Goal: Task Accomplishment & Management: Manage account settings

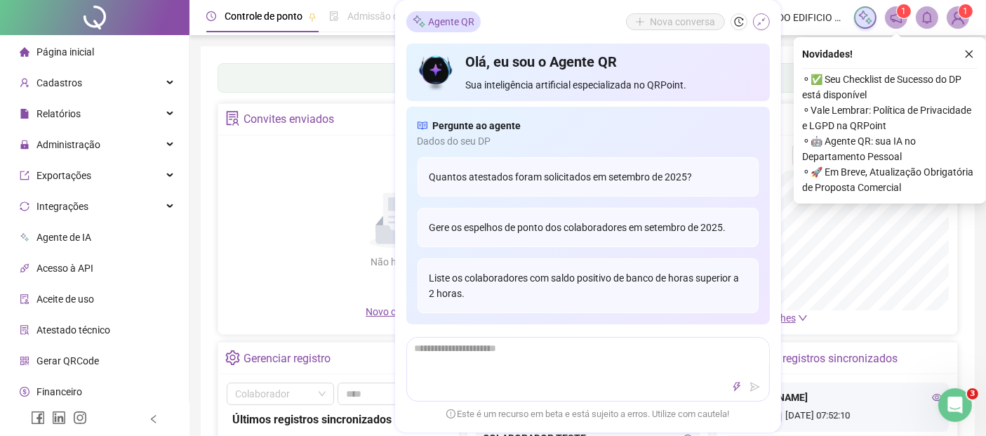
click at [761, 22] on icon "shrink" at bounding box center [762, 22] width 10 height 10
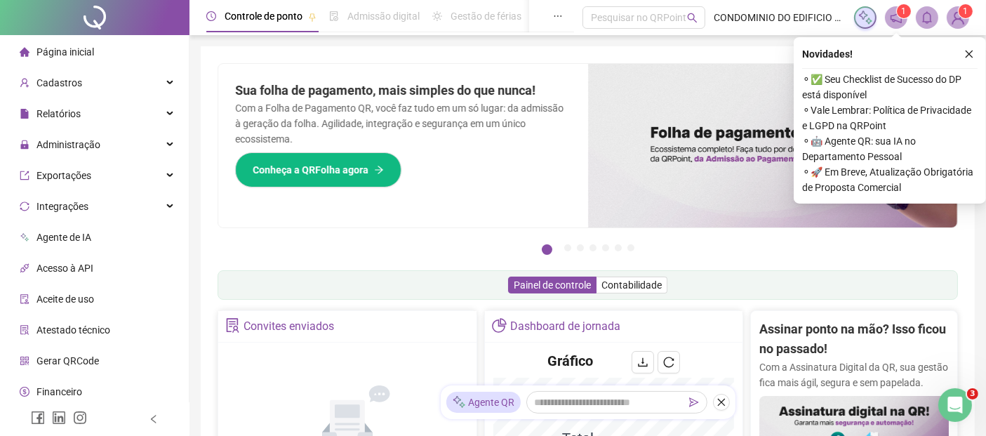
drag, startPoint x: 969, startPoint y: 53, endPoint x: 800, endPoint y: 418, distance: 402.6
click at [972, 57] on icon "close" at bounding box center [970, 55] width 8 height 8
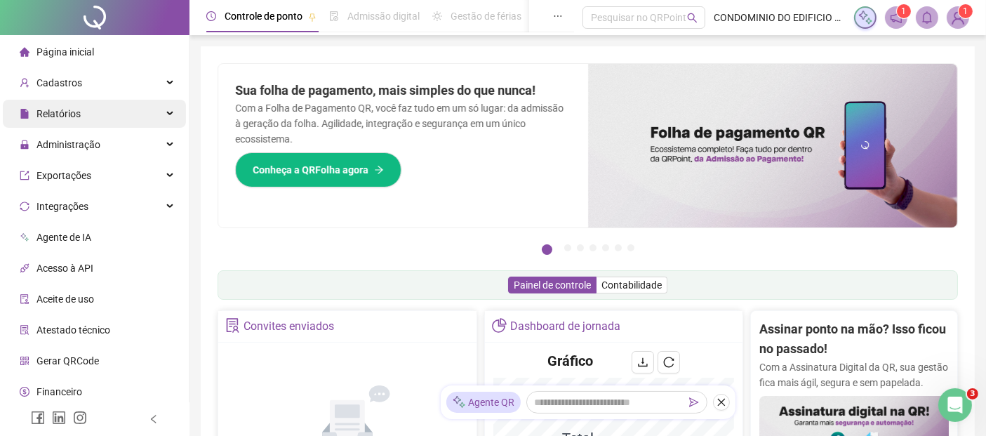
click at [77, 112] on span "Relatórios" at bounding box center [58, 113] width 44 height 11
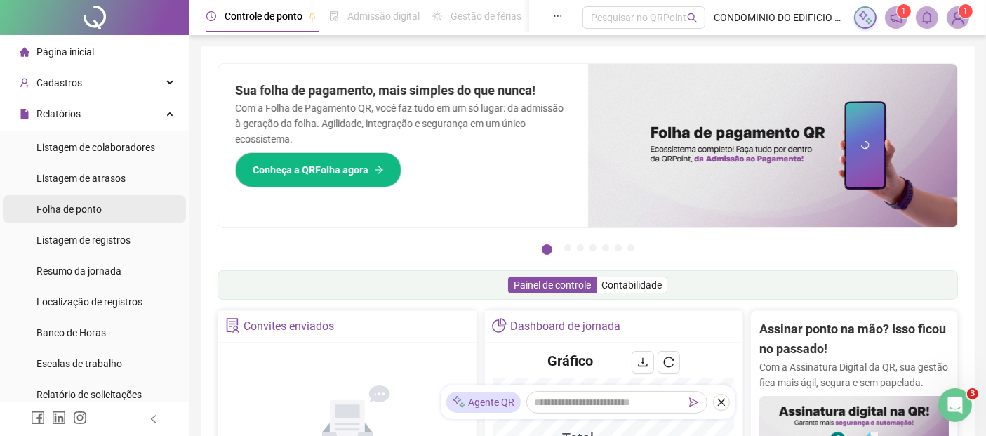
click at [79, 209] on span "Folha de ponto" at bounding box center [68, 209] width 65 height 11
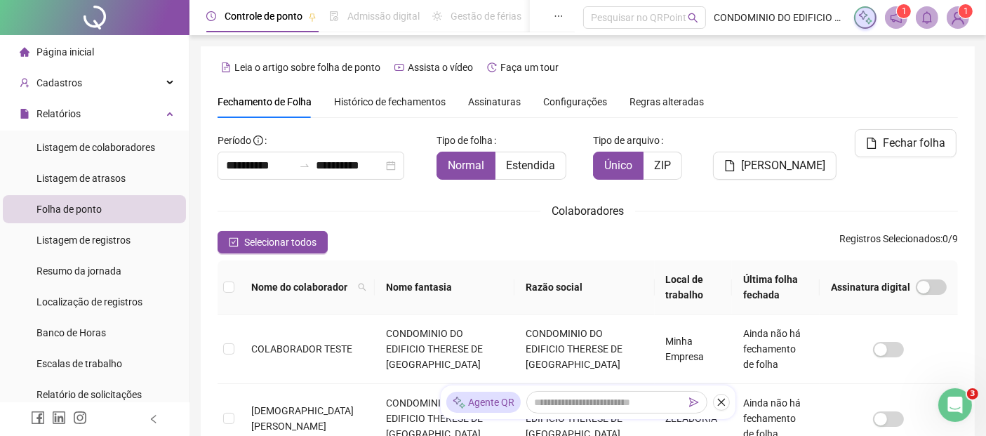
scroll to position [69, 0]
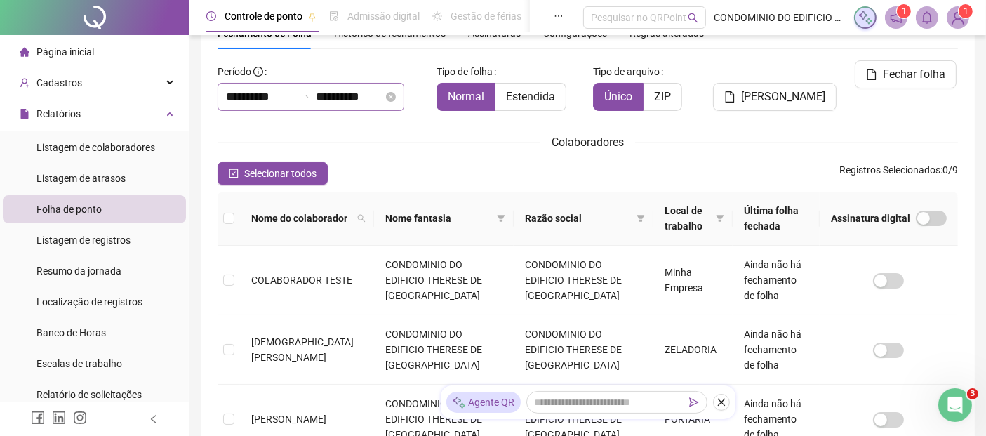
click at [310, 95] on icon "swap-right" at bounding box center [304, 96] width 11 height 11
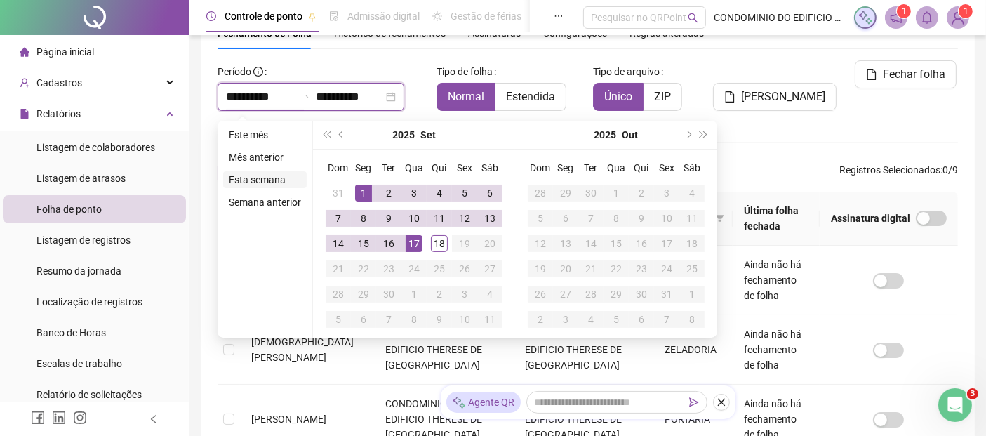
type input "**********"
click at [339, 132] on span "prev-year" at bounding box center [342, 134] width 7 height 7
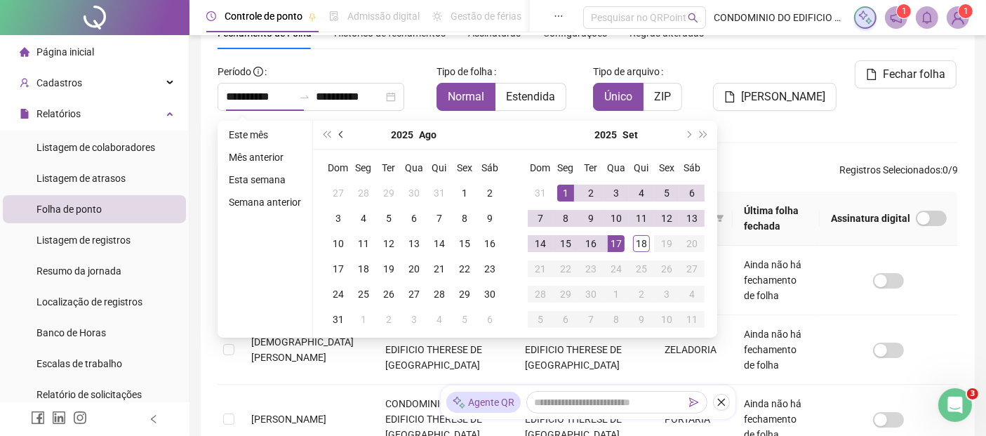
click at [339, 132] on span "prev-year" at bounding box center [342, 134] width 7 height 7
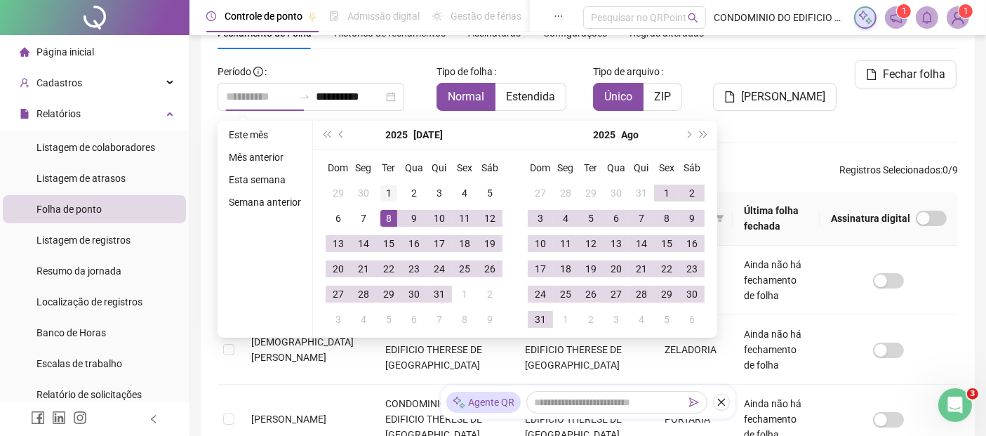
type input "**********"
click at [387, 193] on div "1" at bounding box center [388, 193] width 17 height 17
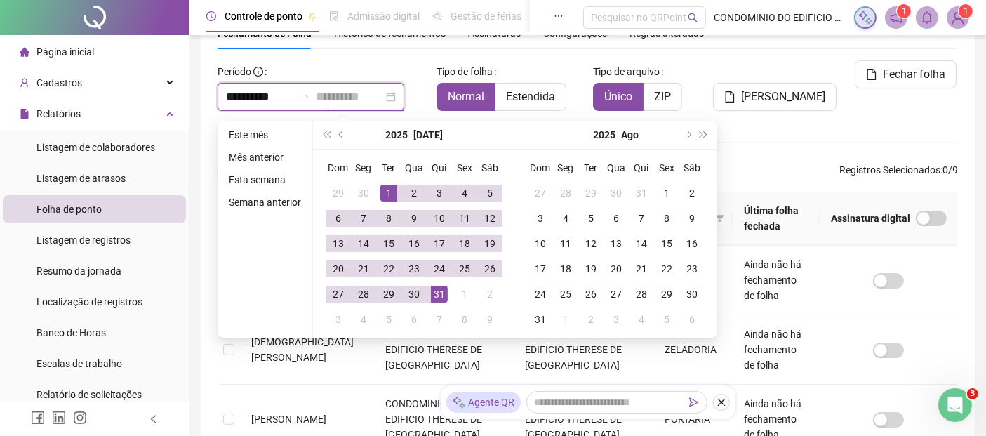
type input "**********"
click at [441, 295] on div "31" at bounding box center [439, 294] width 17 height 17
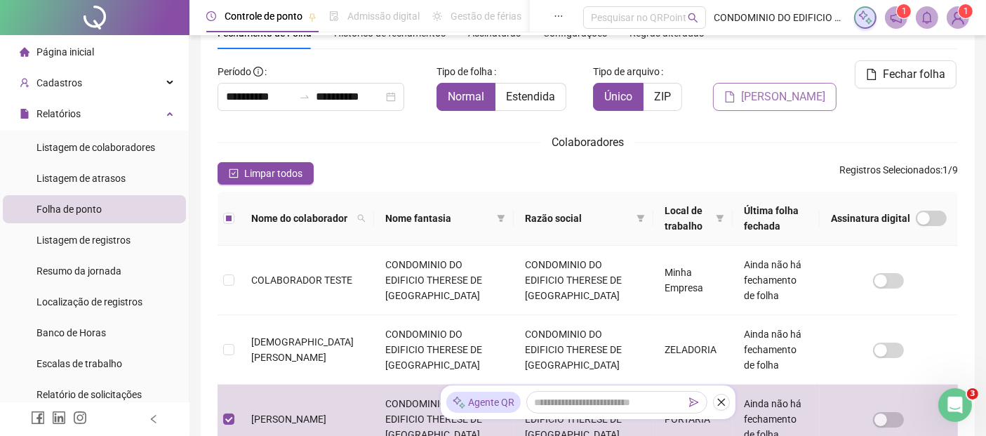
click at [783, 99] on span "[PERSON_NAME]" at bounding box center [783, 96] width 84 height 17
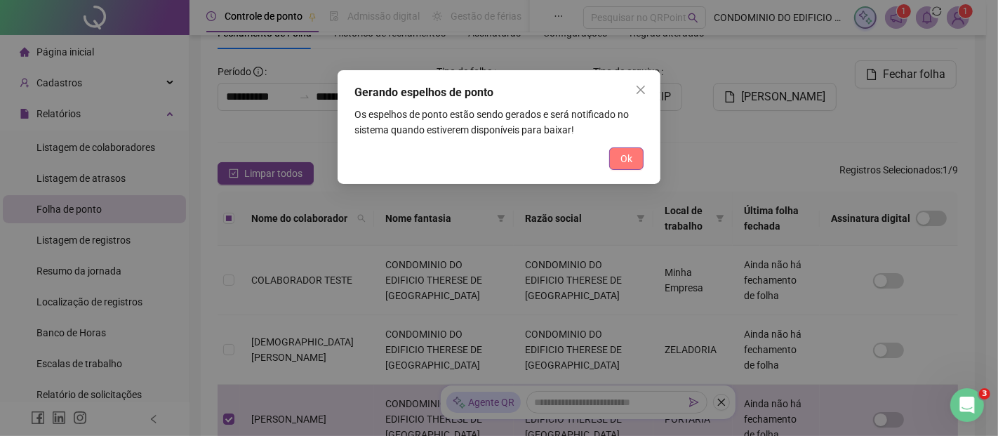
click at [630, 157] on span "Ok" at bounding box center [626, 158] width 12 height 15
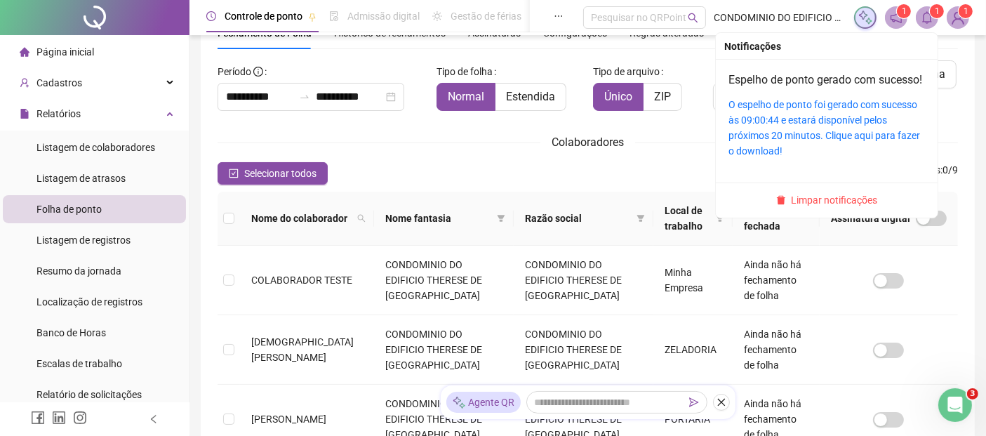
click at [929, 20] on icon "bell" at bounding box center [927, 17] width 13 height 13
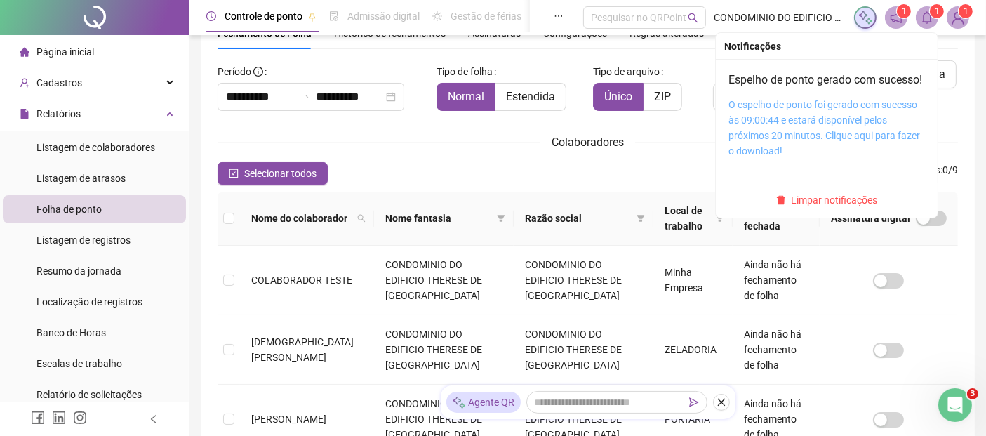
click at [832, 124] on link "O espelho de ponto foi gerado com sucesso às 09:00:44 e estará disponível pelos…" at bounding box center [824, 128] width 192 height 58
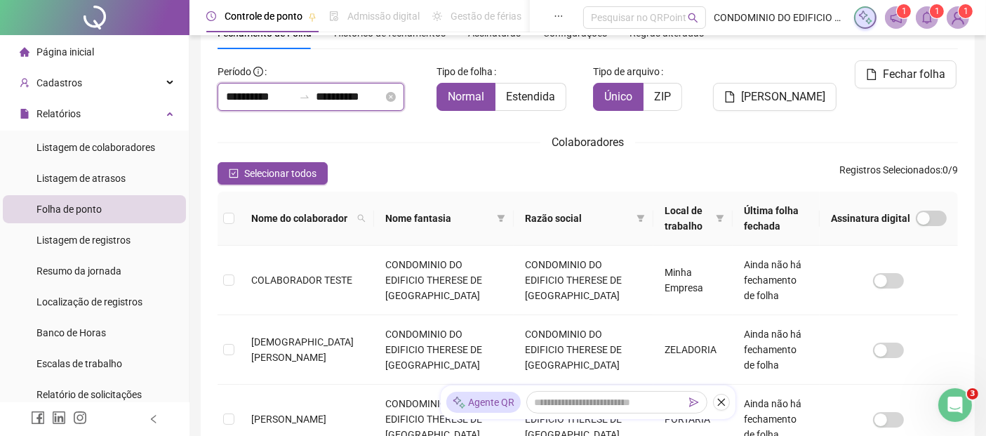
click at [233, 99] on input "**********" at bounding box center [259, 96] width 67 height 17
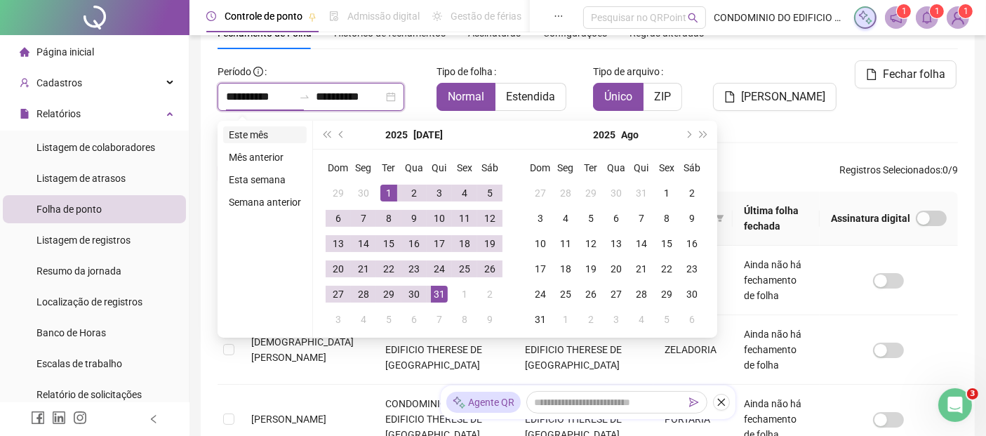
type input "**********"
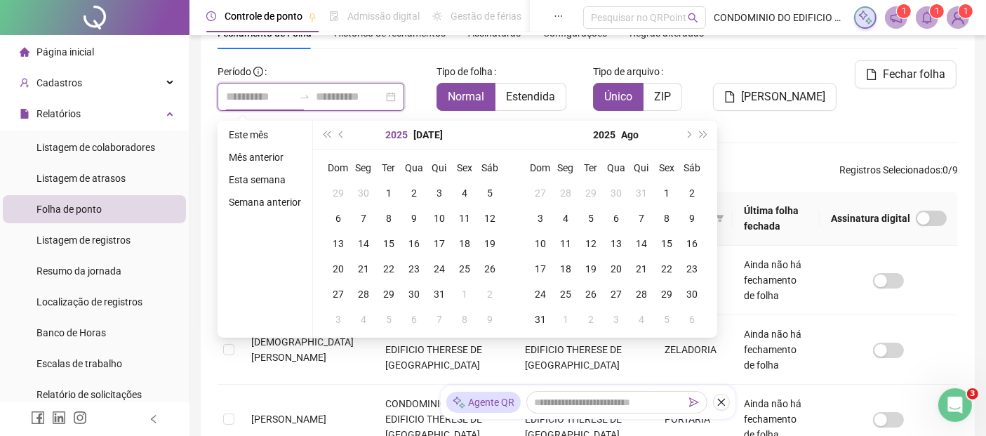
type input "**********"
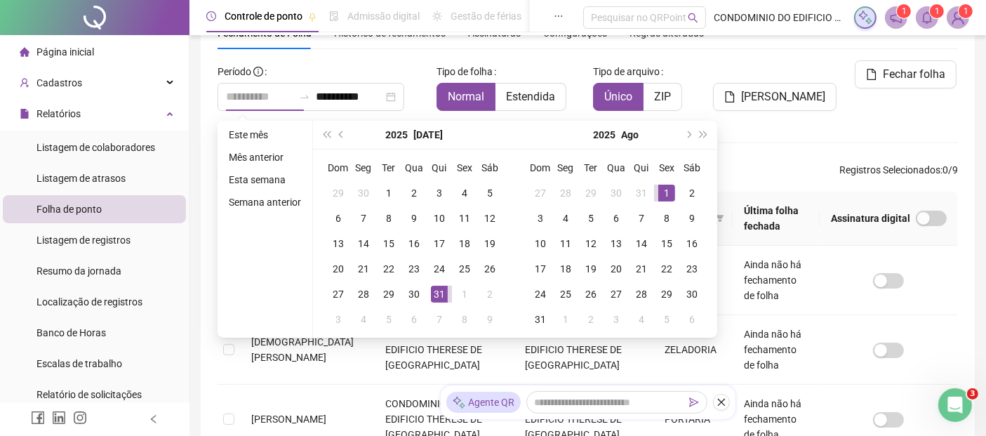
click at [665, 194] on div "1" at bounding box center [666, 193] width 17 height 17
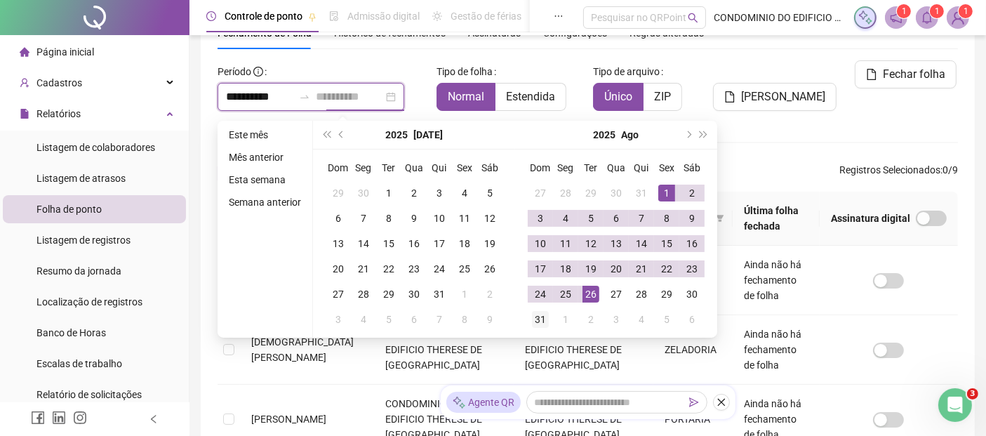
type input "**********"
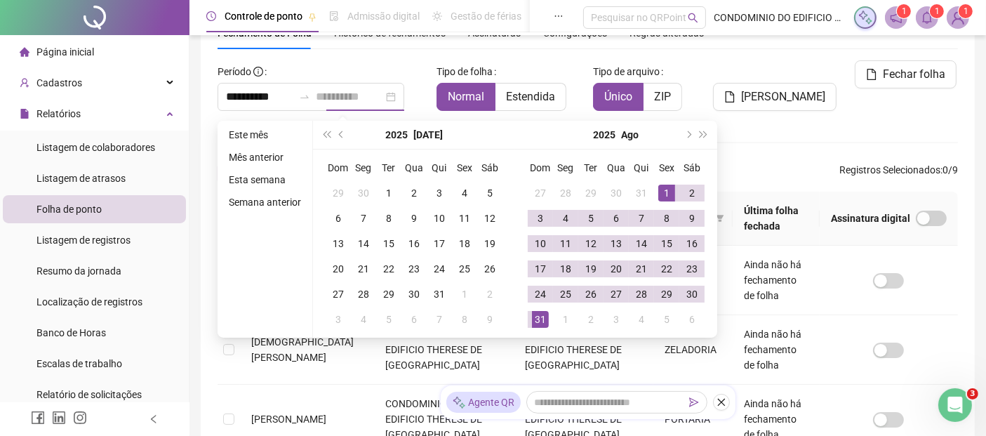
click at [539, 317] on div "31" at bounding box center [540, 319] width 17 height 17
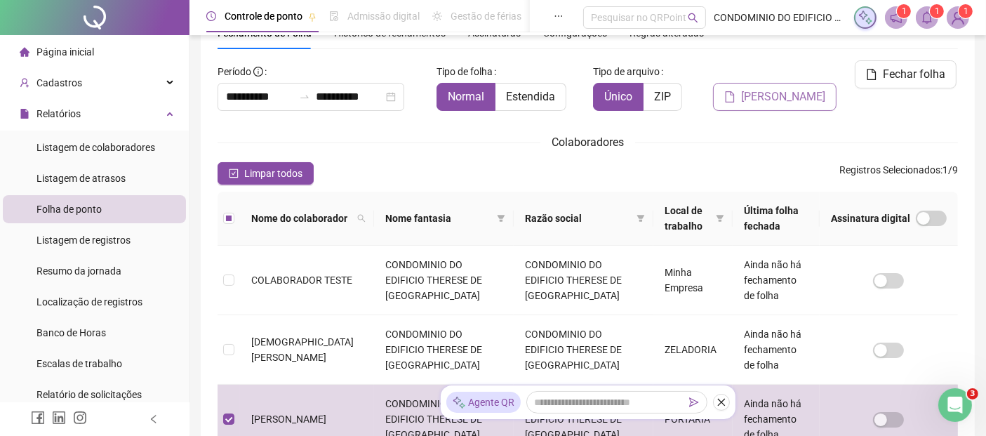
click at [785, 95] on span "[PERSON_NAME]" at bounding box center [783, 96] width 84 height 17
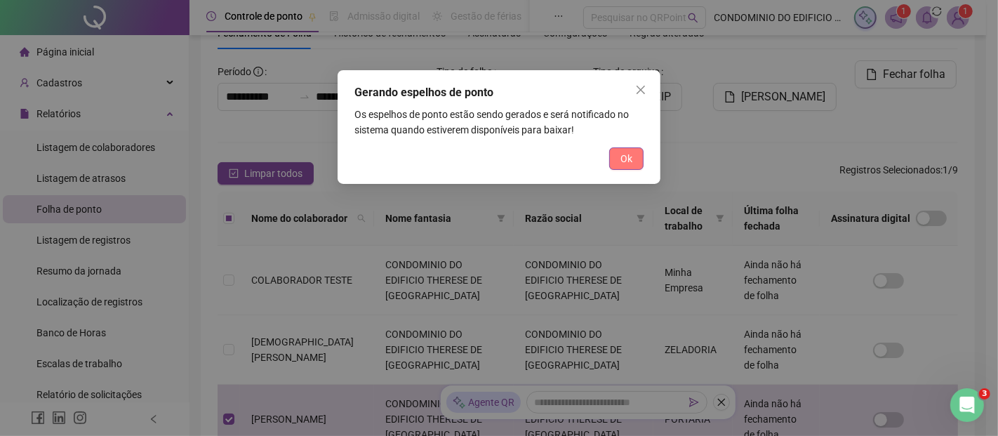
click at [625, 159] on span "Ok" at bounding box center [626, 158] width 12 height 15
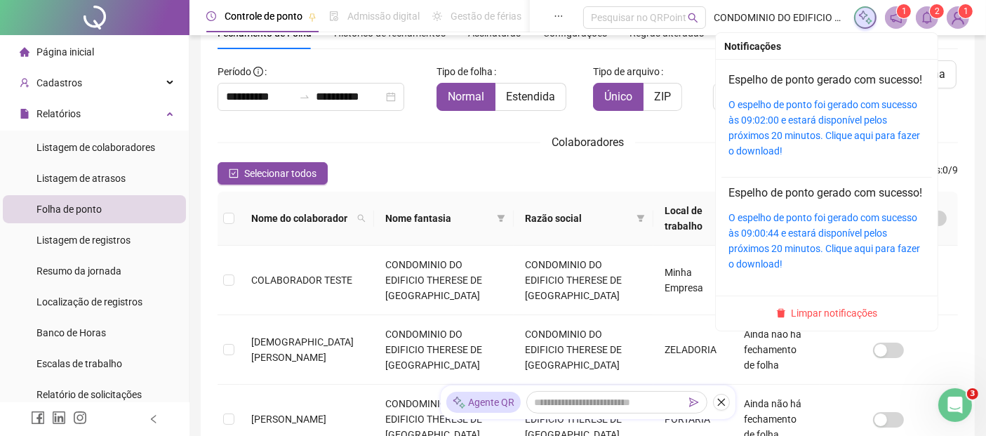
click at [931, 20] on icon "bell" at bounding box center [927, 17] width 13 height 13
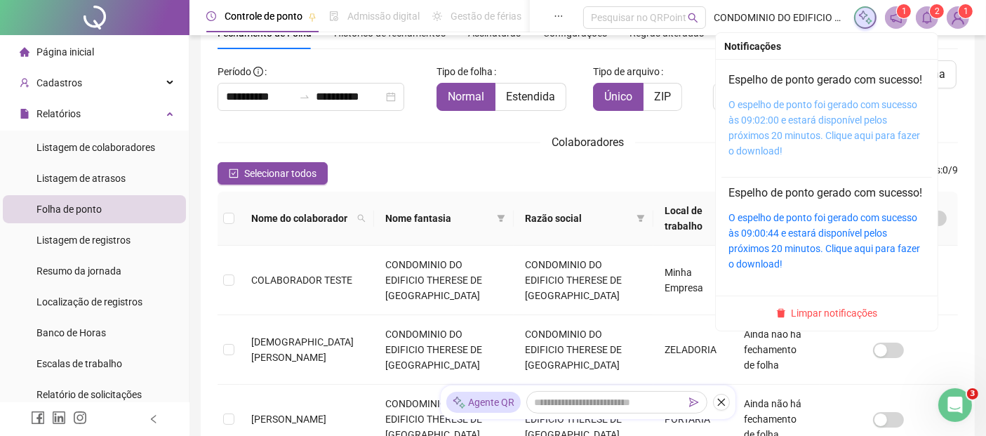
click at [832, 125] on link "O espelho de ponto foi gerado com sucesso às 09:02:00 e estará disponível pelos…" at bounding box center [824, 128] width 192 height 58
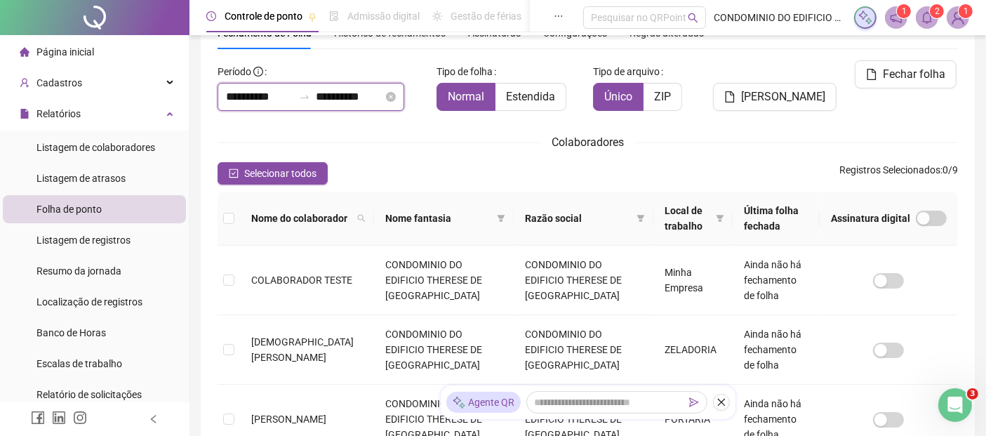
click at [226, 97] on input "**********" at bounding box center [259, 96] width 67 height 17
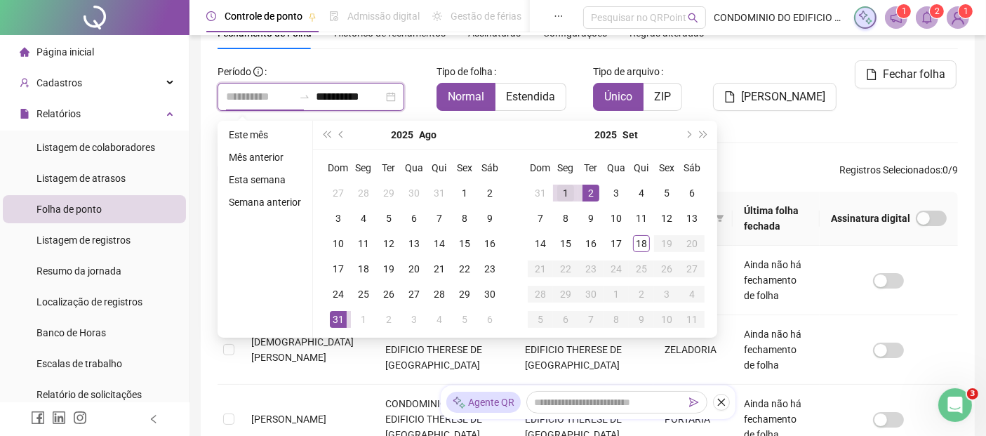
type input "**********"
click at [563, 189] on div "1" at bounding box center [565, 193] width 17 height 17
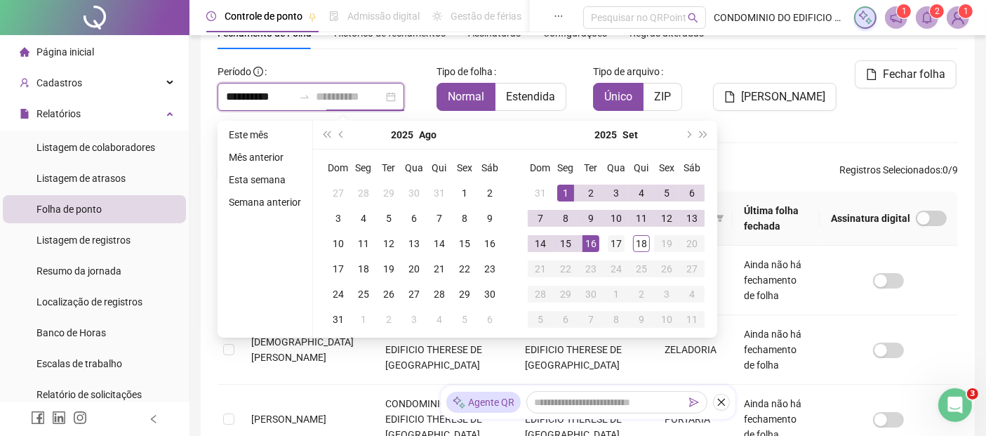
type input "**********"
click at [613, 244] on div "17" at bounding box center [616, 243] width 17 height 17
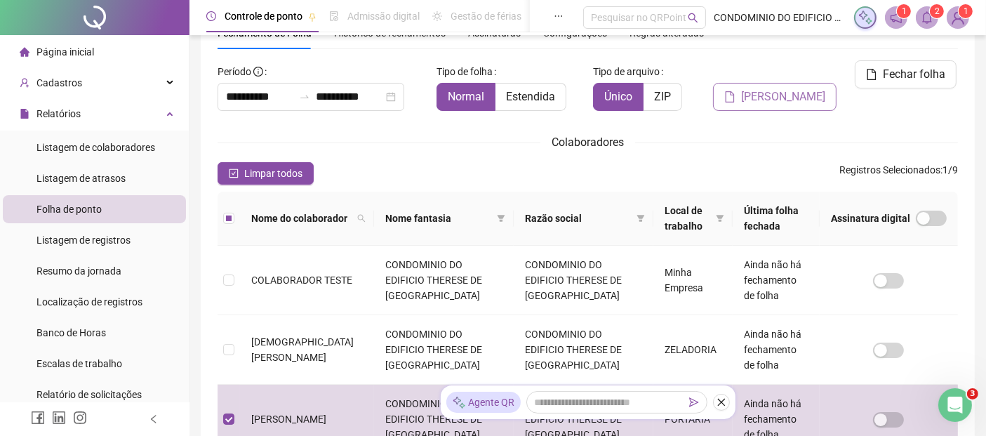
click at [776, 97] on span "[PERSON_NAME]" at bounding box center [783, 96] width 84 height 17
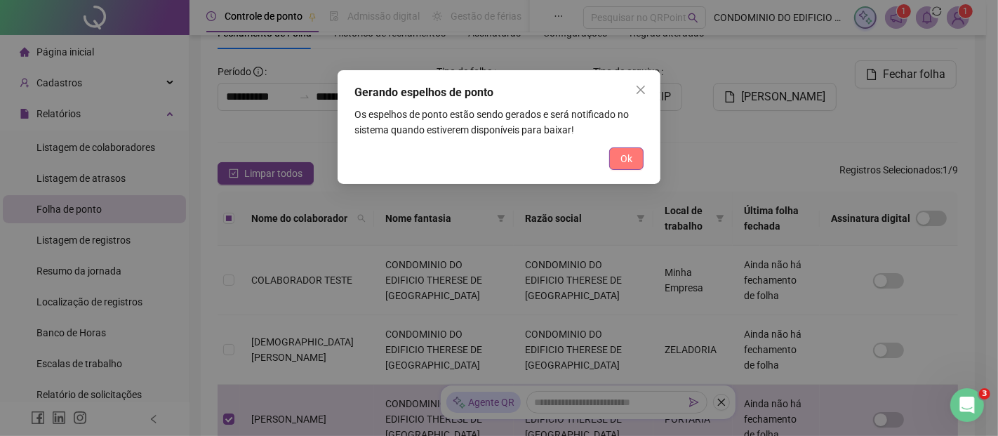
click at [626, 156] on span "Ok" at bounding box center [626, 158] width 12 height 15
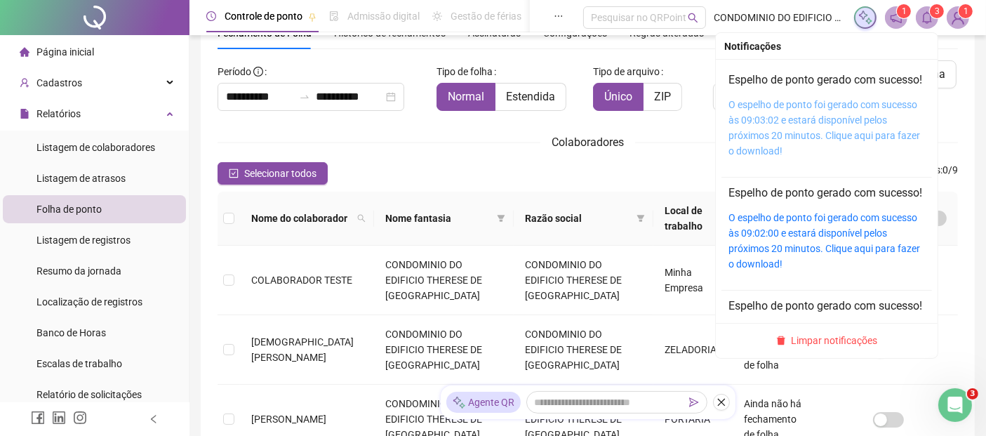
click at [813, 125] on link "O espelho de ponto foi gerado com sucesso às 09:03:02 e estará disponível pelos…" at bounding box center [824, 128] width 192 height 58
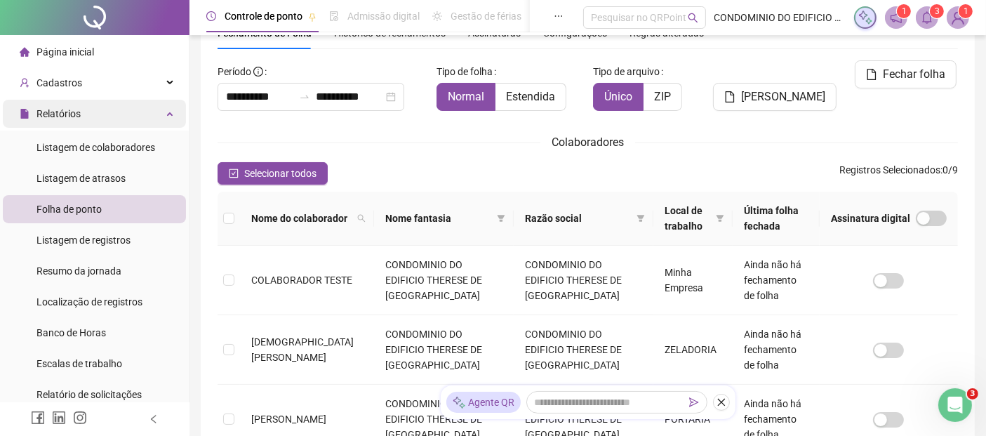
click at [69, 113] on span "Relatórios" at bounding box center [58, 113] width 44 height 11
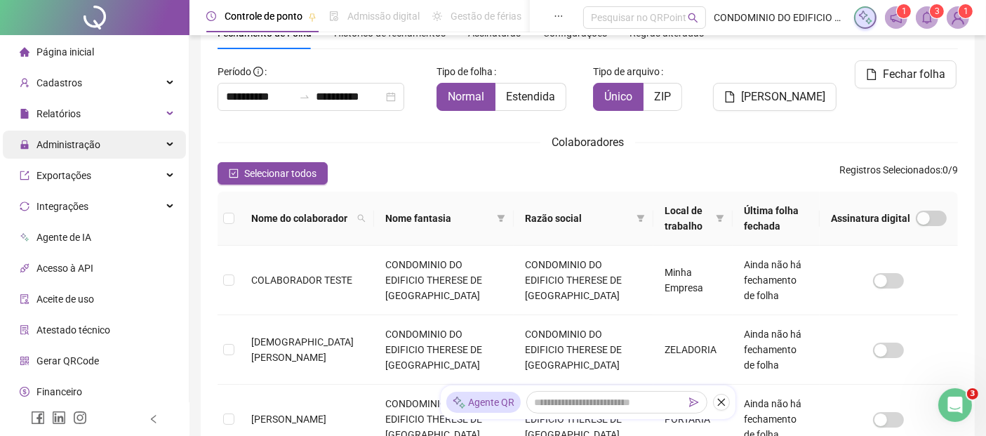
click at [67, 145] on span "Administração" at bounding box center [68, 144] width 64 height 11
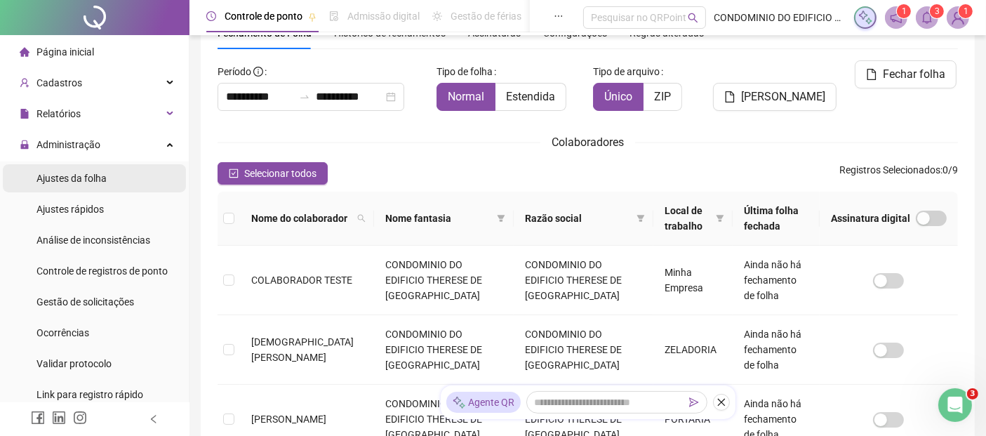
click at [71, 178] on span "Ajustes da folha" at bounding box center [71, 178] width 70 height 11
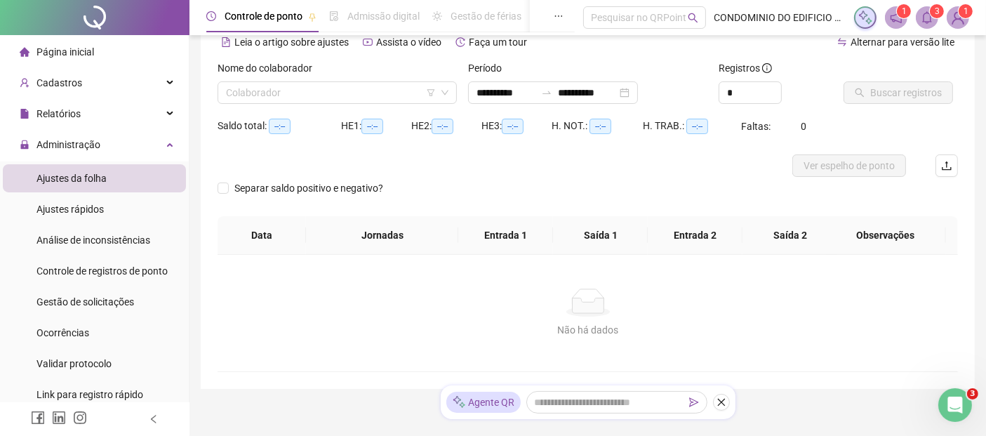
type input "**********"
click at [286, 98] on input "search" at bounding box center [331, 92] width 210 height 21
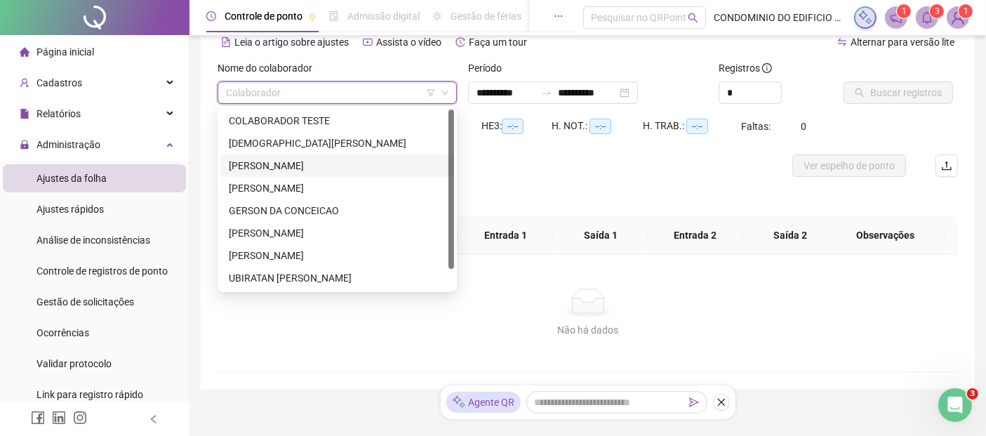
click at [258, 166] on div "[PERSON_NAME]" at bounding box center [337, 165] width 217 height 15
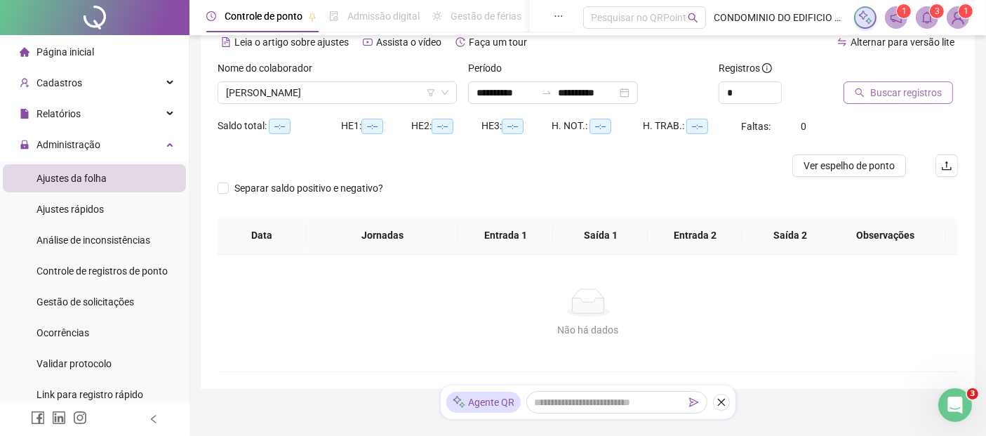
click at [884, 95] on span "Buscar registros" at bounding box center [906, 92] width 72 height 15
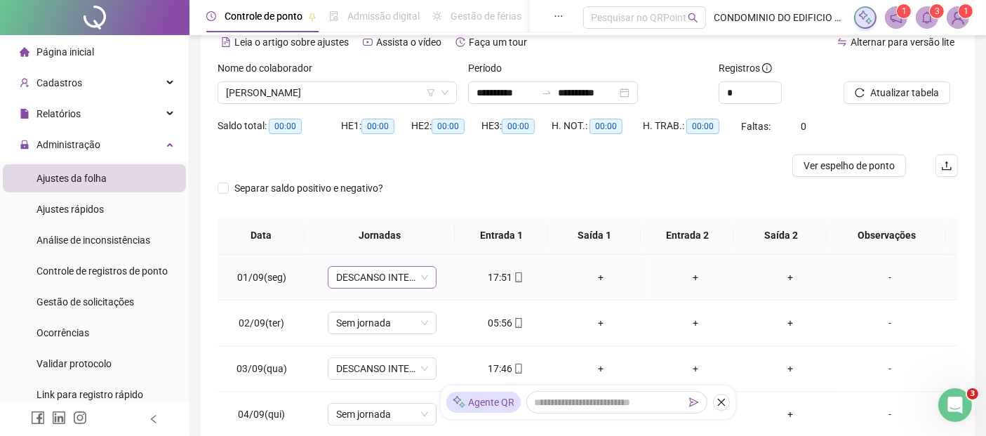
click at [421, 279] on span "DESCANSO INTER-JORNADA" at bounding box center [382, 277] width 92 height 21
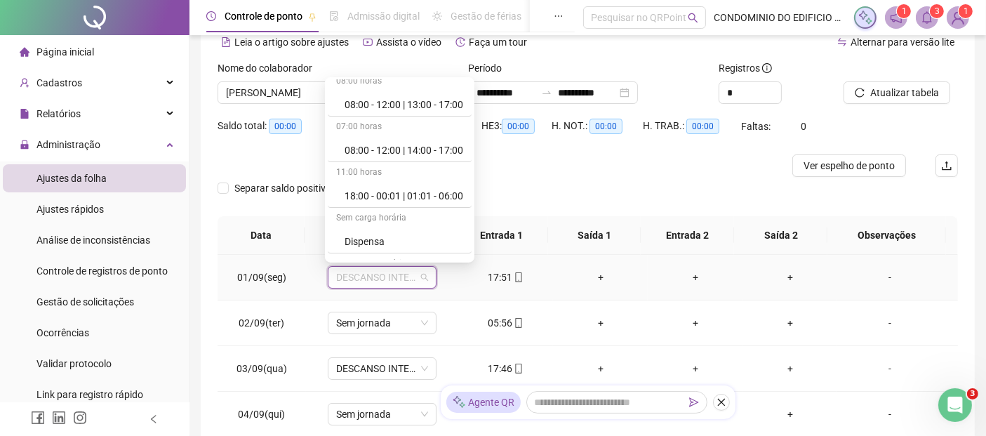
scroll to position [234, 0]
click at [380, 107] on div "18:00 - 00:01 | 01:01 - 06:00" at bounding box center [404, 107] width 119 height 15
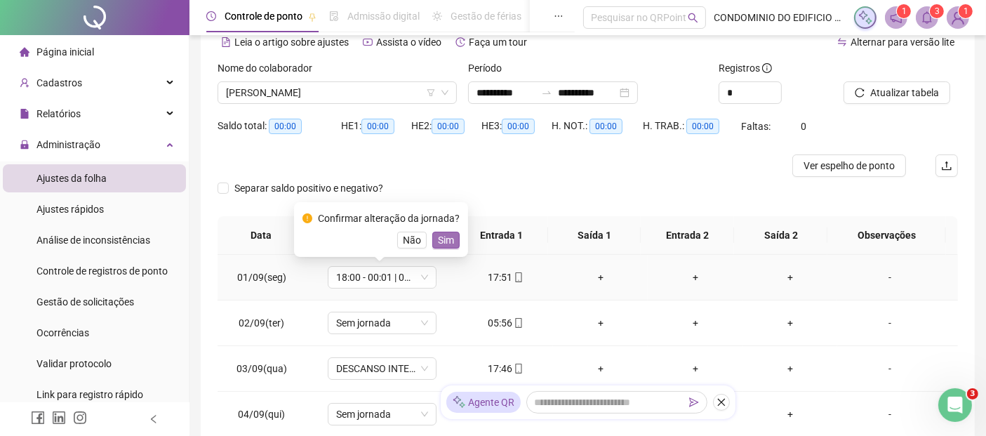
click at [441, 237] on span "Sim" at bounding box center [446, 239] width 16 height 15
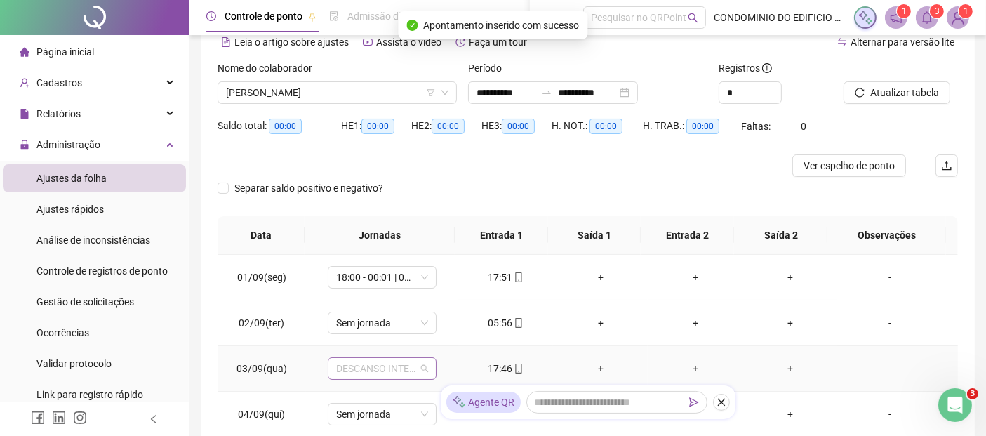
click at [425, 368] on span "DESCANSO INTER-JORNADA" at bounding box center [382, 368] width 92 height 21
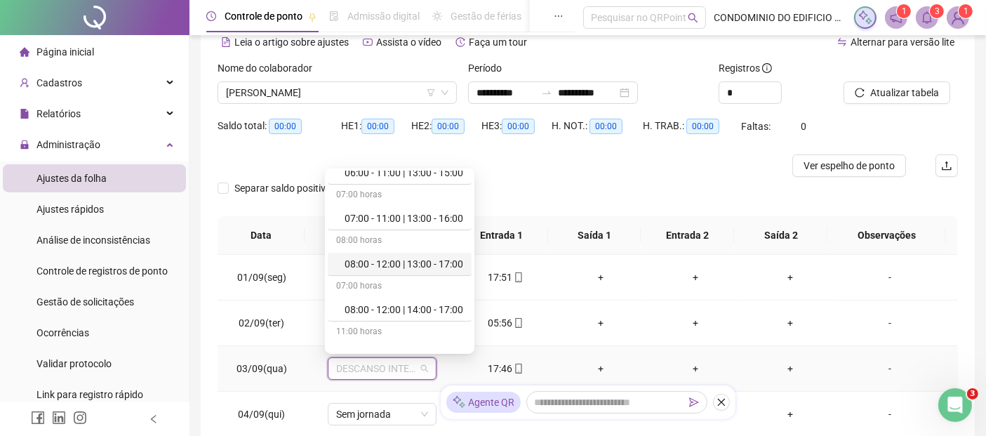
scroll to position [156, 0]
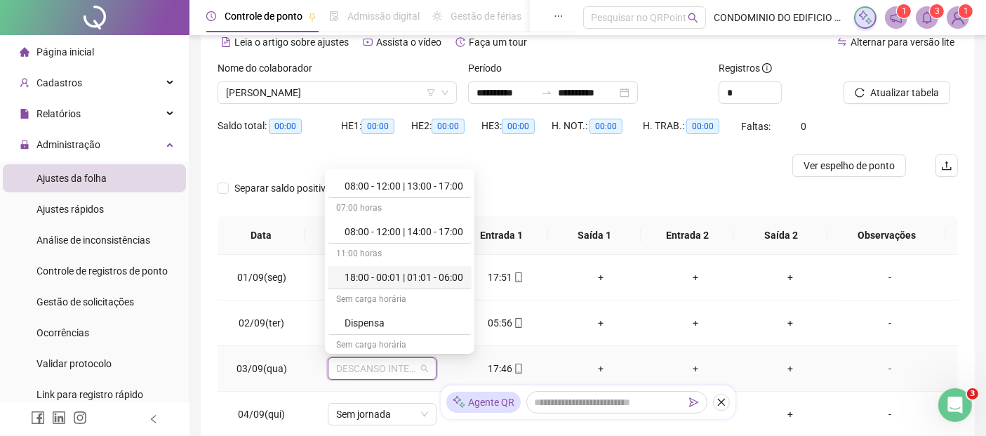
click at [411, 277] on div "18:00 - 00:01 | 01:01 - 06:00" at bounding box center [404, 277] width 119 height 15
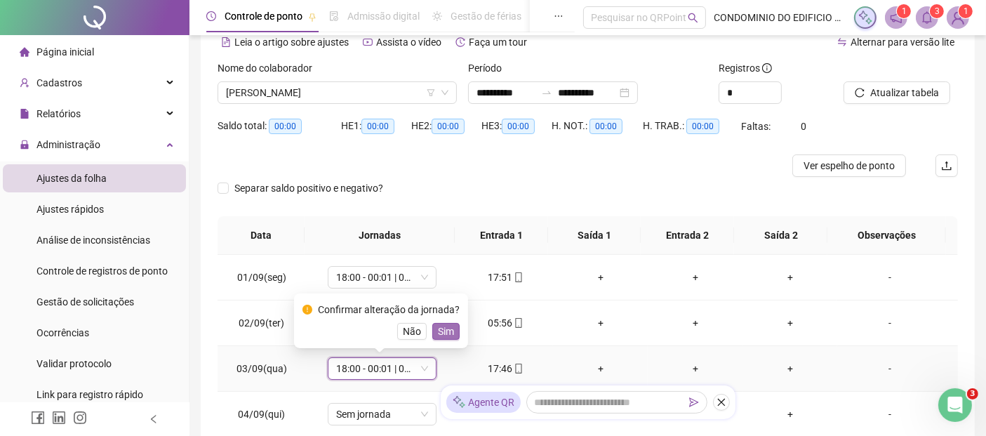
click at [447, 331] on span "Sim" at bounding box center [446, 331] width 16 height 15
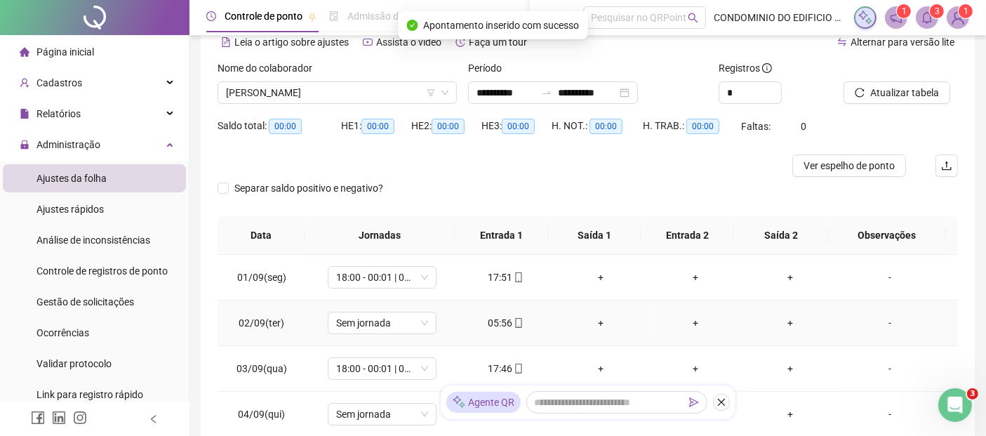
click at [496, 324] on div "05:56" at bounding box center [506, 322] width 72 height 15
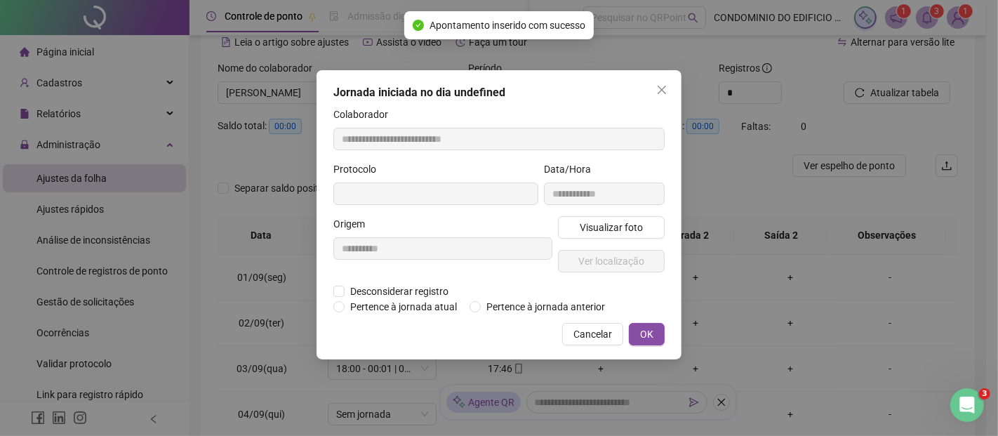
type input "**********"
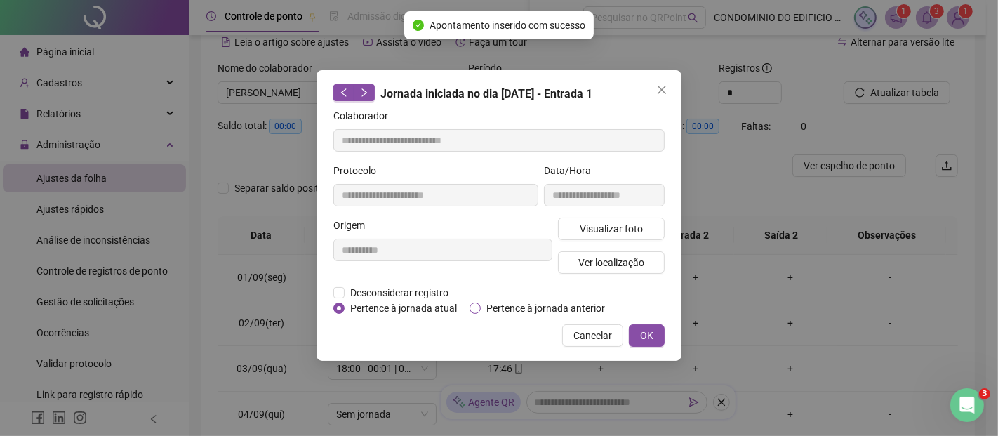
click at [519, 309] on span "Pertence à jornada anterior" at bounding box center [546, 307] width 130 height 15
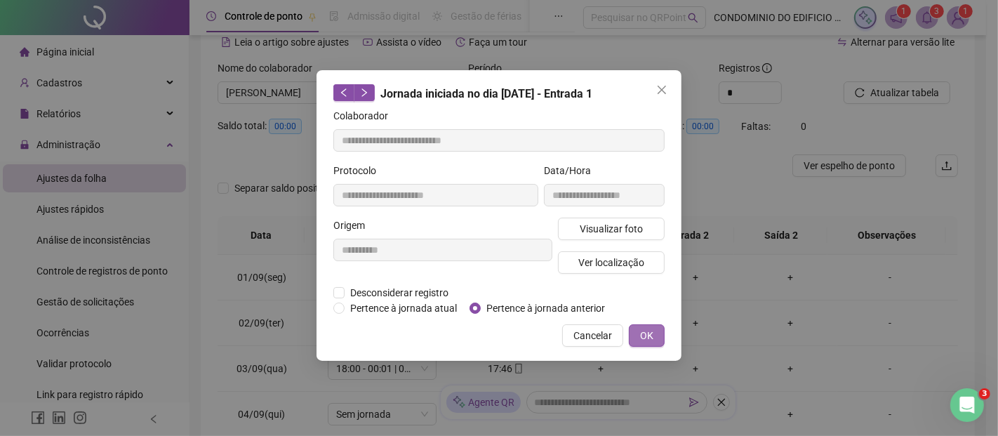
click at [649, 333] on span "OK" at bounding box center [646, 335] width 13 height 15
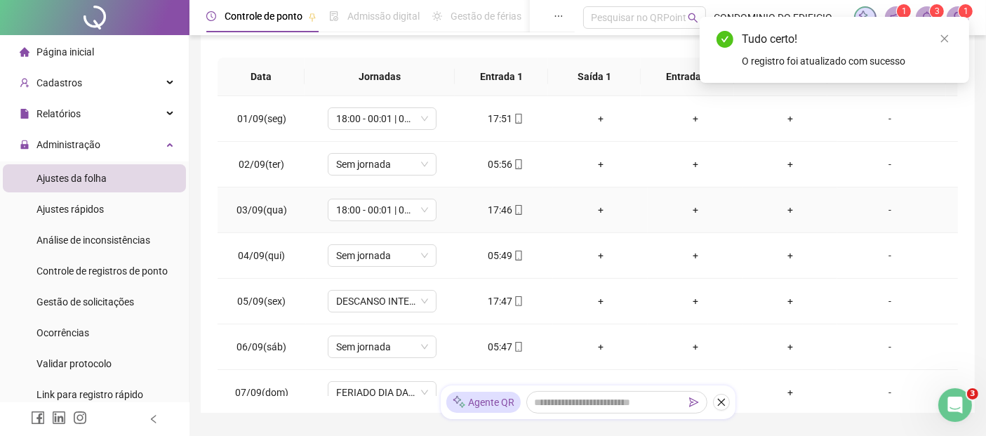
scroll to position [149, 0]
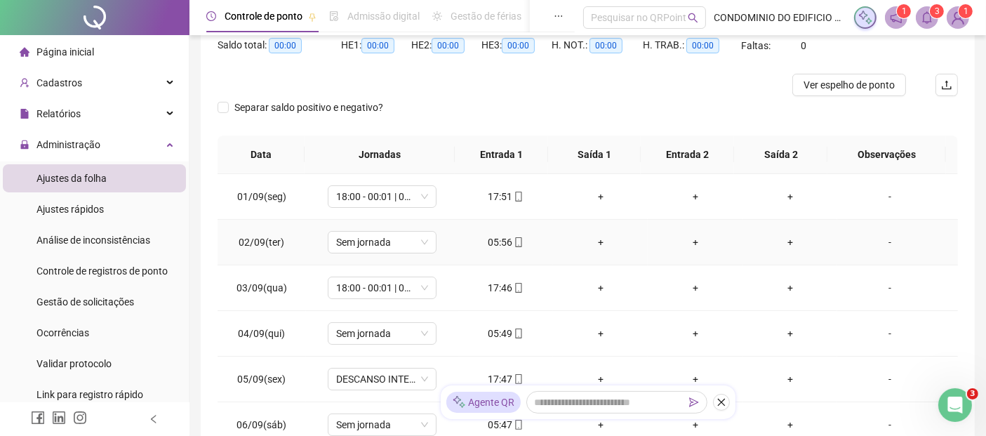
click at [499, 239] on div "05:56" at bounding box center [506, 241] width 72 height 15
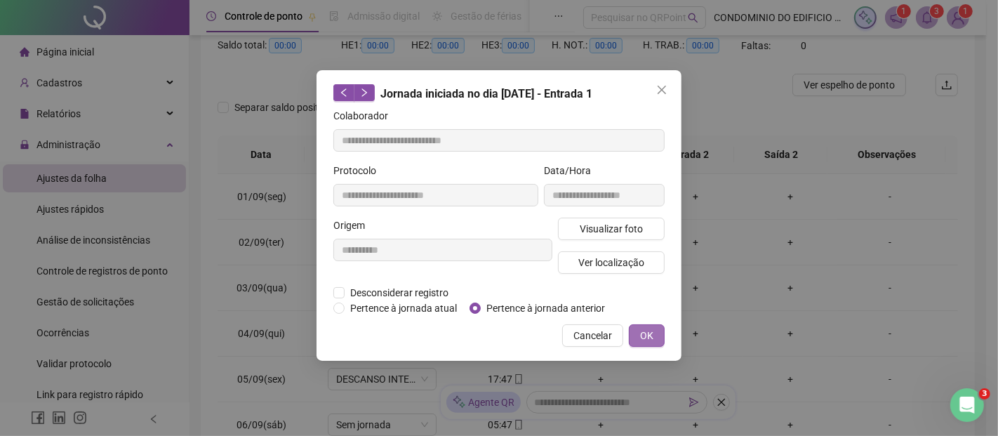
click at [645, 333] on span "OK" at bounding box center [646, 335] width 13 height 15
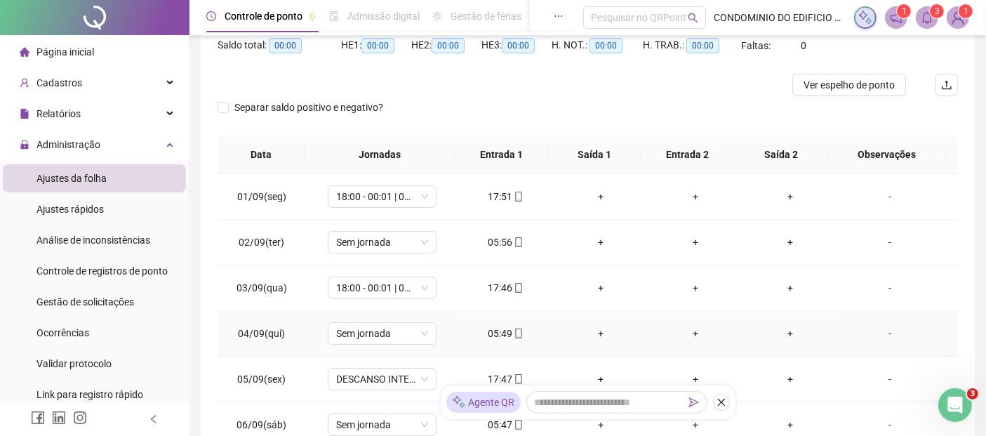
click at [495, 332] on div "05:49" at bounding box center [506, 333] width 72 height 15
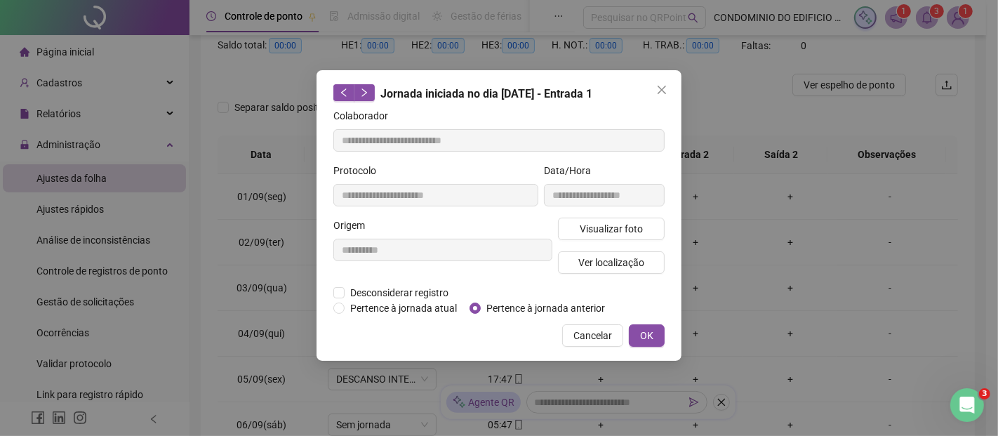
type input "**********"
click at [511, 307] on span "Pertence à jornada anterior" at bounding box center [546, 307] width 130 height 15
click at [643, 333] on span "OK" at bounding box center [646, 335] width 13 height 15
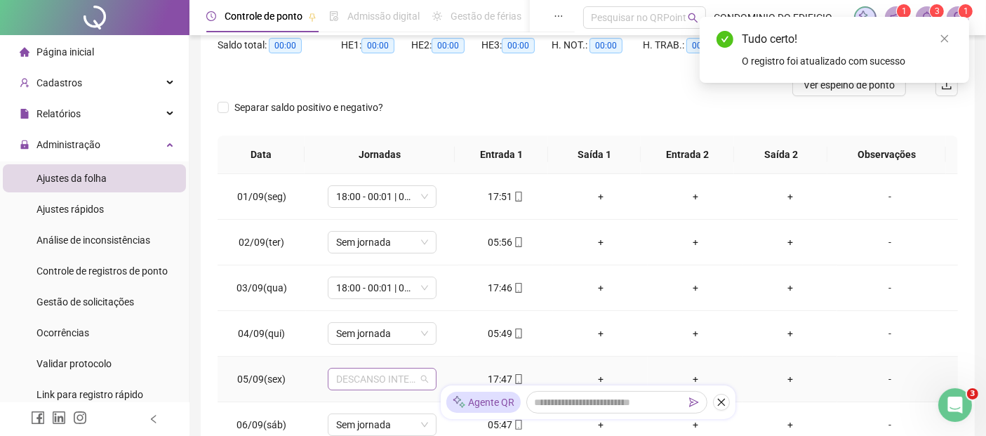
click at [423, 382] on span "DESCANSO INTER-JORNADA" at bounding box center [382, 378] width 92 height 21
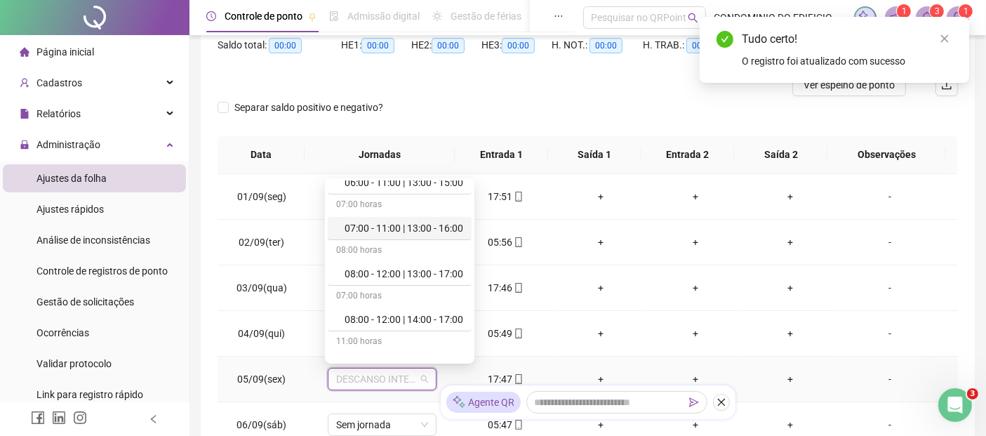
scroll to position [156, 0]
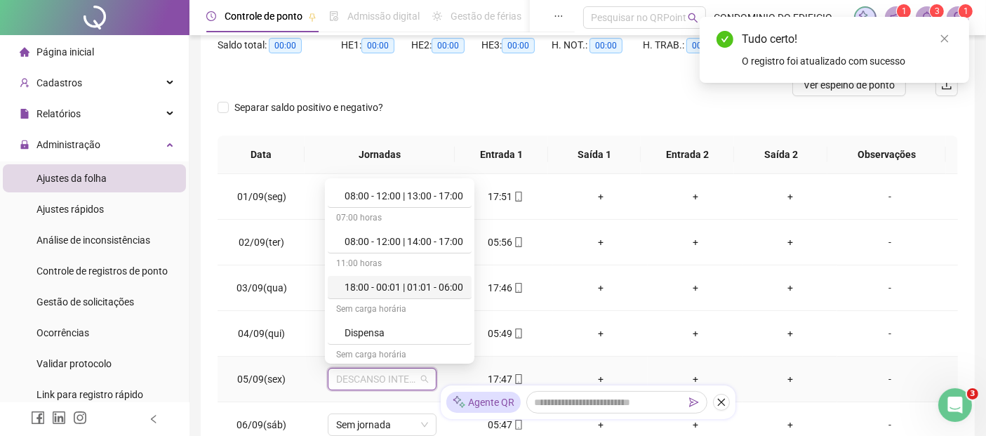
click at [385, 288] on div "18:00 - 00:01 | 01:01 - 06:00" at bounding box center [404, 286] width 119 height 15
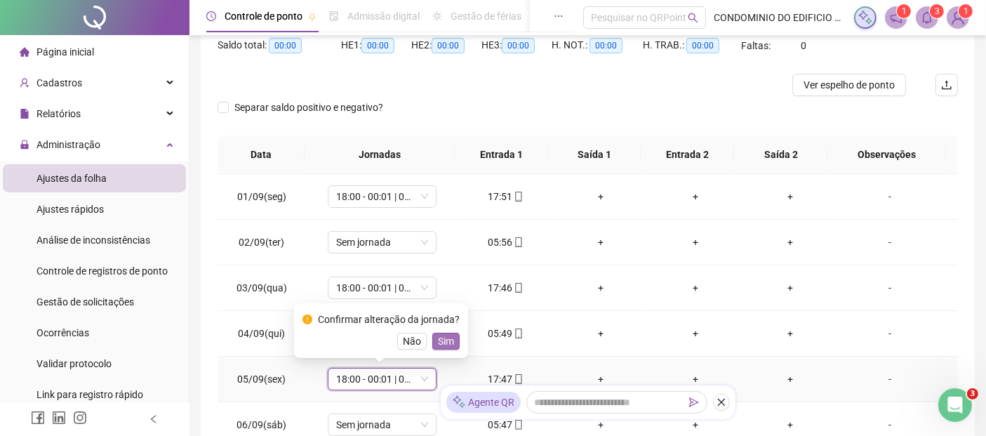
click at [442, 342] on span "Sim" at bounding box center [446, 340] width 16 height 15
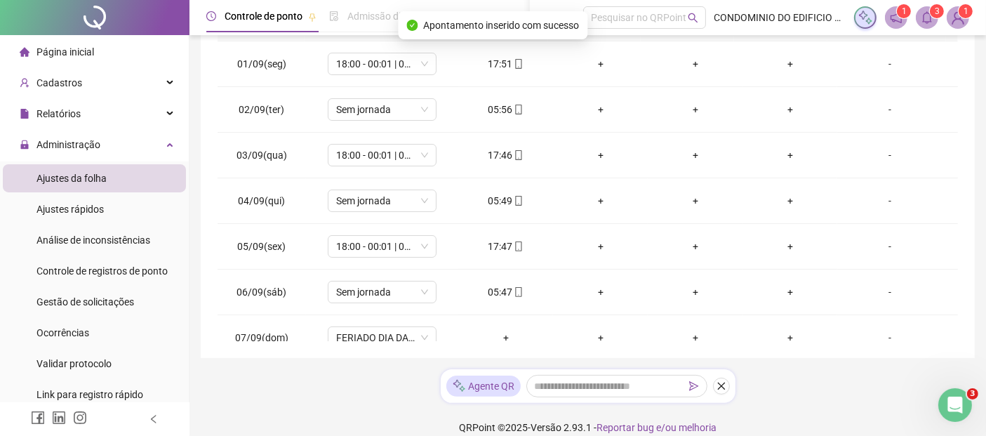
scroll to position [297, 0]
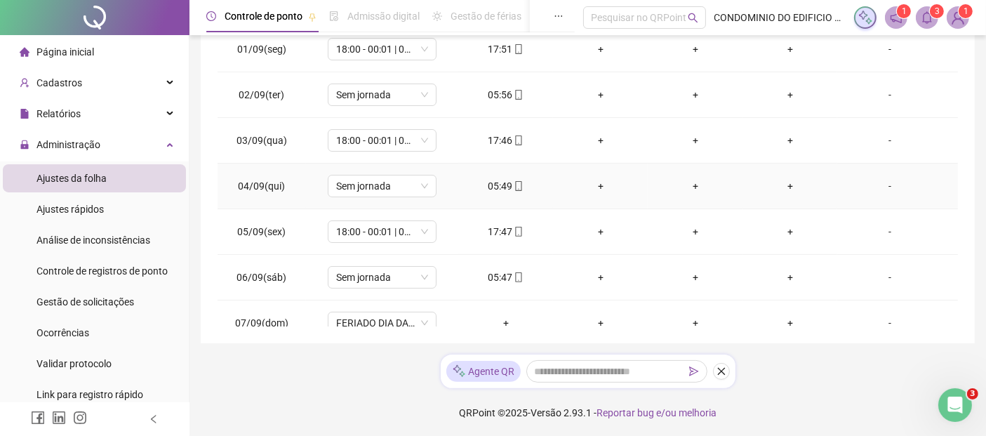
click at [491, 185] on div "05:49" at bounding box center [506, 185] width 72 height 15
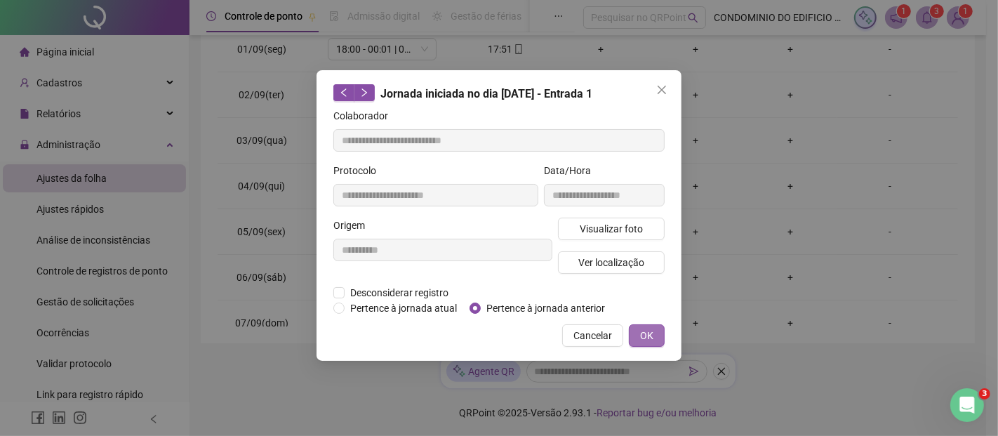
click at [651, 340] on span "OK" at bounding box center [646, 335] width 13 height 15
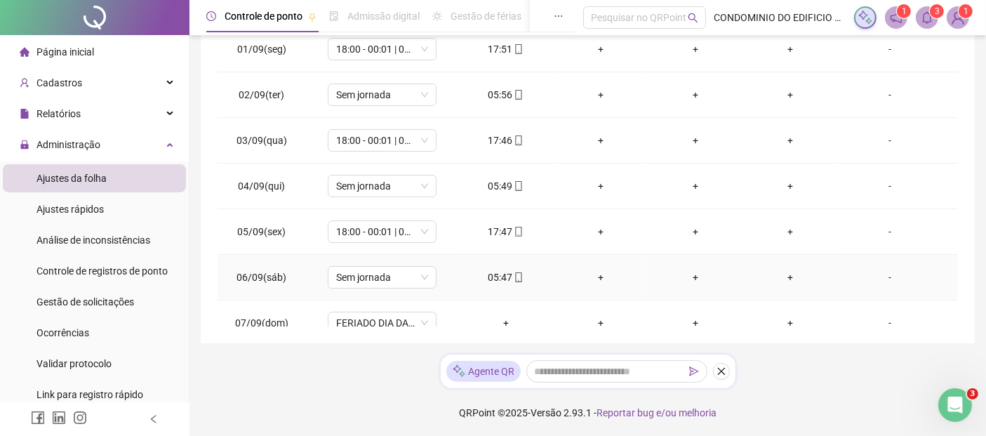
click at [488, 278] on div "05:47" at bounding box center [506, 277] width 72 height 15
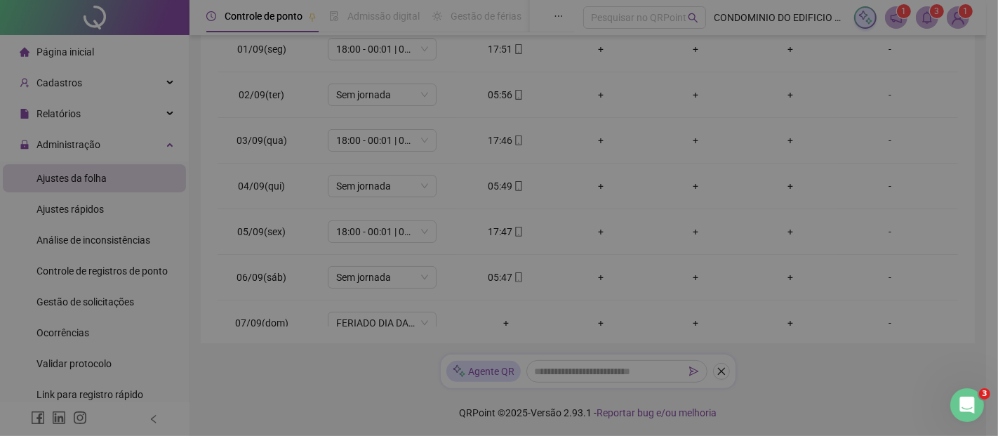
type input "**********"
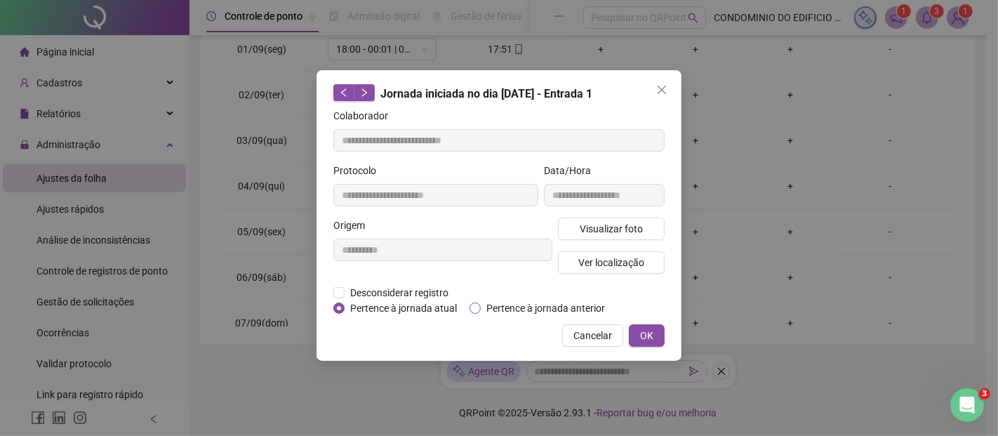
click at [498, 308] on span "Pertence à jornada anterior" at bounding box center [546, 307] width 130 height 15
click at [646, 332] on span "OK" at bounding box center [646, 335] width 13 height 15
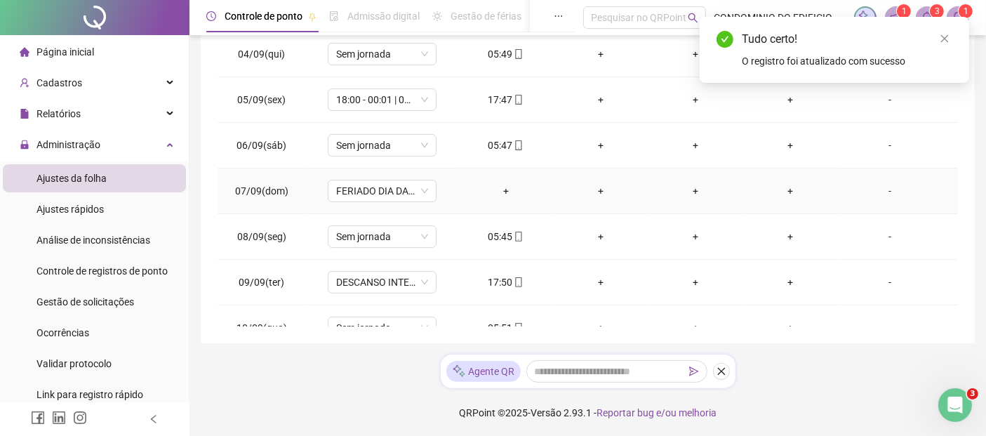
scroll to position [156, 0]
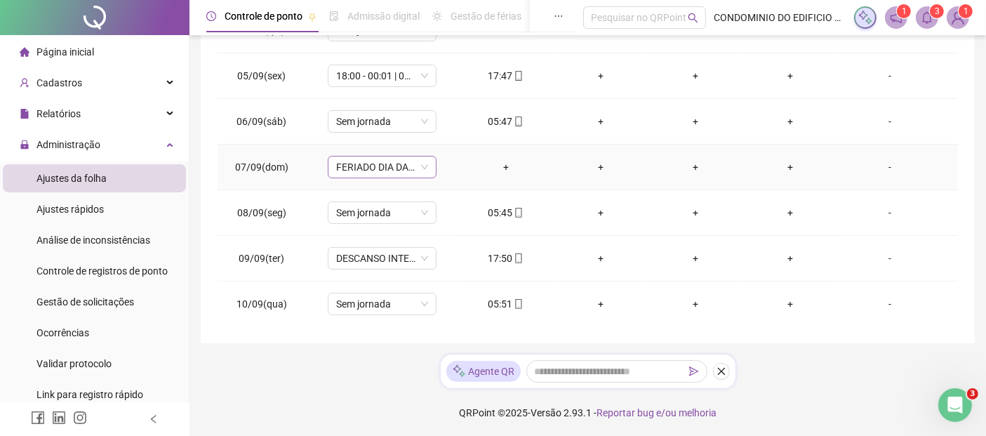
click at [423, 165] on span "FERIADO DIA DA INDEPENDÊNCIA" at bounding box center [382, 167] width 92 height 21
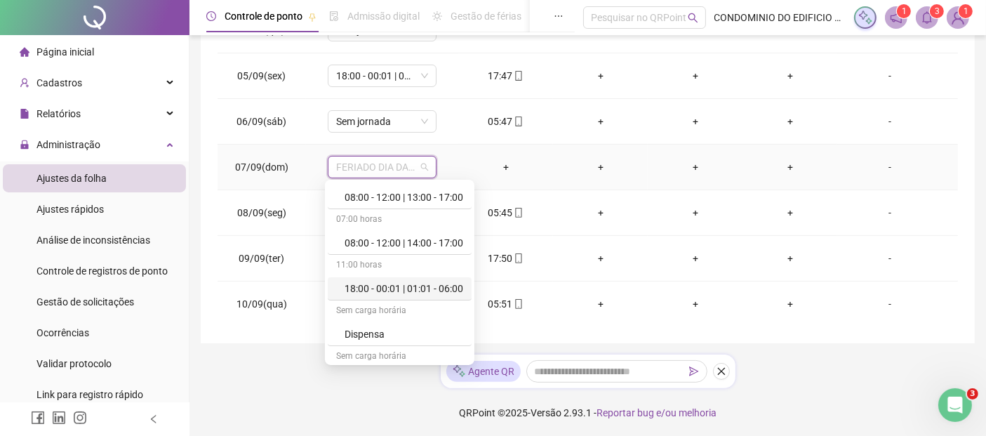
click at [399, 284] on div "18:00 - 00:01 | 01:01 - 06:00" at bounding box center [404, 288] width 119 height 15
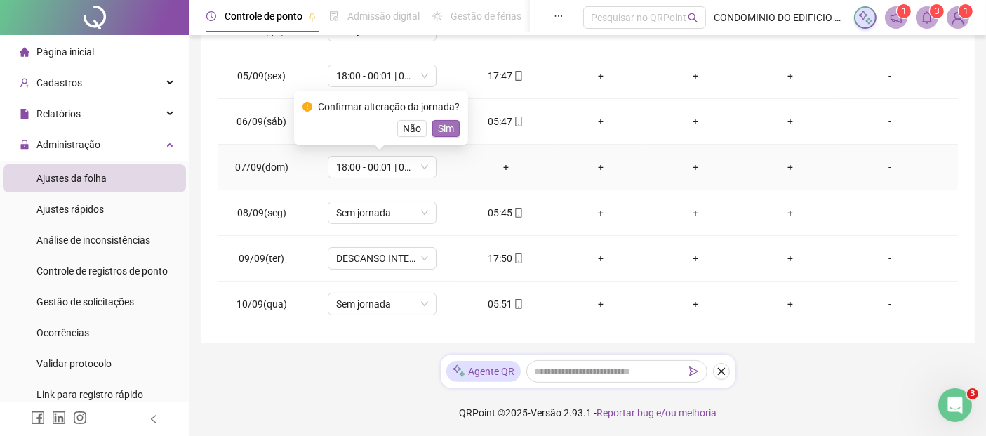
click at [439, 128] on span "Sim" at bounding box center [446, 128] width 16 height 15
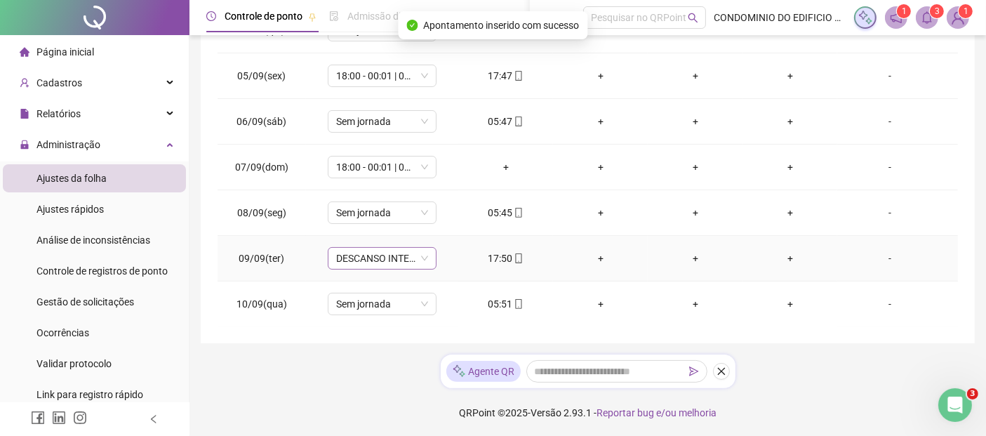
click at [425, 257] on span "DESCANSO INTER-JORNADA" at bounding box center [382, 258] width 92 height 21
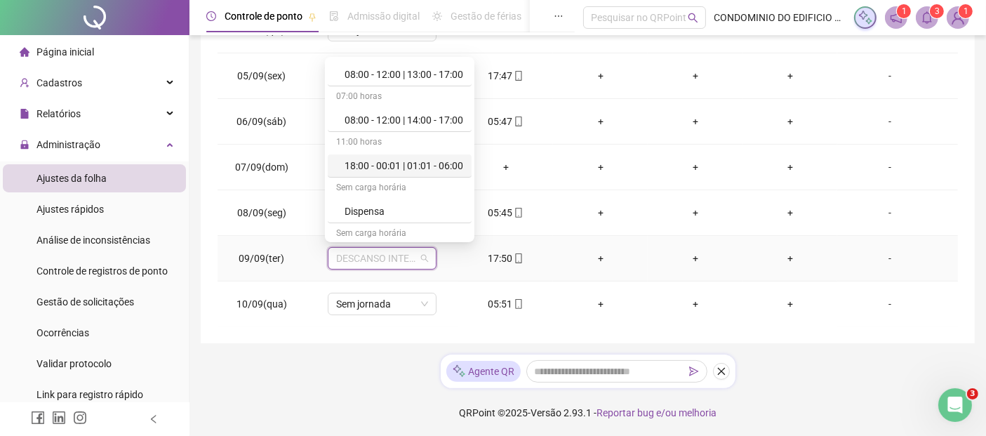
click at [399, 162] on div "18:00 - 00:01 | 01:01 - 06:00" at bounding box center [404, 165] width 119 height 15
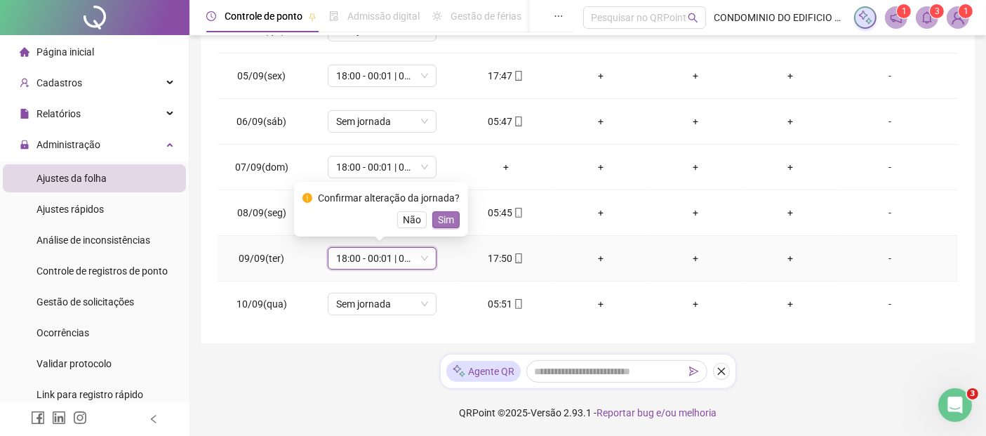
click at [445, 218] on span "Sim" at bounding box center [446, 219] width 16 height 15
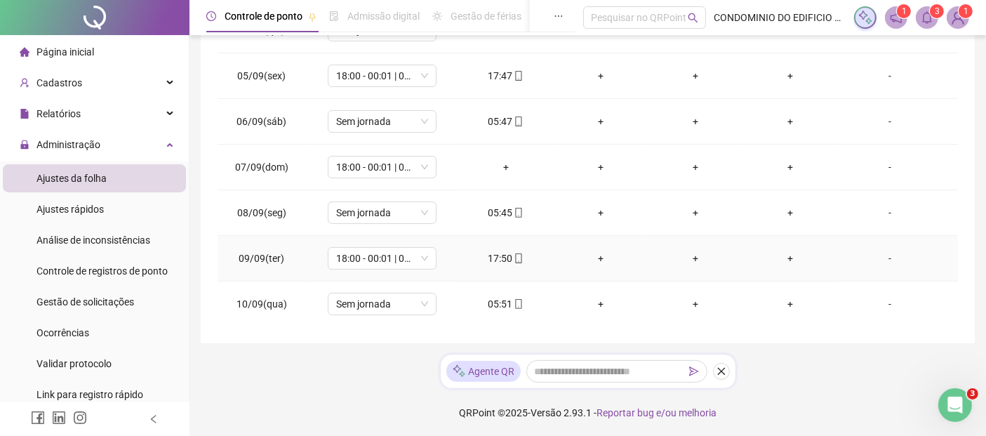
scroll to position [234, 0]
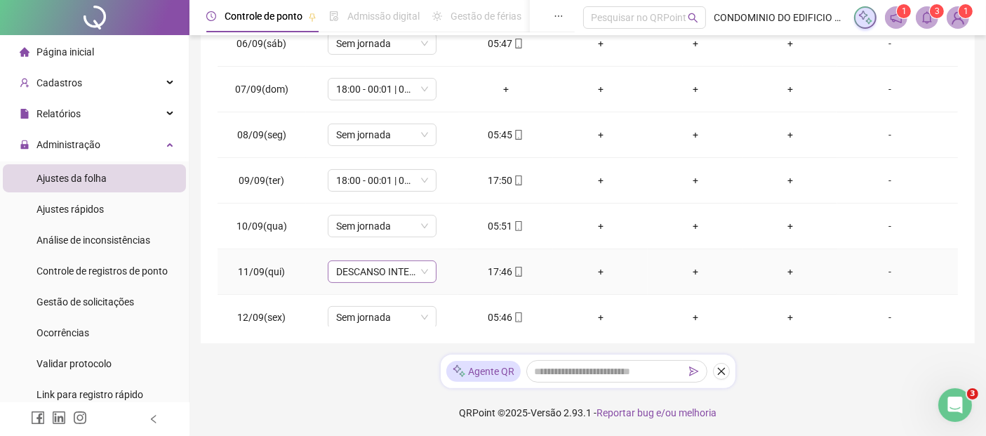
click at [423, 270] on span "DESCANSO INTER-JORNADA" at bounding box center [382, 271] width 92 height 21
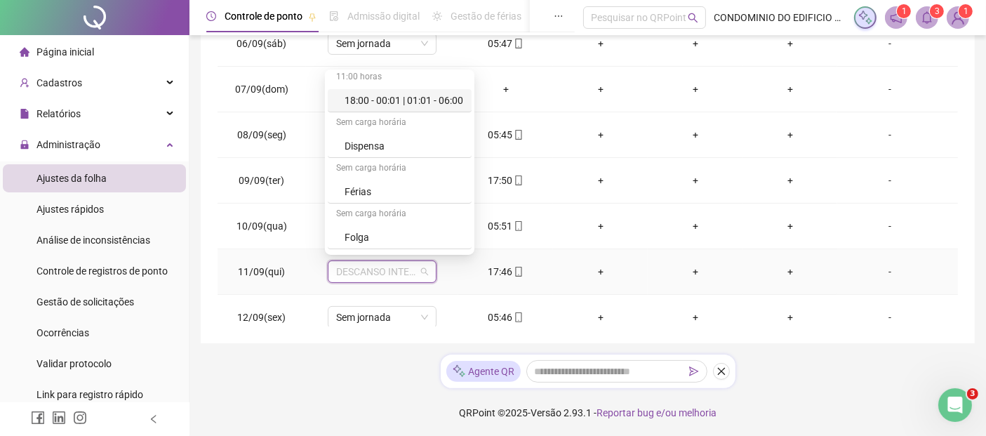
click at [378, 102] on div "18:00 - 00:01 | 01:01 - 06:00" at bounding box center [404, 100] width 119 height 15
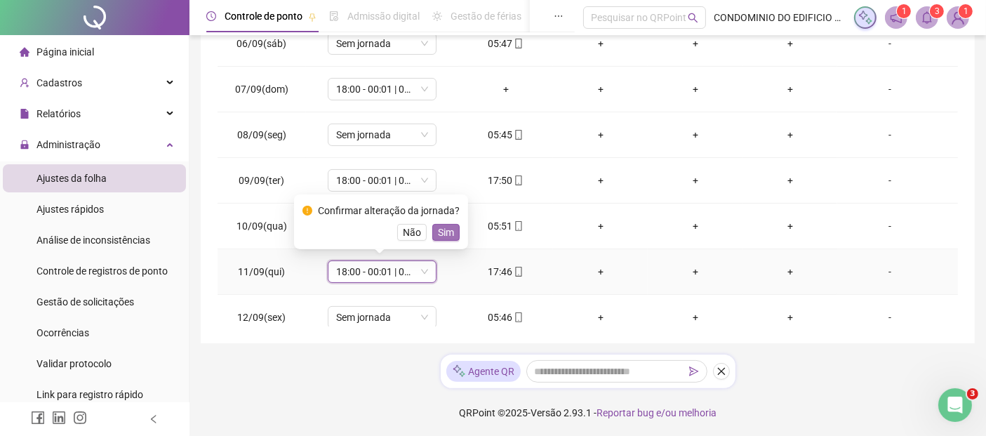
click at [444, 227] on span "Sim" at bounding box center [446, 232] width 16 height 15
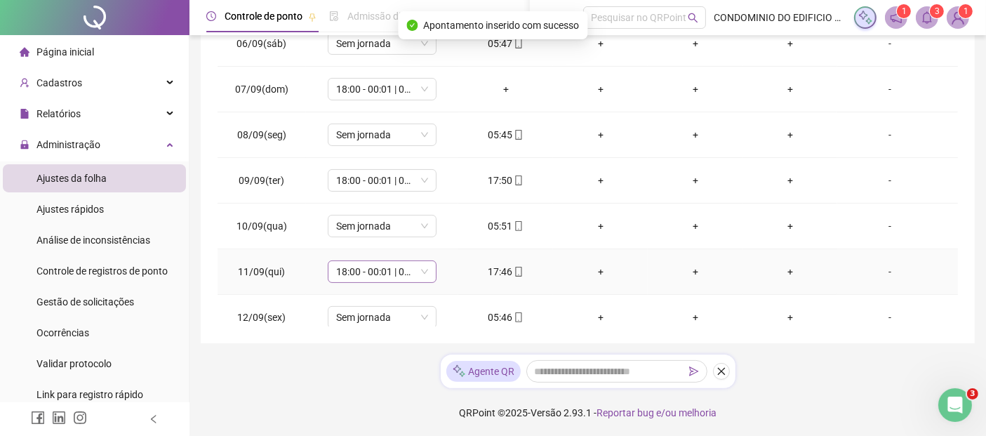
click at [425, 269] on span "18:00 - 00:01 | 01:01 - 06:00" at bounding box center [382, 271] width 92 height 21
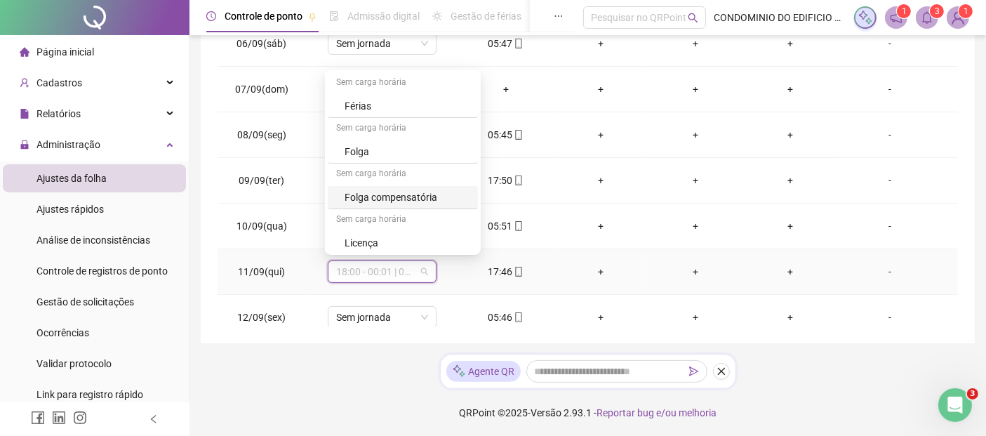
scroll to position [242, 0]
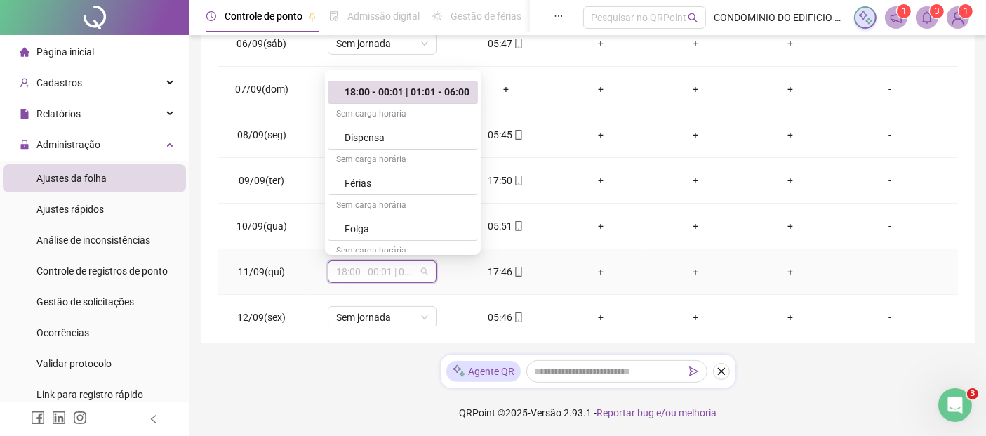
click at [385, 91] on div "18:00 - 00:01 | 01:01 - 06:00" at bounding box center [407, 91] width 125 height 15
click at [421, 274] on span "18:00 - 00:01 | 01:01 - 06:00" at bounding box center [382, 271] width 92 height 21
drag, startPoint x: 403, startPoint y: 93, endPoint x: 463, endPoint y: 173, distance: 100.8
click at [403, 93] on div "18:00 - 00:01 | 01:01 - 06:00" at bounding box center [407, 91] width 125 height 15
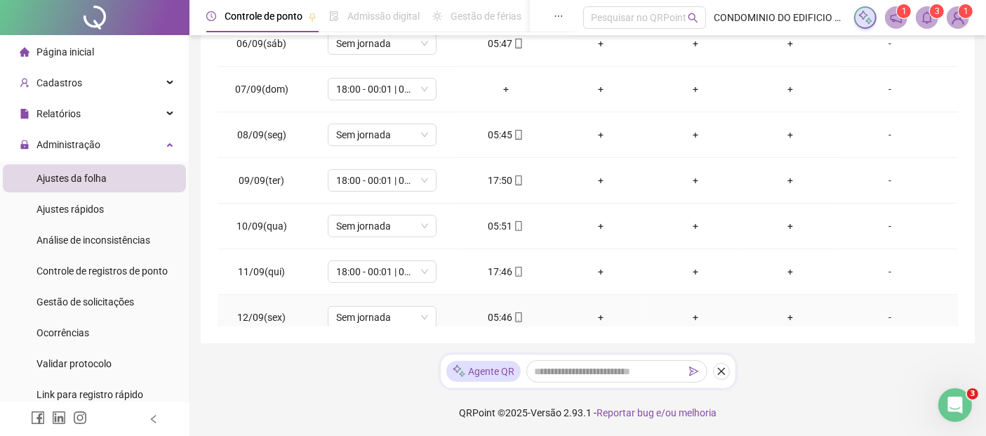
click at [498, 315] on div "05:46" at bounding box center [506, 317] width 72 height 15
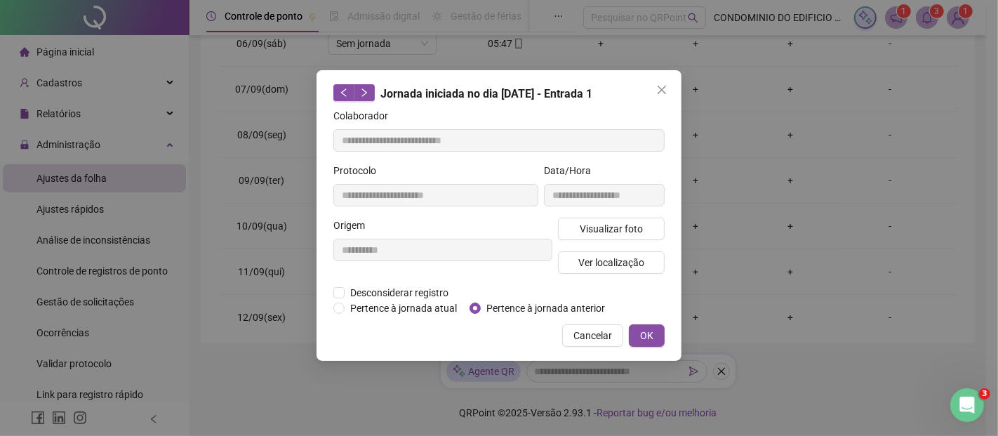
type input "**********"
click at [500, 309] on span "Pertence à jornada anterior" at bounding box center [546, 307] width 130 height 15
click at [648, 332] on span "OK" at bounding box center [646, 335] width 13 height 15
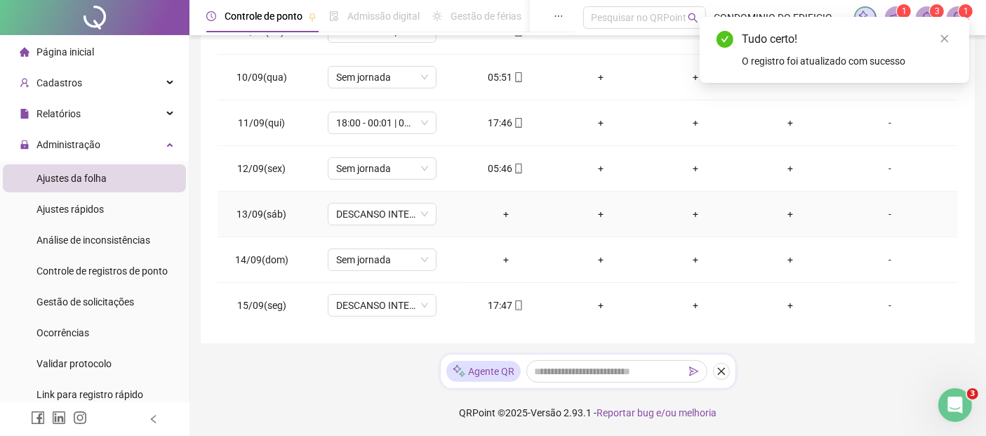
scroll to position [390, 0]
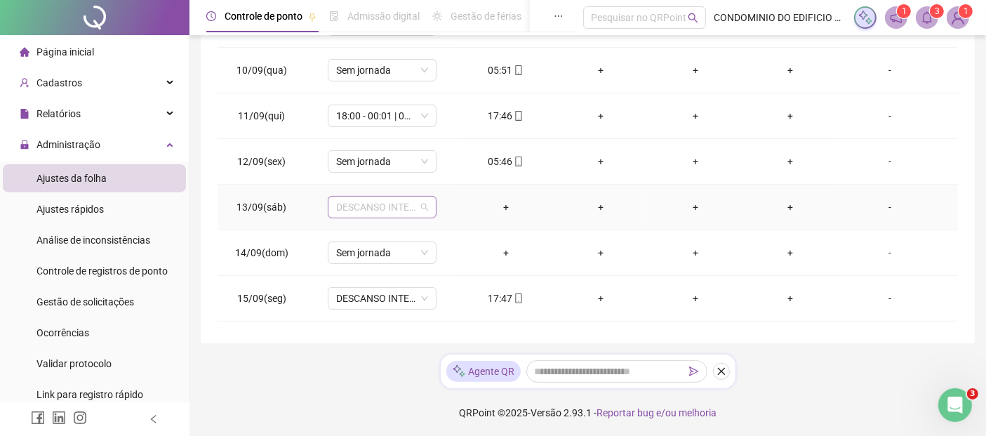
click at [423, 204] on span "DESCANSO INTER-JORNADA" at bounding box center [382, 207] width 92 height 21
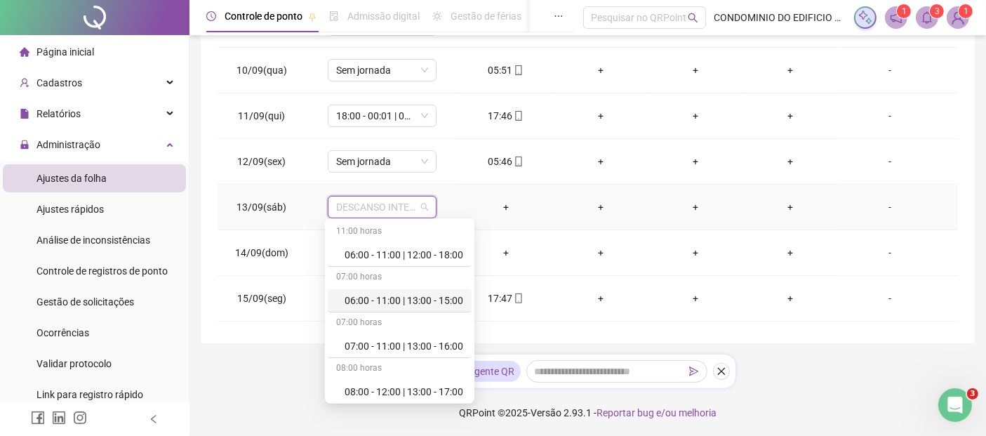
scroll to position [156, 0]
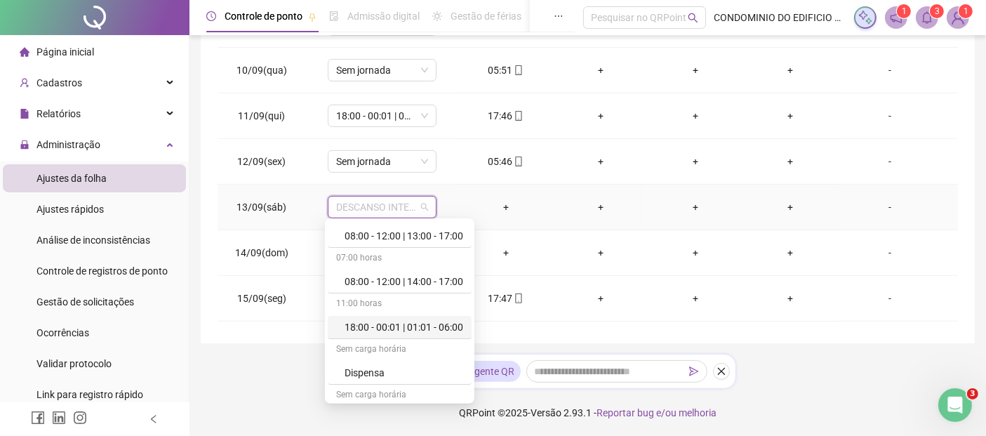
click at [390, 322] on div "18:00 - 00:01 | 01:01 - 06:00" at bounding box center [404, 326] width 119 height 15
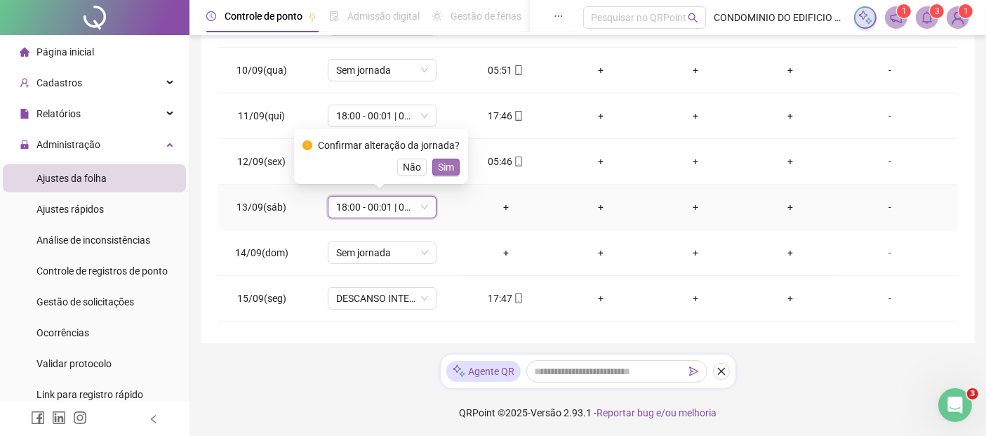
click at [446, 167] on span "Sim" at bounding box center [446, 166] width 16 height 15
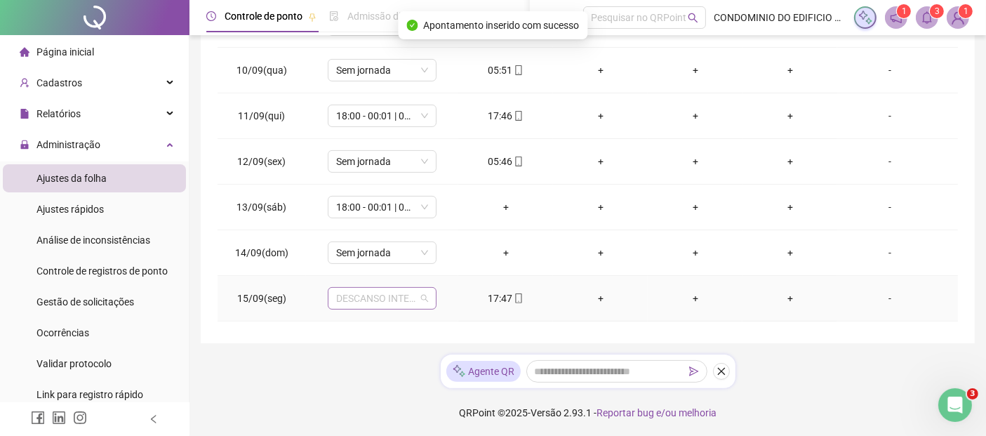
click at [425, 295] on span "DESCANSO INTER-JORNADA" at bounding box center [382, 298] width 92 height 21
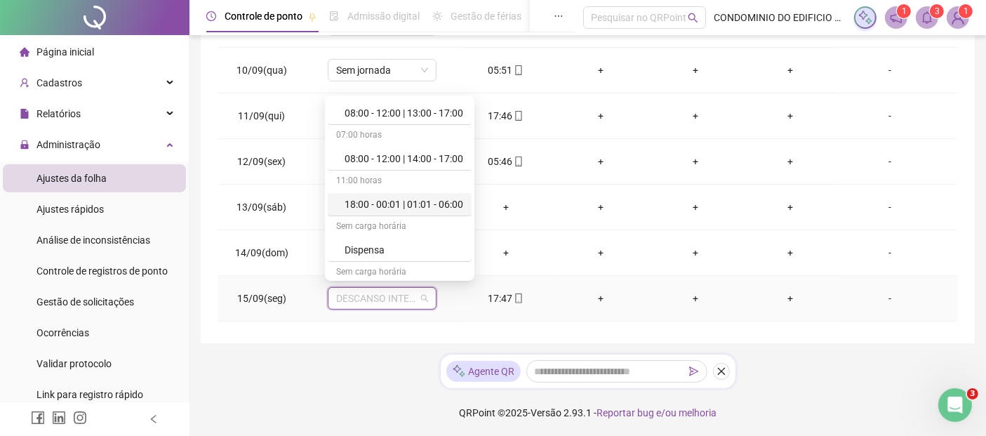
click at [399, 203] on div "18:00 - 00:01 | 01:01 - 06:00" at bounding box center [404, 204] width 119 height 15
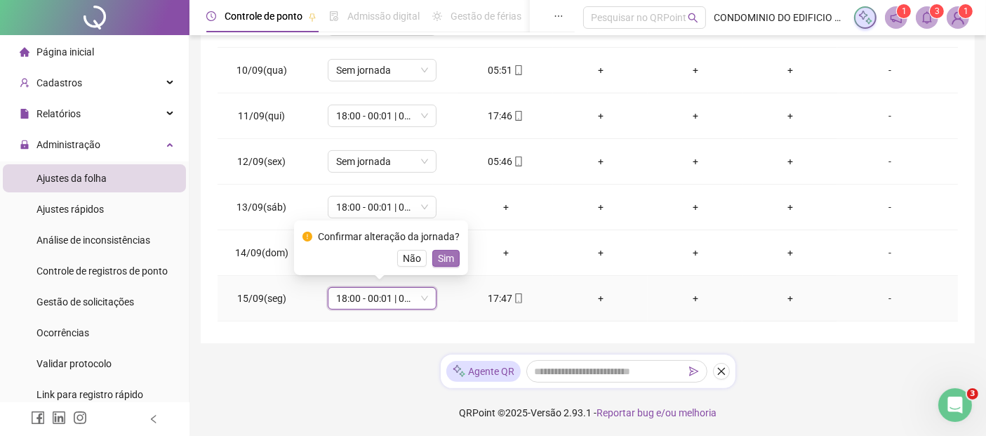
click at [441, 260] on span "Sim" at bounding box center [446, 258] width 16 height 15
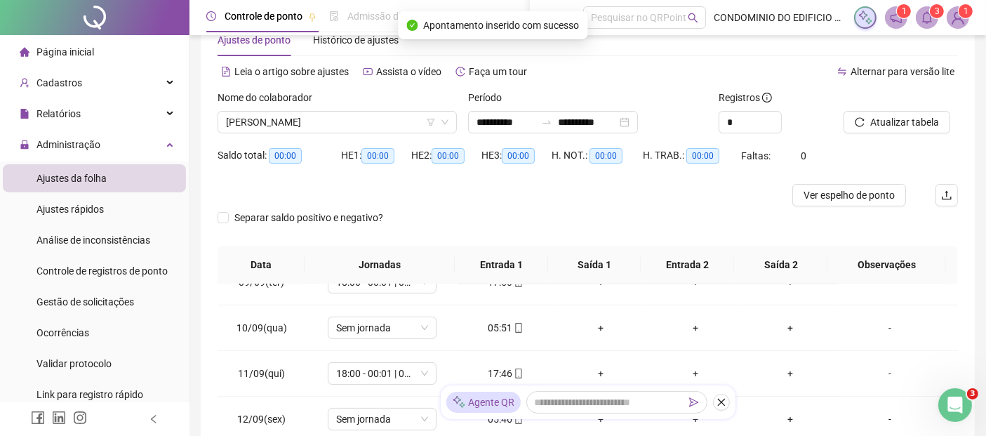
scroll to position [0, 0]
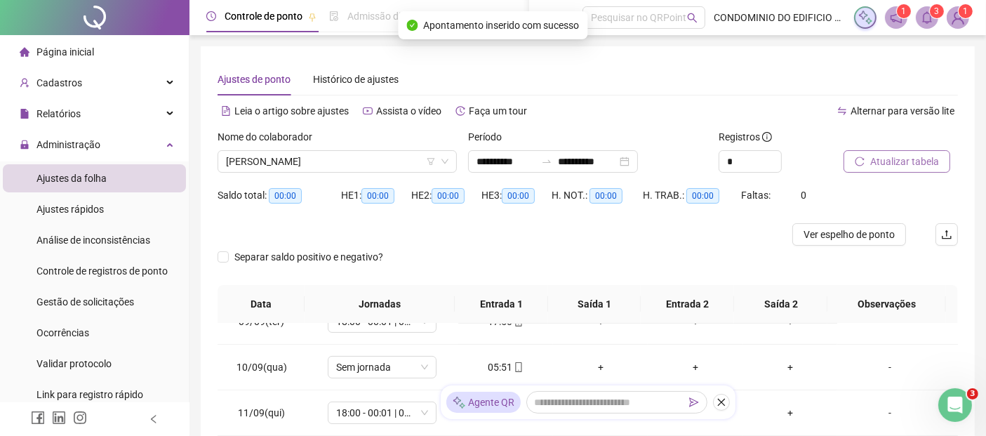
click at [899, 159] on span "Atualizar tabela" at bounding box center [904, 161] width 69 height 15
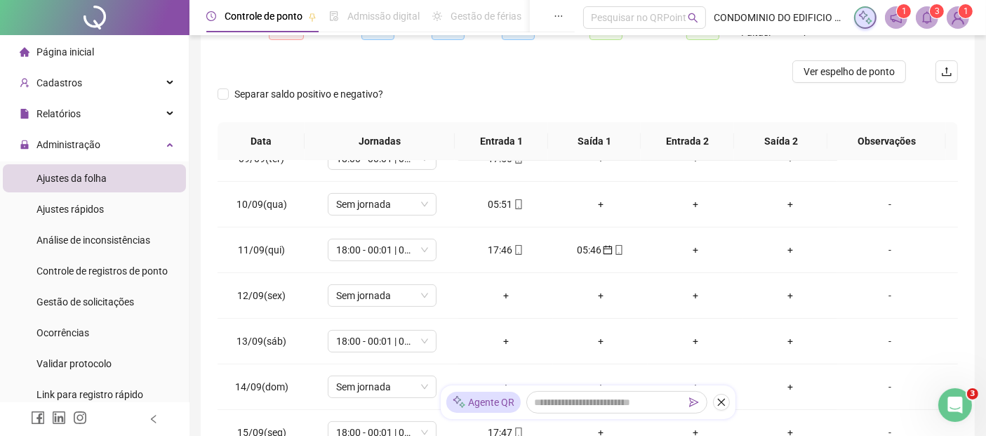
scroll to position [196, 0]
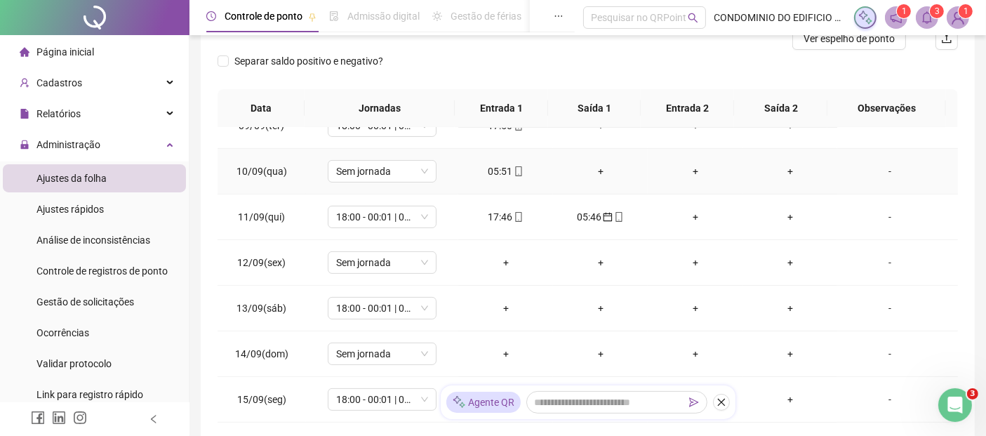
click at [495, 168] on div "05:51" at bounding box center [506, 171] width 72 height 15
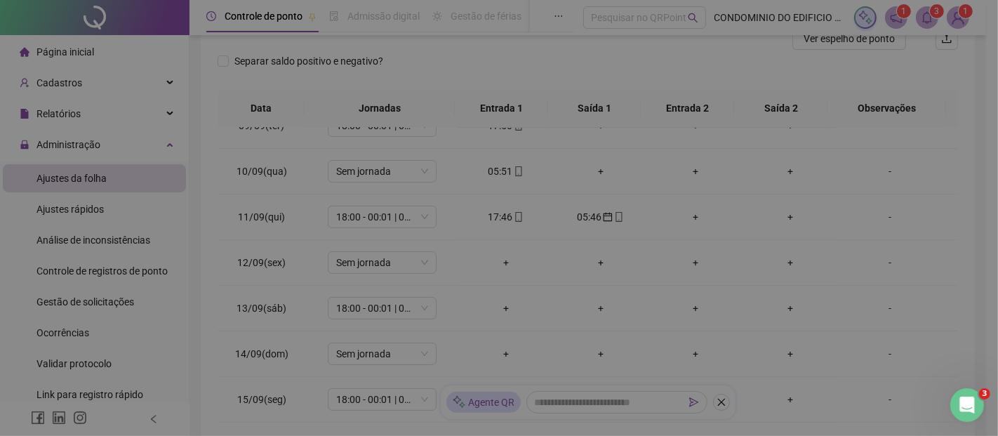
type input "**********"
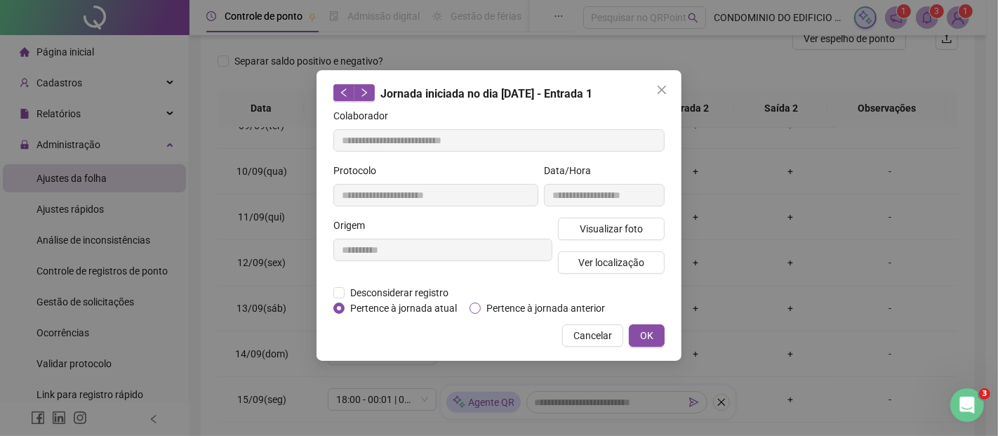
click at [511, 307] on span "Pertence à jornada anterior" at bounding box center [546, 307] width 130 height 15
click at [644, 328] on span "OK" at bounding box center [646, 335] width 13 height 15
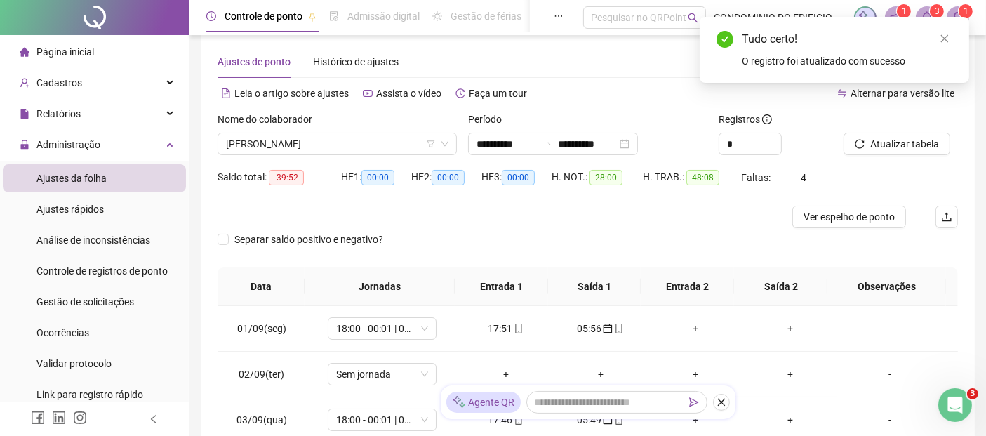
scroll to position [0, 0]
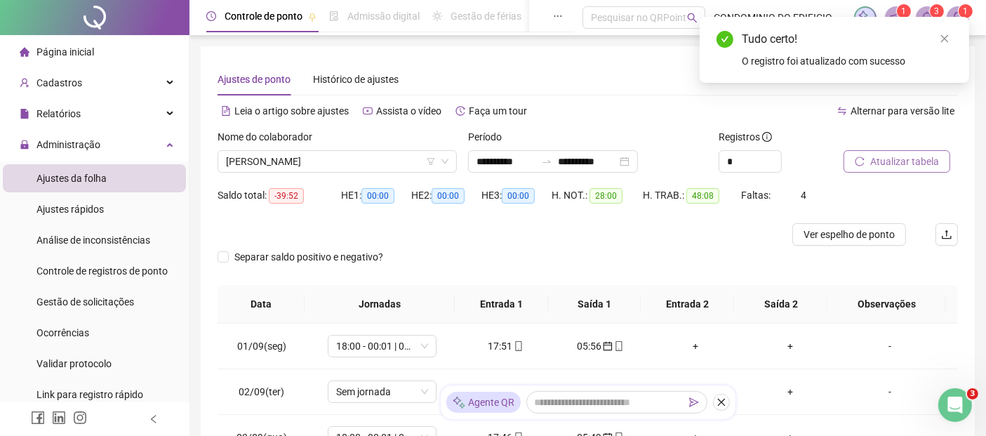
click at [883, 161] on span "Atualizar tabela" at bounding box center [904, 161] width 69 height 15
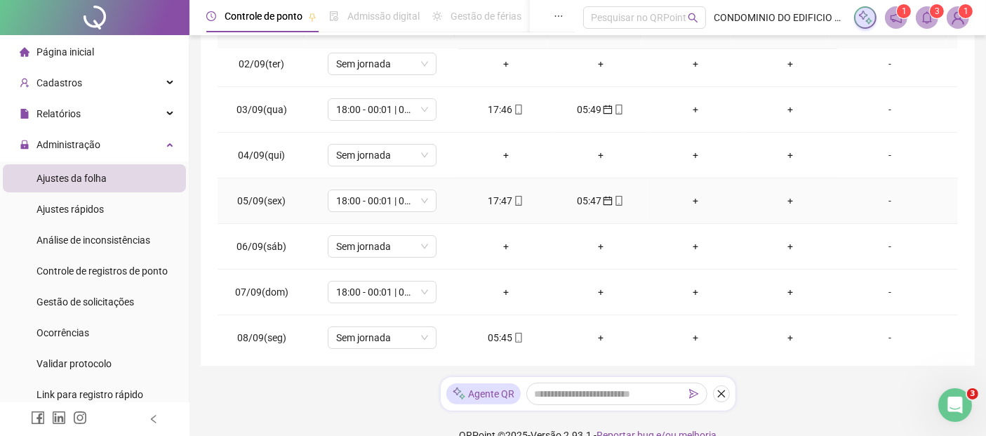
scroll to position [78, 0]
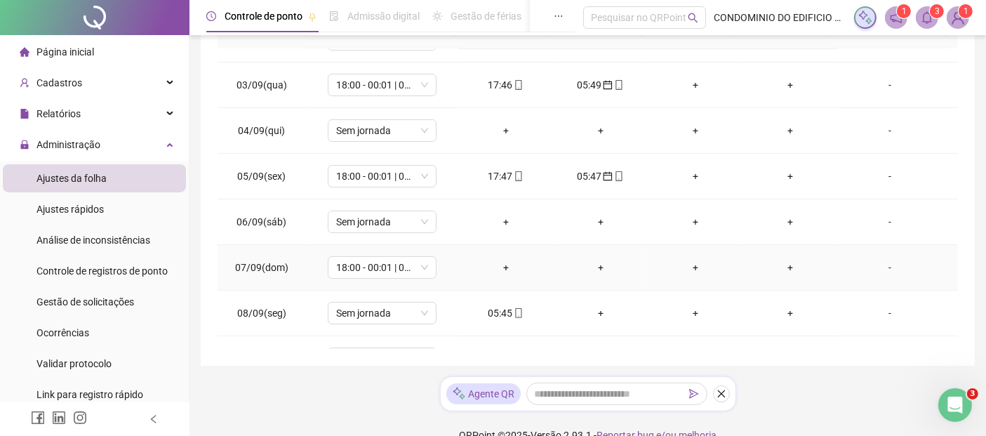
click at [500, 264] on div "+" at bounding box center [506, 267] width 72 height 15
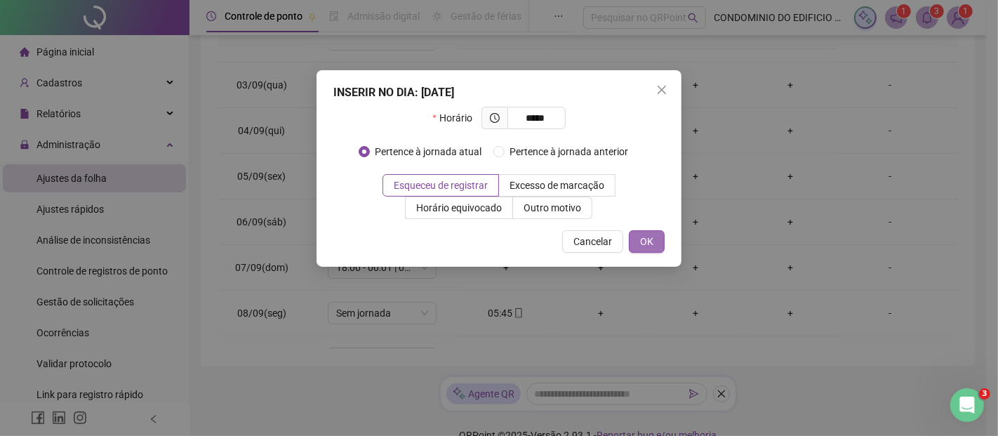
type input "*****"
drag, startPoint x: 646, startPoint y: 234, endPoint x: 651, endPoint y: 246, distance: 12.3
click at [647, 238] on span "OK" at bounding box center [646, 241] width 13 height 15
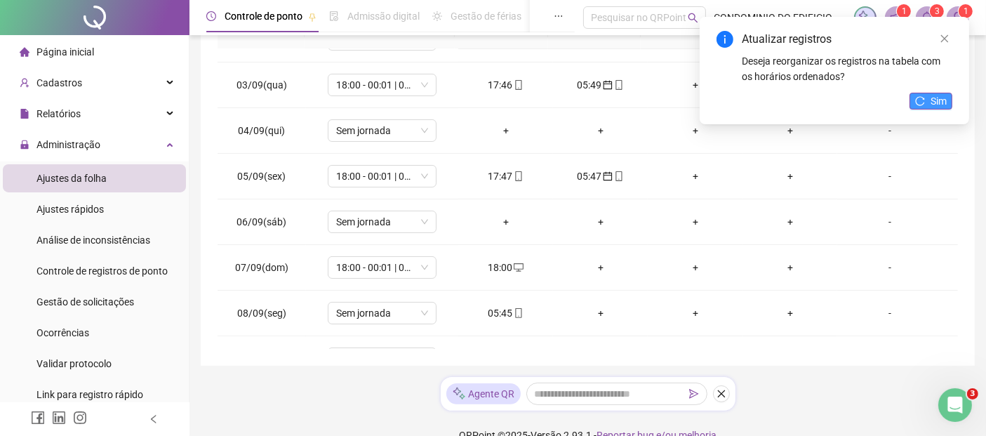
click at [924, 100] on icon "reload" at bounding box center [920, 101] width 10 height 10
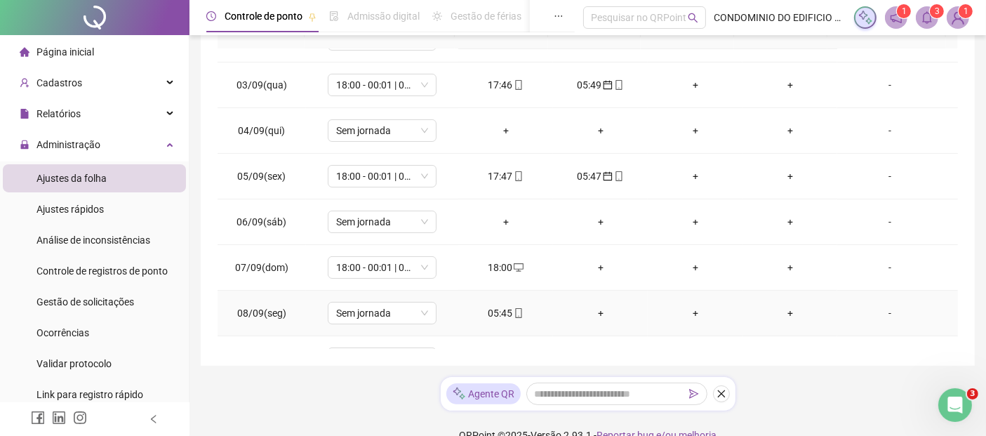
click at [493, 312] on div "05:45" at bounding box center [506, 312] width 72 height 15
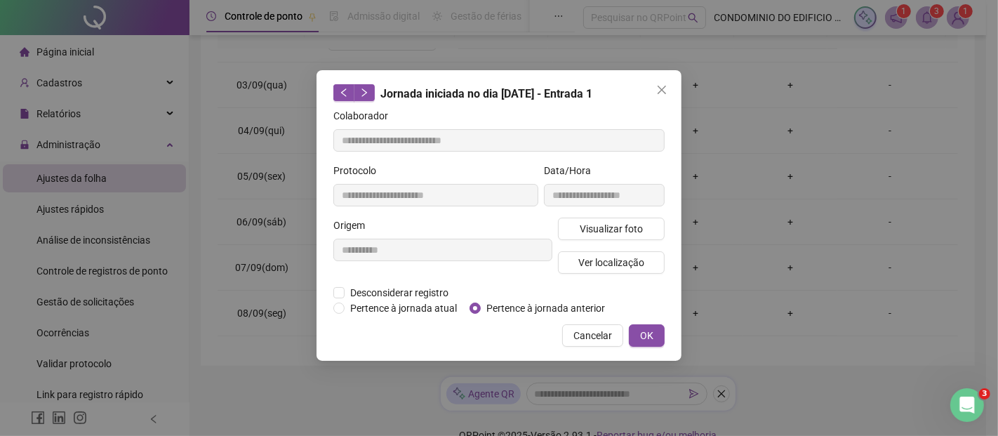
type input "**********"
click at [511, 307] on span "Pertence à jornada anterior" at bounding box center [546, 307] width 130 height 15
click at [648, 333] on span "OK" at bounding box center [646, 335] width 13 height 15
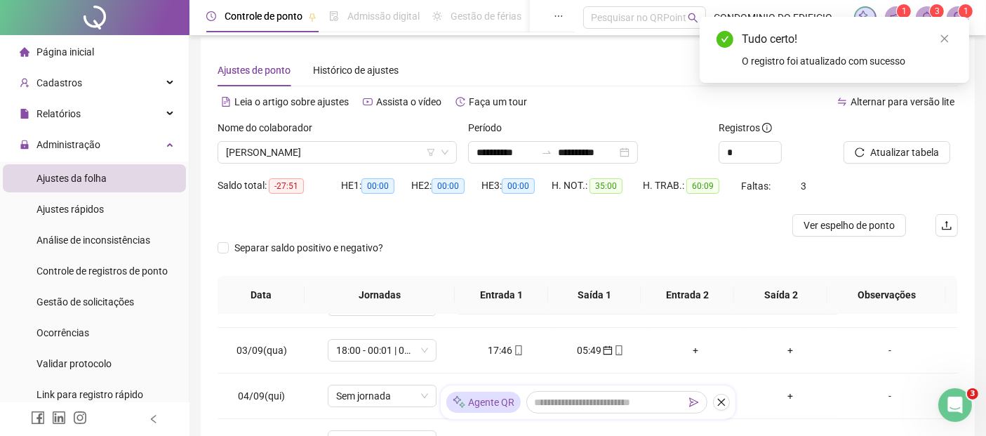
scroll to position [0, 0]
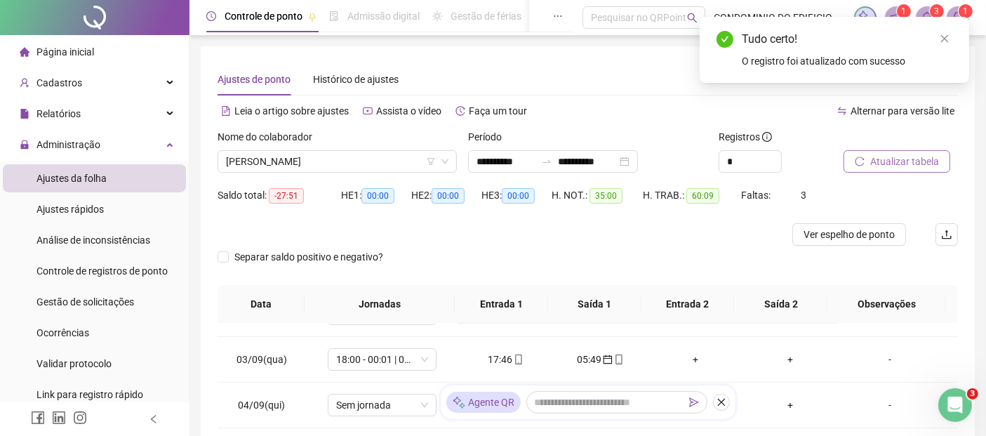
click at [912, 158] on span "Atualizar tabela" at bounding box center [904, 161] width 69 height 15
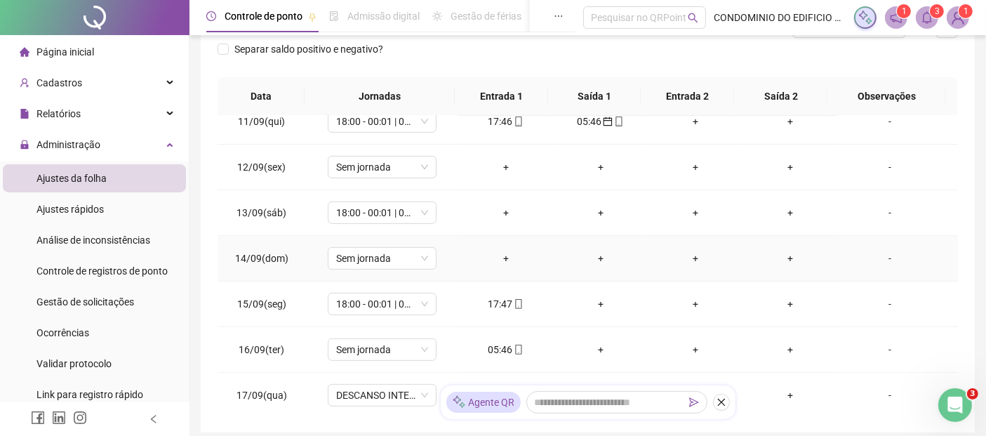
scroll to position [232, 0]
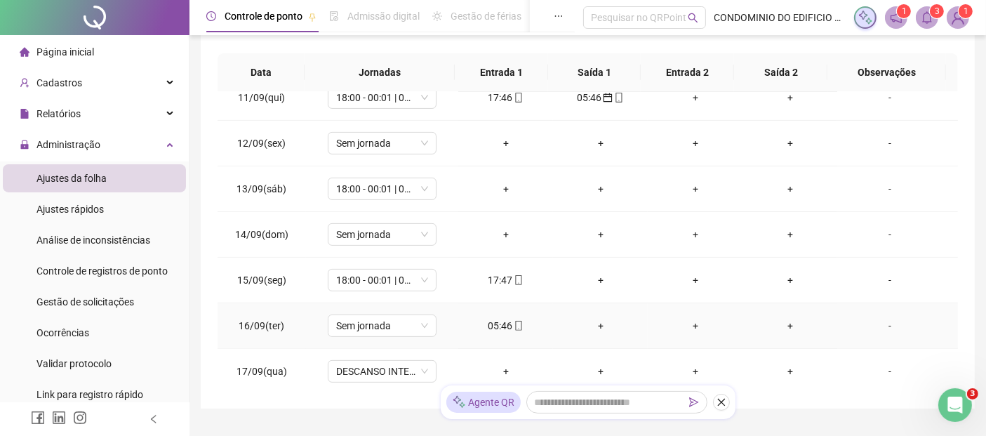
click at [490, 323] on div "05:46" at bounding box center [506, 325] width 72 height 15
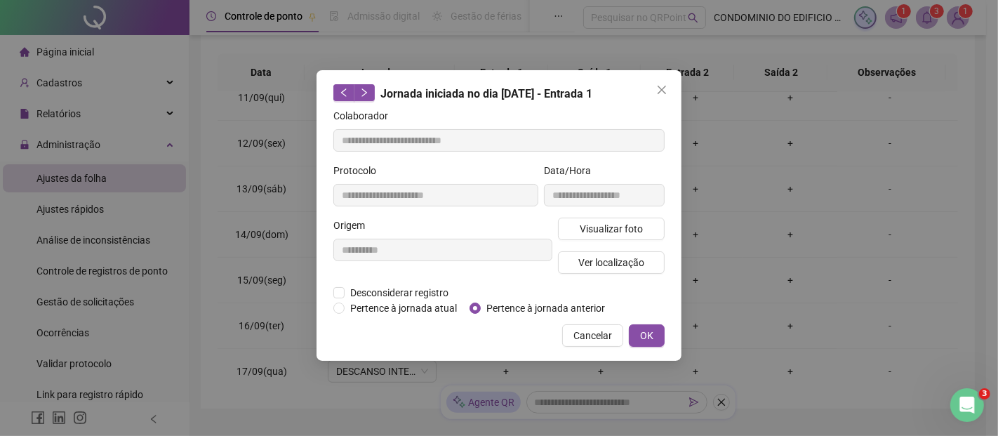
type input "**********"
click at [499, 305] on span "Pertence à jornada anterior" at bounding box center [546, 307] width 130 height 15
click at [647, 335] on span "OK" at bounding box center [646, 335] width 13 height 15
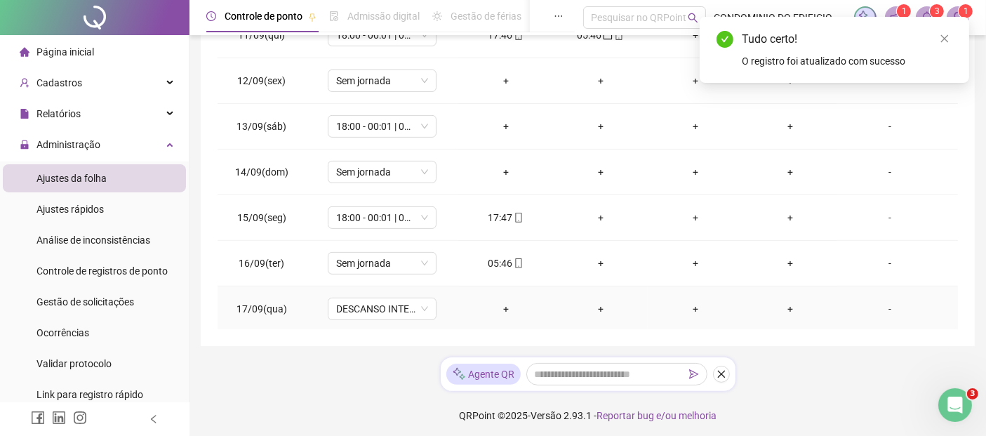
scroll to position [297, 0]
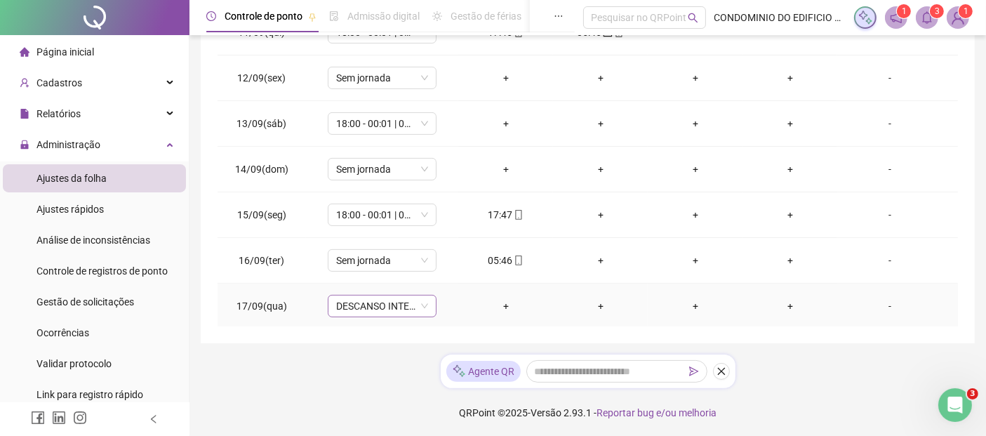
click at [423, 307] on span "DESCANSO INTER-JORNADA" at bounding box center [382, 305] width 92 height 21
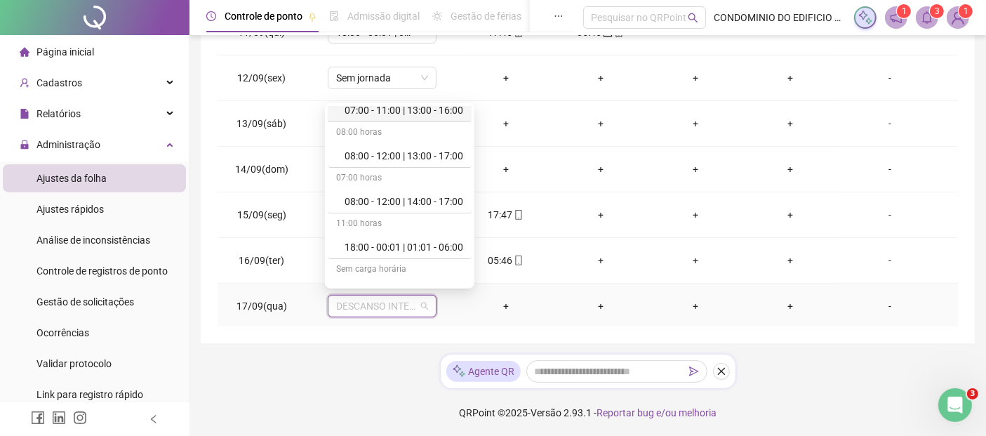
scroll to position [156, 0]
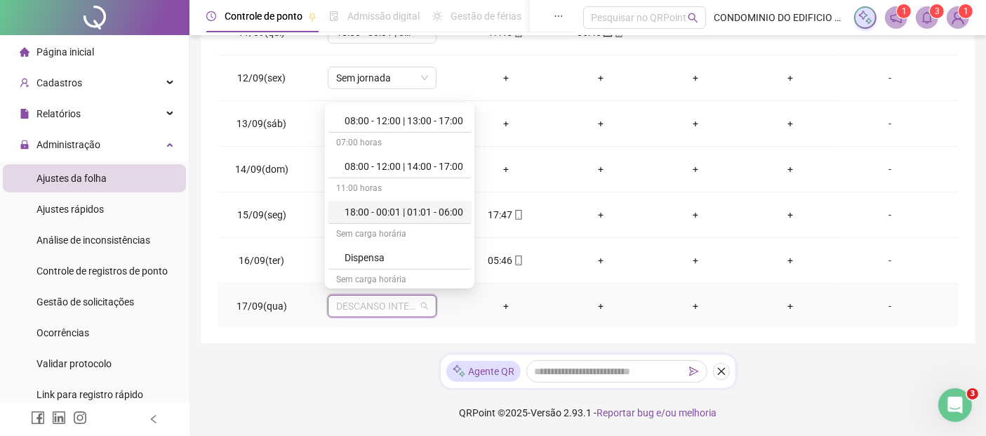
click at [393, 207] on div "18:00 - 00:01 | 01:01 - 06:00" at bounding box center [404, 211] width 119 height 15
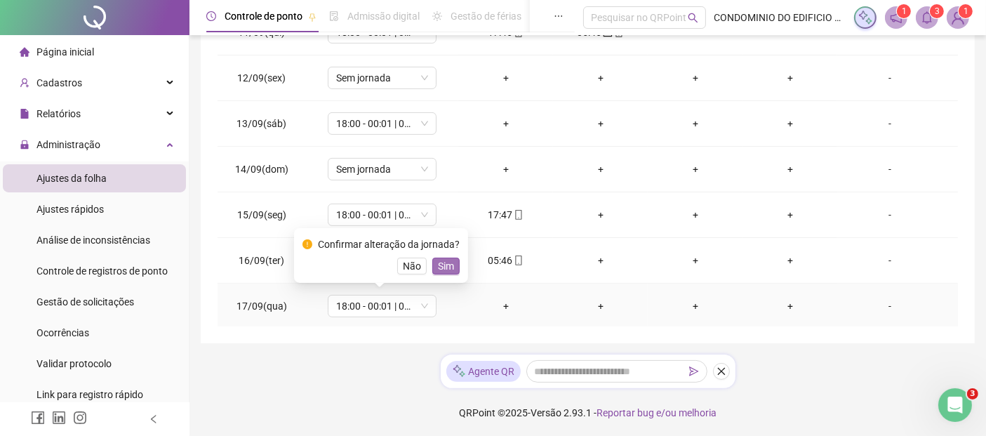
click at [444, 261] on span "Sim" at bounding box center [446, 265] width 16 height 15
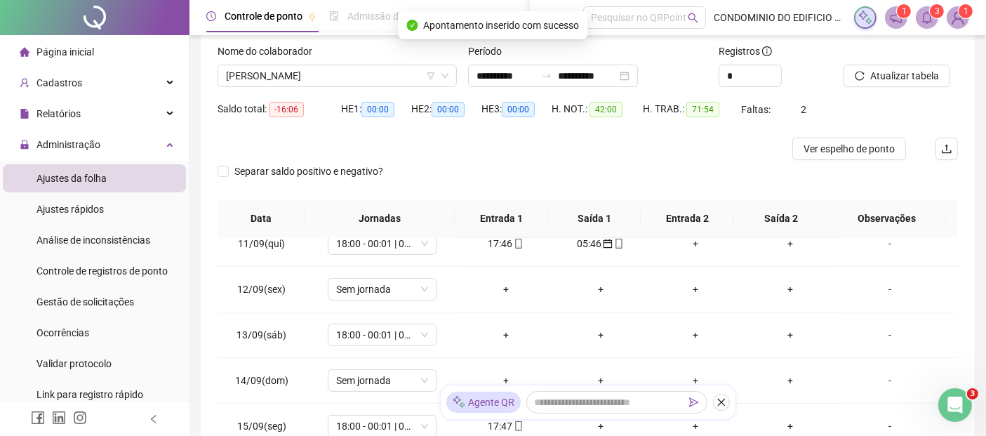
scroll to position [63, 0]
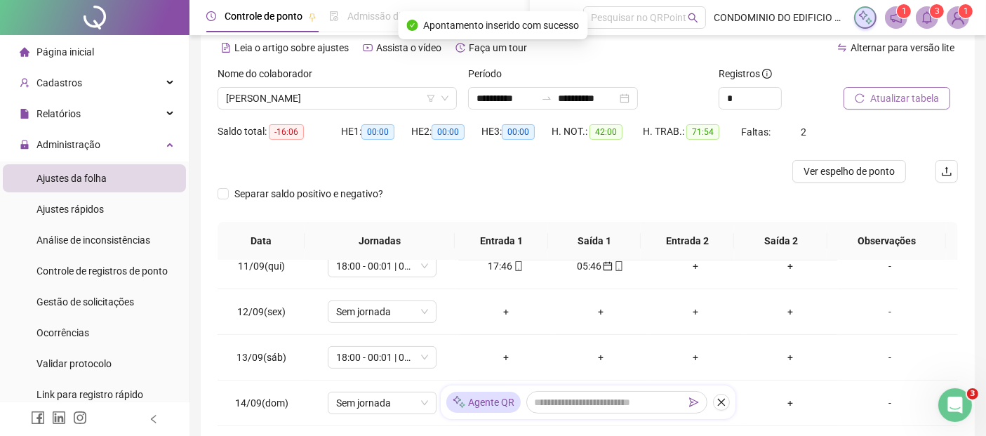
click at [905, 96] on span "Atualizar tabela" at bounding box center [904, 98] width 69 height 15
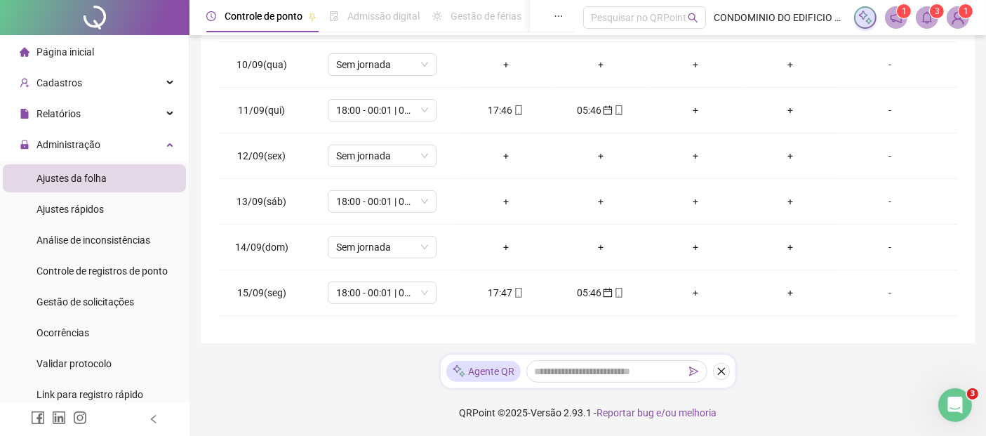
scroll to position [398, 0]
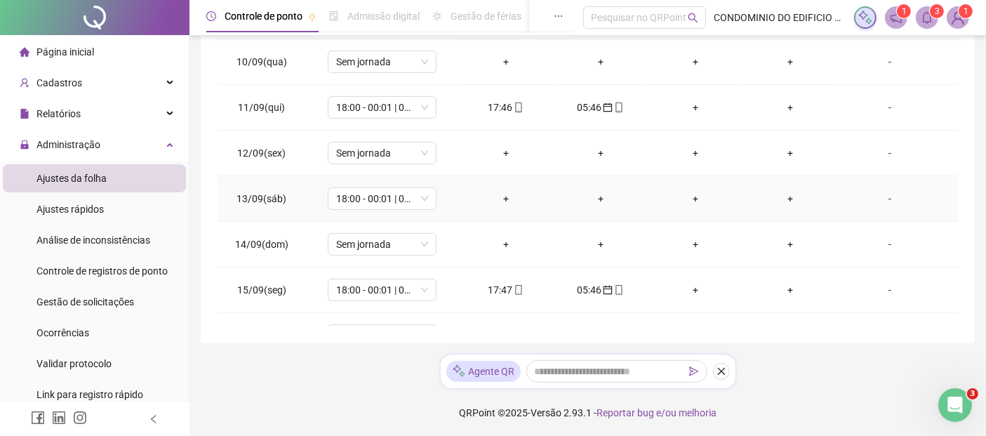
click at [880, 196] on div "-" at bounding box center [890, 198] width 83 height 15
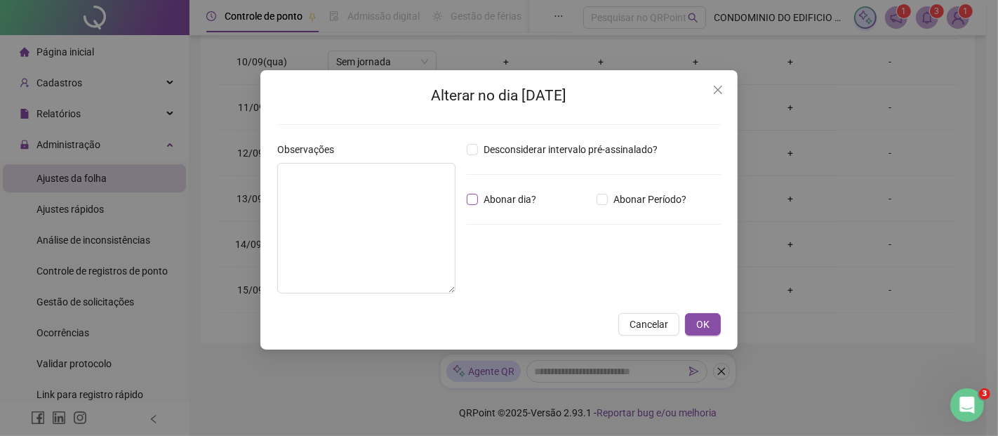
click at [508, 199] on span "Abonar dia?" at bounding box center [510, 199] width 64 height 15
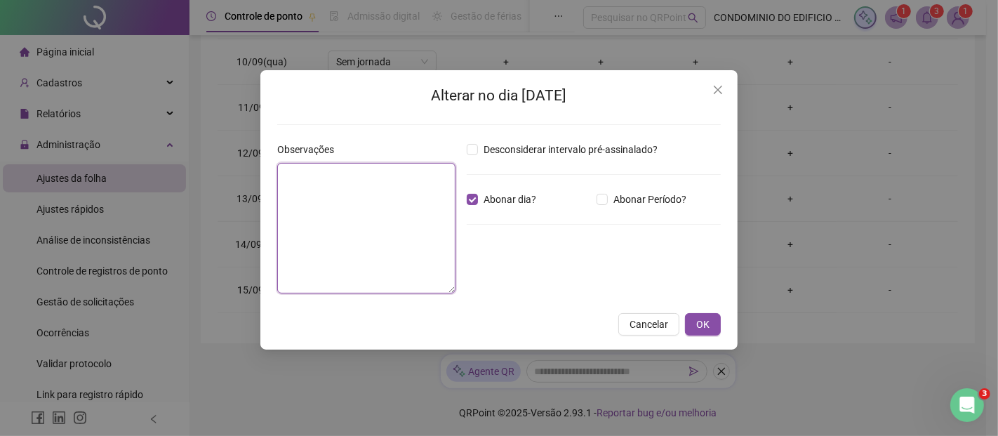
click at [378, 193] on textarea at bounding box center [366, 228] width 178 height 131
type textarea "**********"
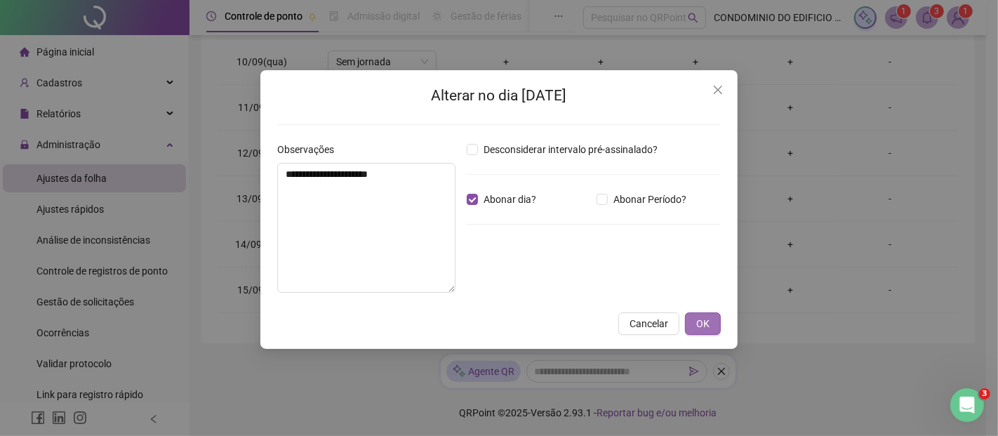
click at [709, 321] on span "OK" at bounding box center [702, 323] width 13 height 15
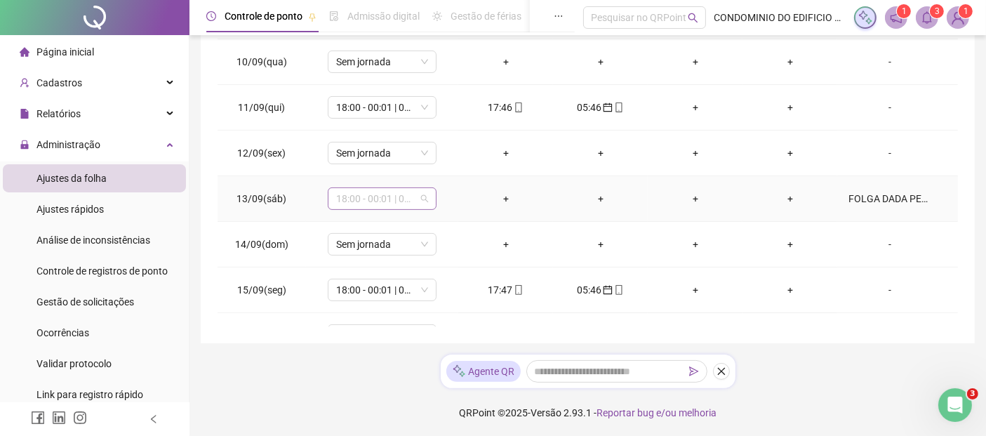
click at [423, 197] on span "18:00 - 00:01 | 01:01 - 06:00" at bounding box center [382, 198] width 92 height 21
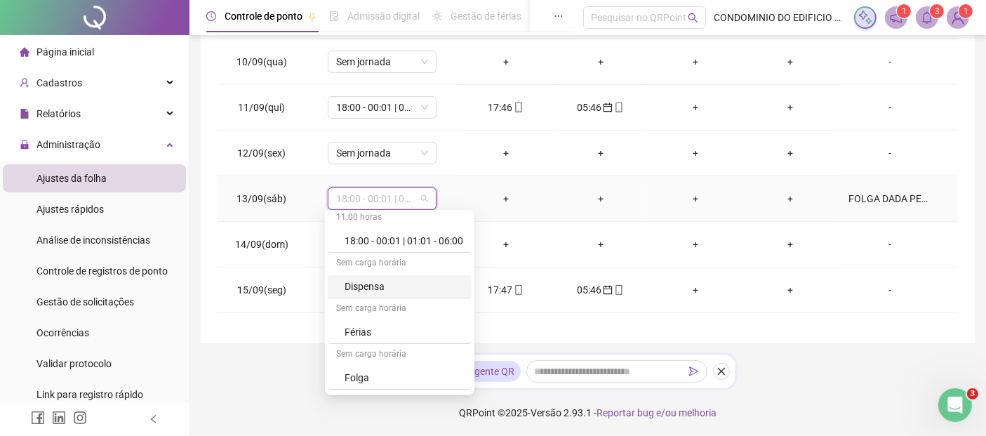
scroll to position [312, 0]
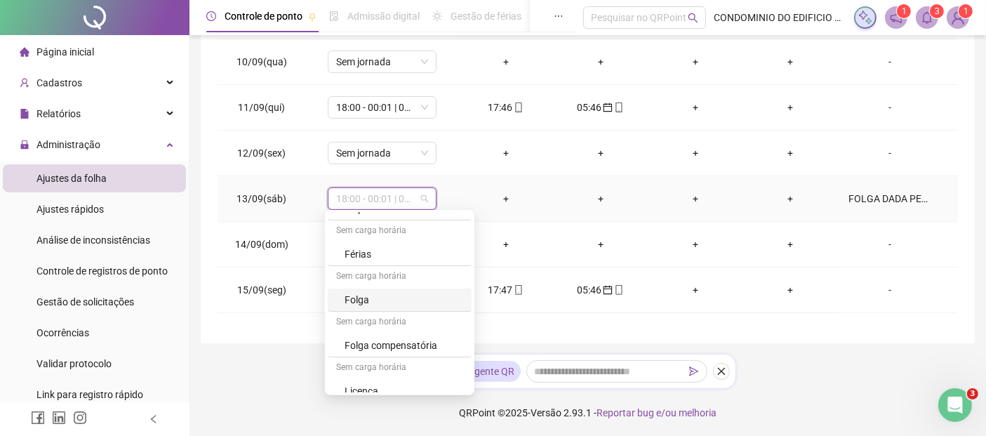
click at [371, 298] on div "Folga" at bounding box center [404, 299] width 119 height 15
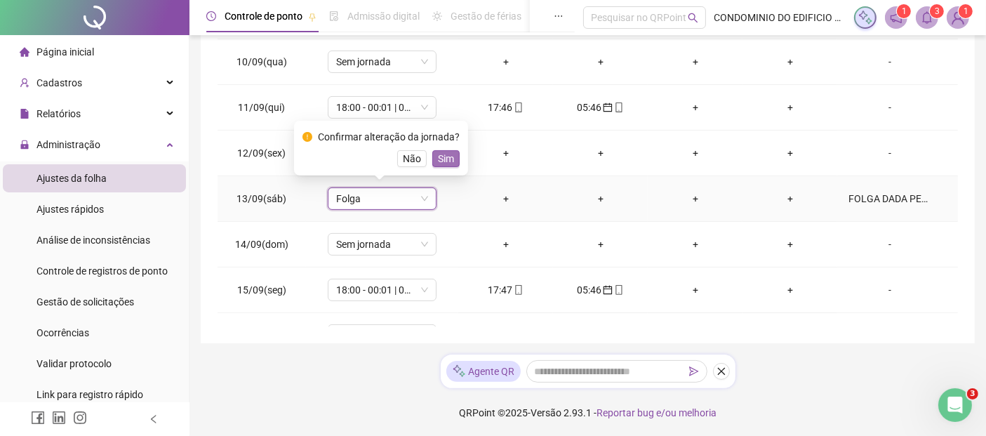
click at [438, 155] on span "Sim" at bounding box center [446, 158] width 16 height 15
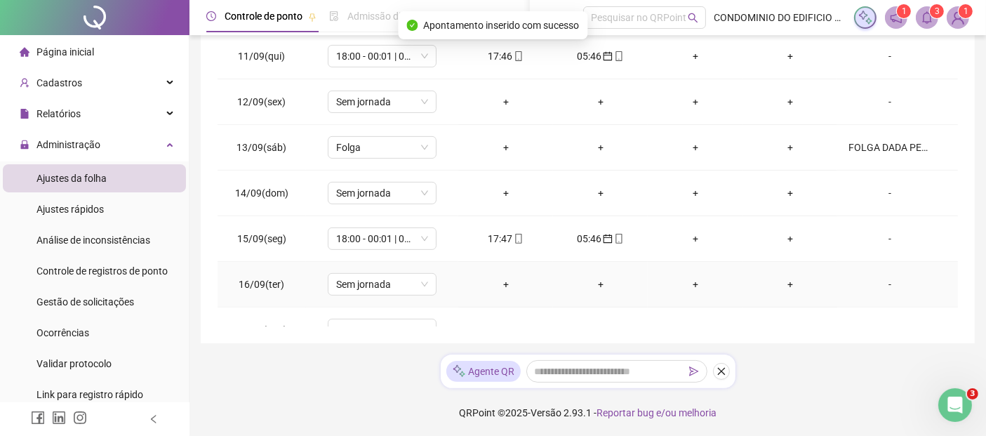
scroll to position [473, 0]
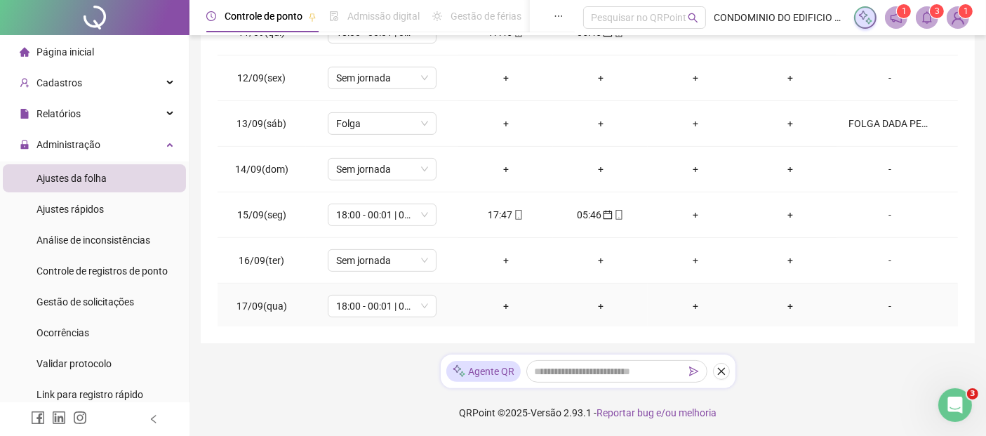
click at [881, 302] on div "-" at bounding box center [890, 305] width 83 height 15
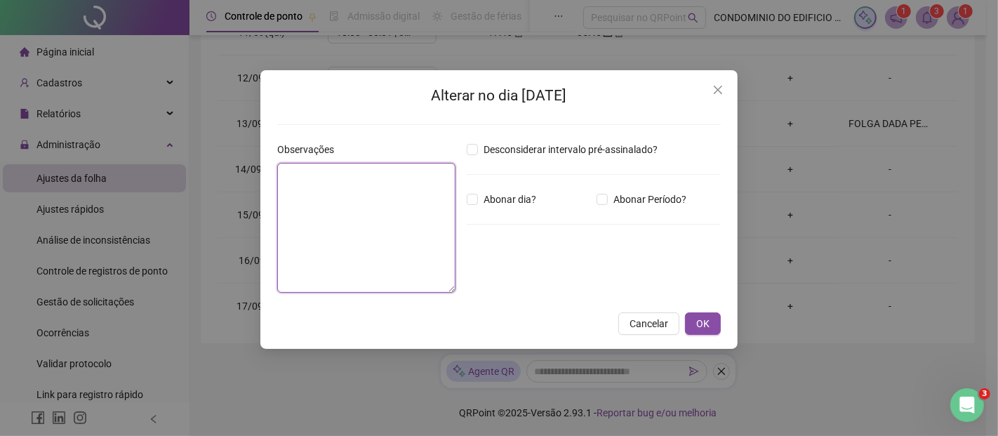
click at [373, 218] on textarea at bounding box center [366, 228] width 178 height 130
type textarea "**********"
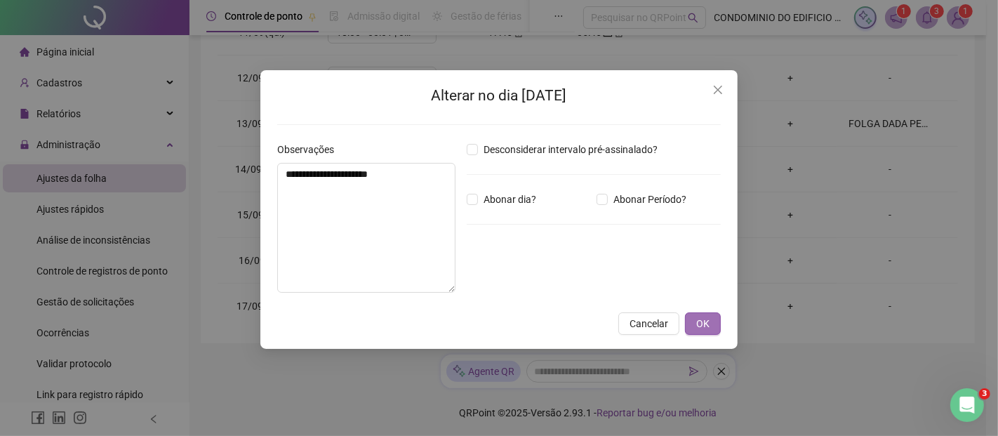
click at [700, 321] on span "OK" at bounding box center [702, 323] width 13 height 15
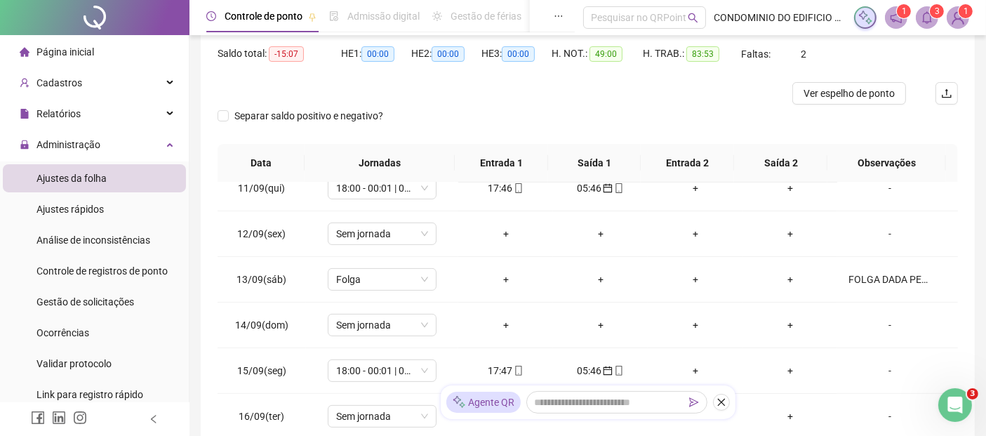
scroll to position [0, 0]
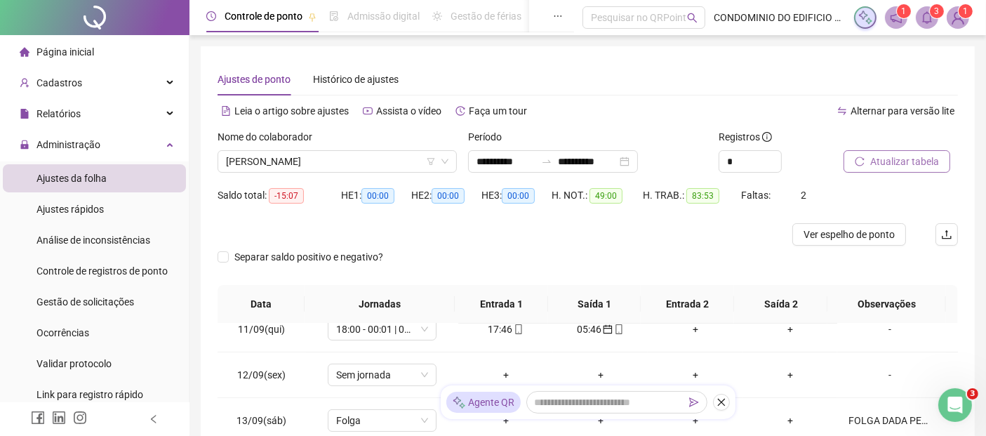
click at [904, 158] on span "Atualizar tabela" at bounding box center [904, 161] width 69 height 15
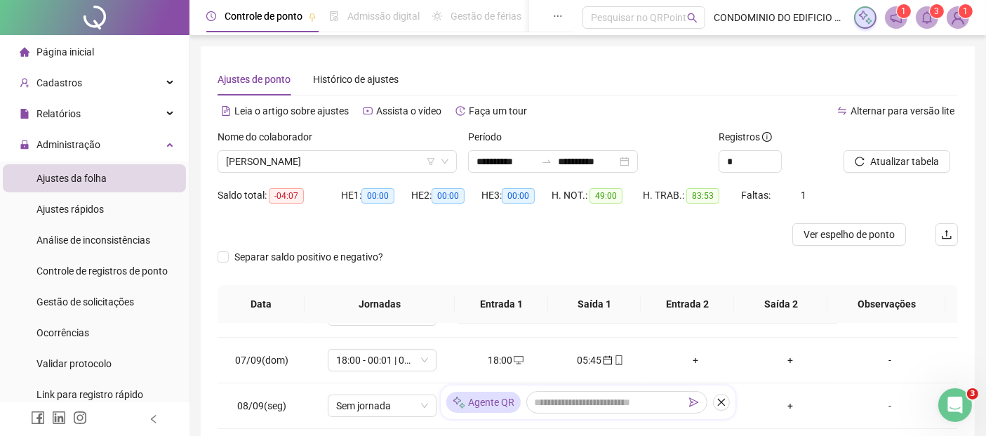
scroll to position [83, 0]
click at [890, 163] on span "Atualizar tabela" at bounding box center [904, 161] width 69 height 15
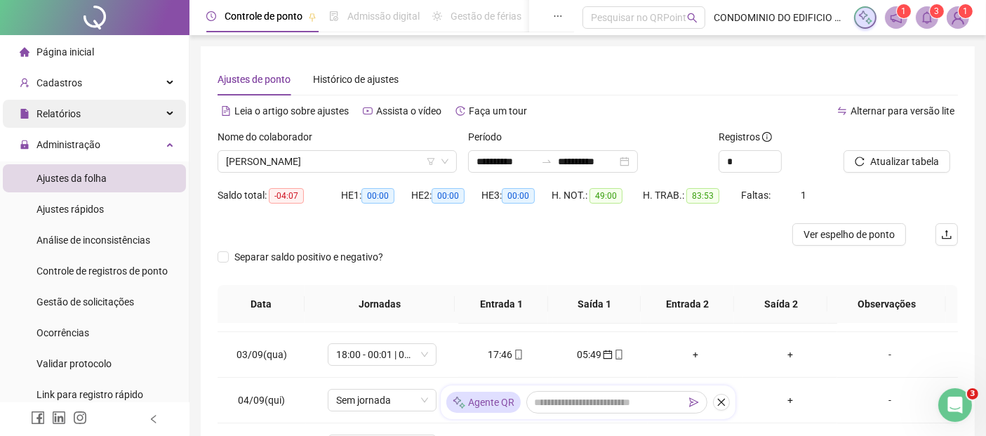
click at [83, 115] on div "Relatórios" at bounding box center [94, 114] width 183 height 28
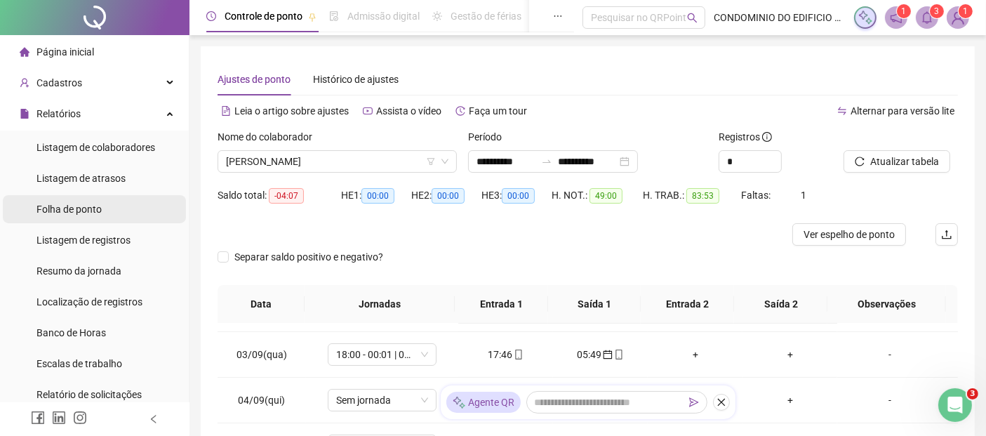
click at [76, 208] on span "Folha de ponto" at bounding box center [68, 209] width 65 height 11
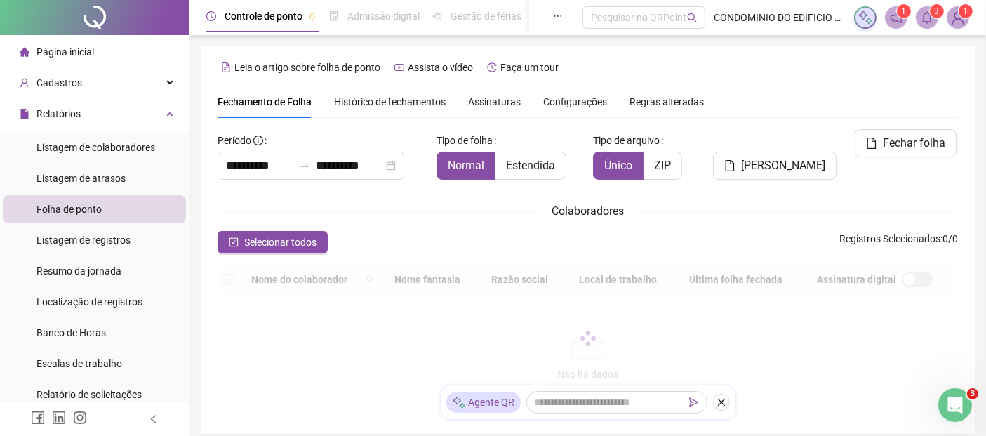
scroll to position [69, 0]
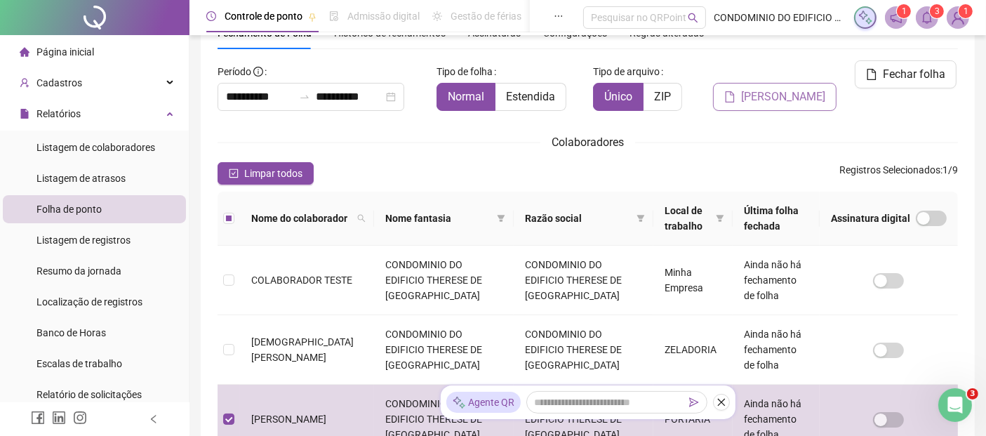
click at [785, 97] on span "[PERSON_NAME]" at bounding box center [783, 96] width 84 height 17
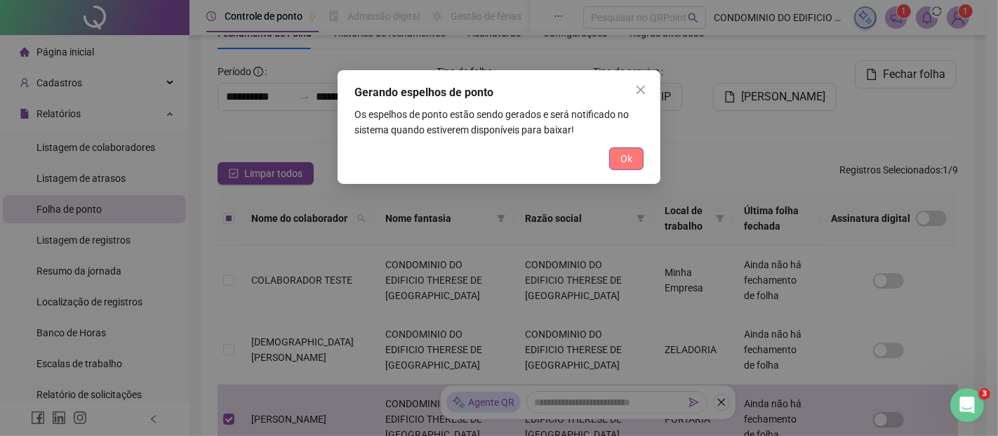
click at [622, 158] on span "Ok" at bounding box center [626, 158] width 12 height 15
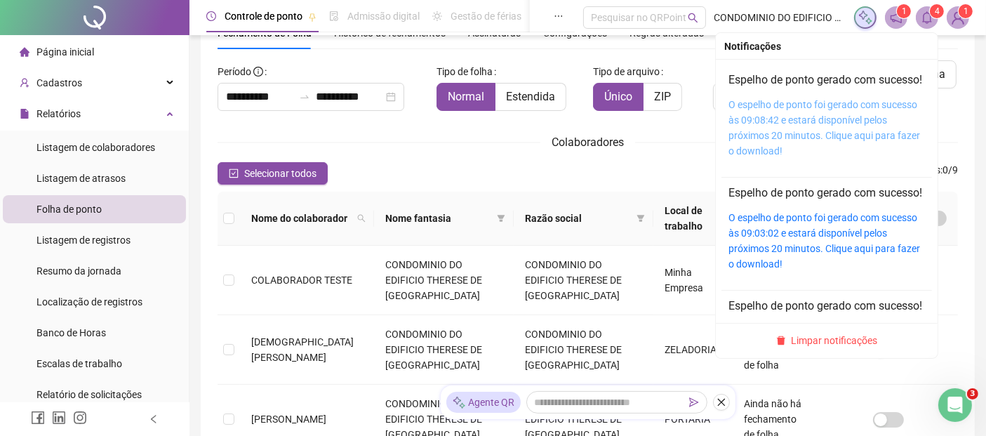
click at [838, 131] on link "O espelho de ponto foi gerado com sucesso às 09:08:42 e estará disponível pelos…" at bounding box center [824, 128] width 192 height 58
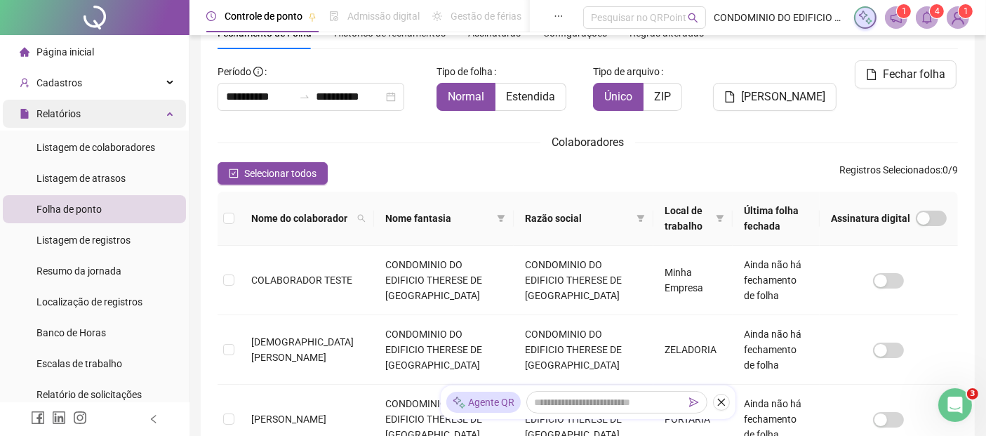
click at [64, 117] on span "Relatórios" at bounding box center [58, 113] width 44 height 11
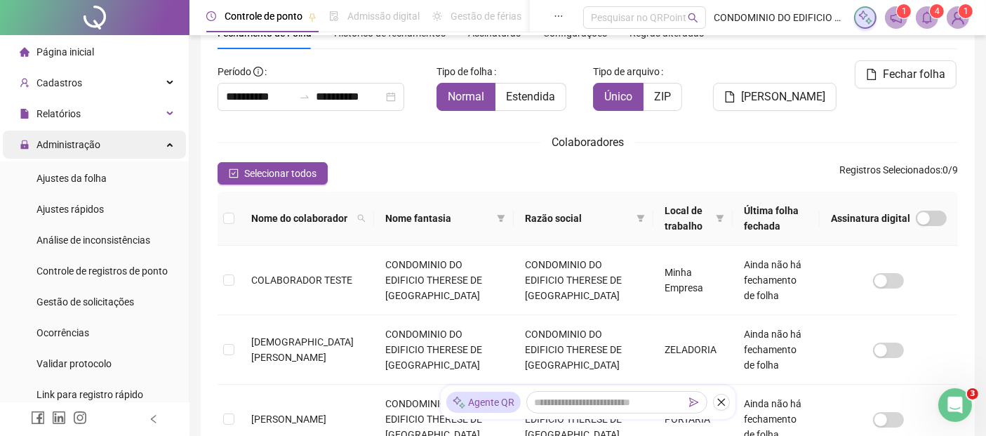
click at [60, 144] on span "Administração" at bounding box center [68, 144] width 64 height 11
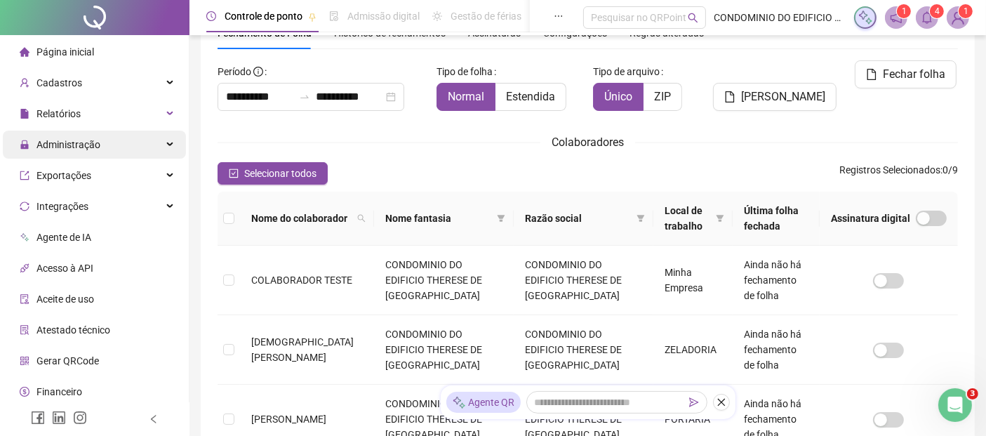
click at [56, 140] on span "Administração" at bounding box center [68, 144] width 64 height 11
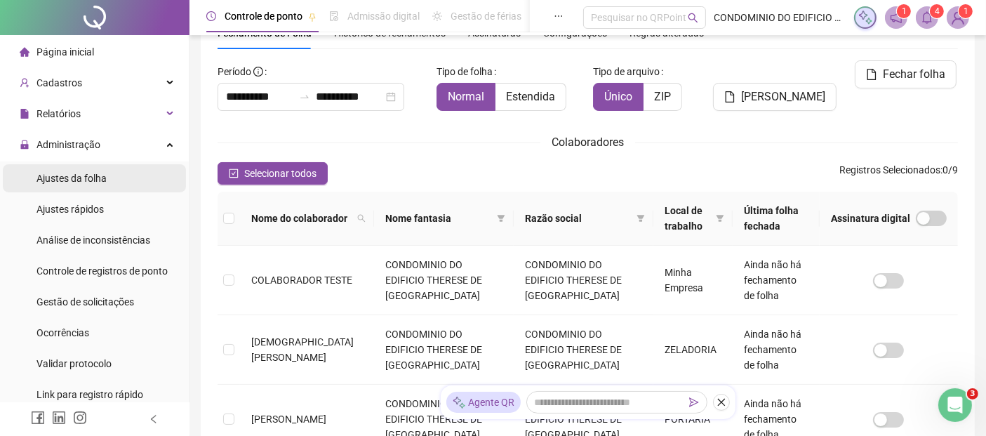
click at [63, 176] on span "Ajustes da folha" at bounding box center [71, 178] width 70 height 11
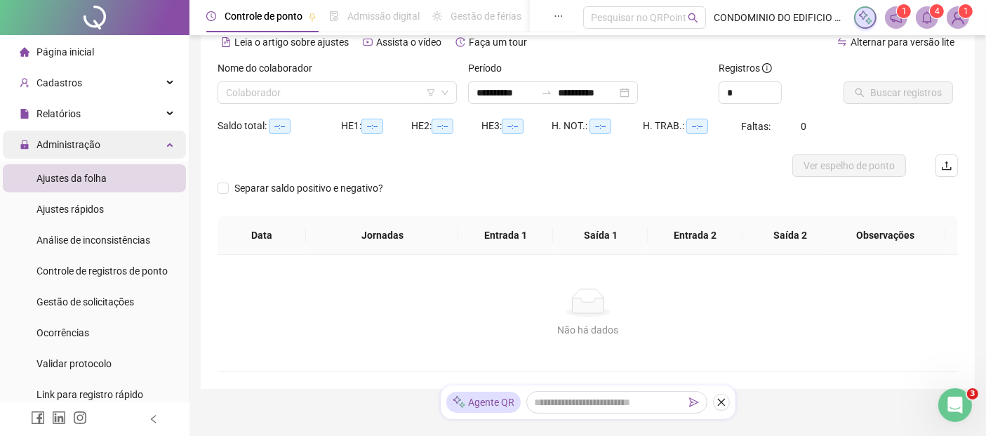
type input "**********"
click at [416, 95] on input "search" at bounding box center [331, 92] width 210 height 21
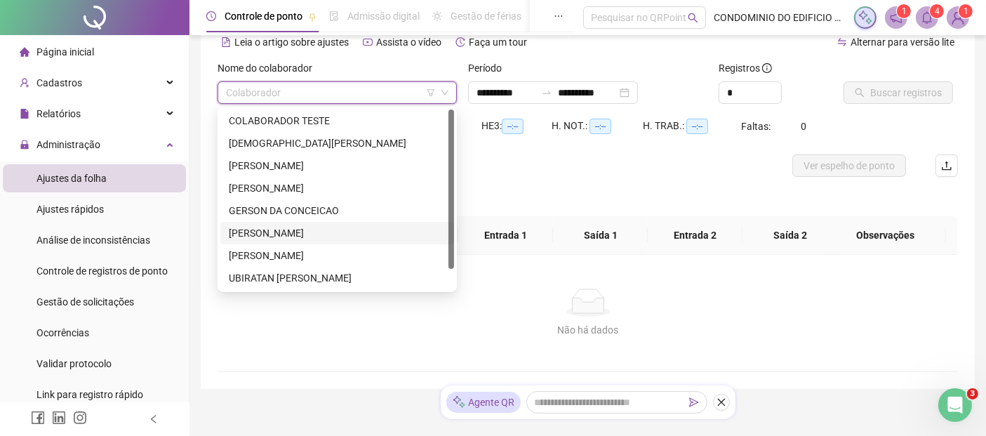
click at [262, 228] on div "[PERSON_NAME]" at bounding box center [337, 232] width 217 height 15
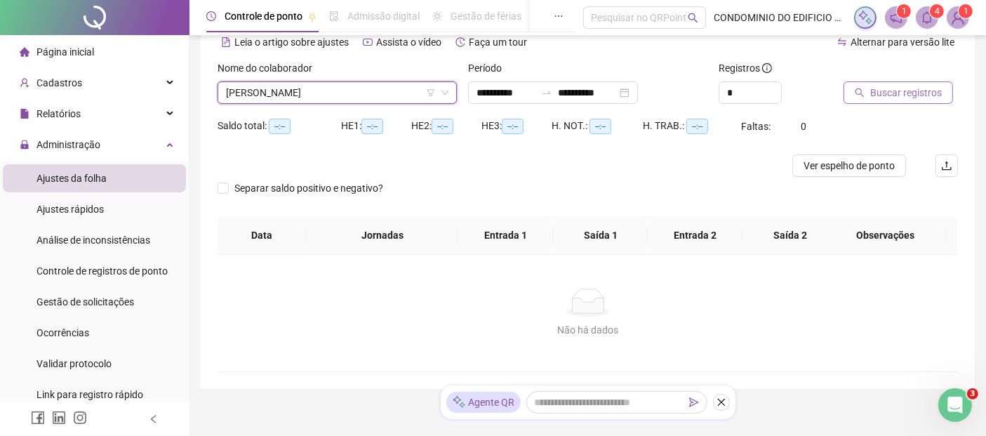
click at [893, 90] on span "Buscar registros" at bounding box center [906, 92] width 72 height 15
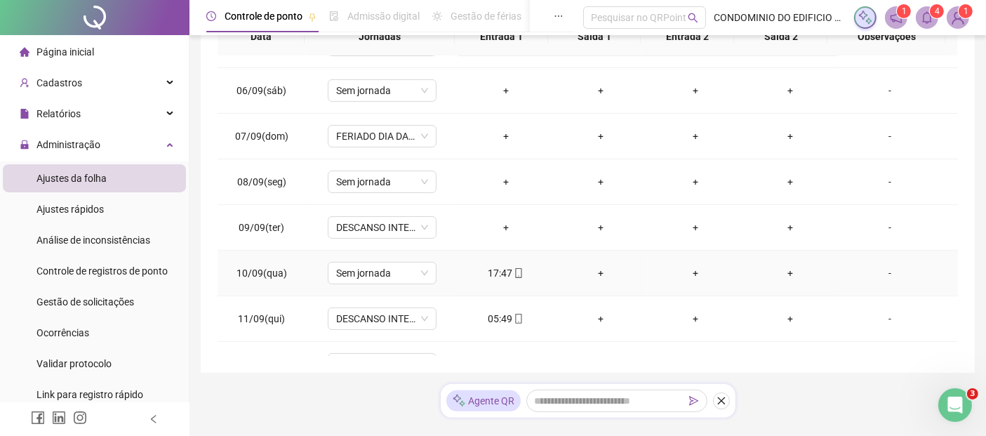
scroll to position [312, 0]
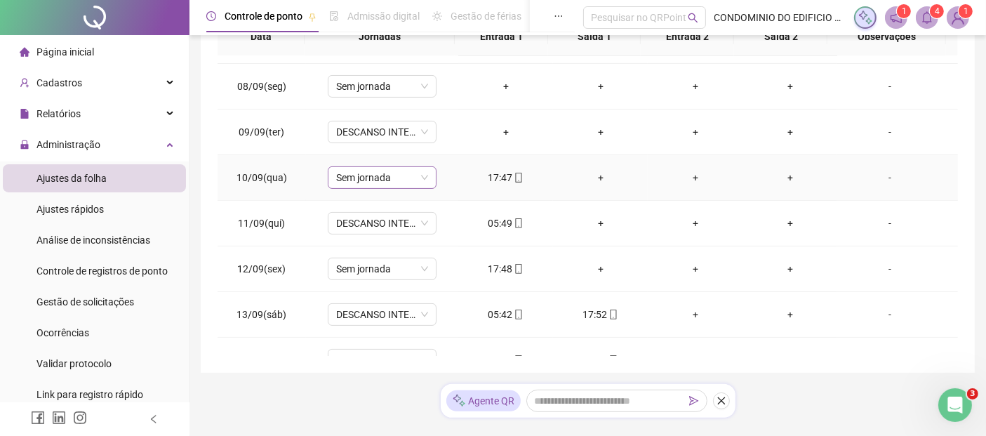
click at [422, 179] on span "Sem jornada" at bounding box center [382, 177] width 92 height 21
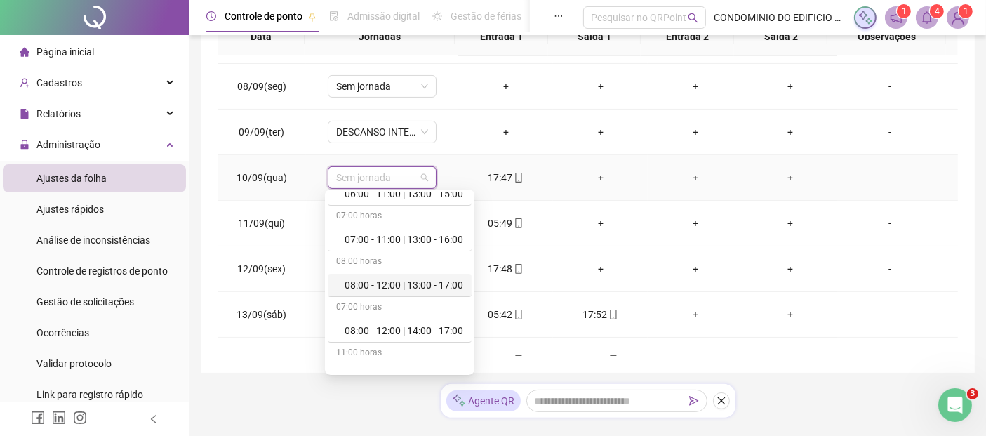
scroll to position [156, 0]
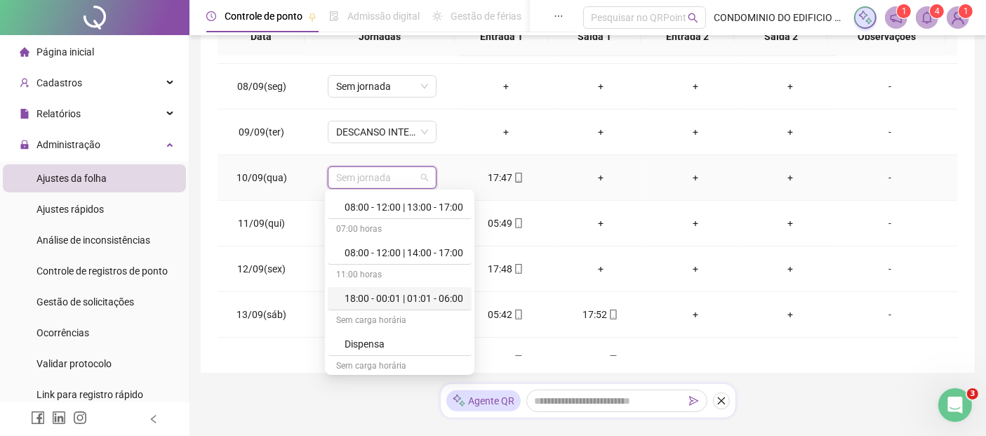
click at [380, 298] on div "18:00 - 00:01 | 01:01 - 06:00" at bounding box center [404, 298] width 119 height 15
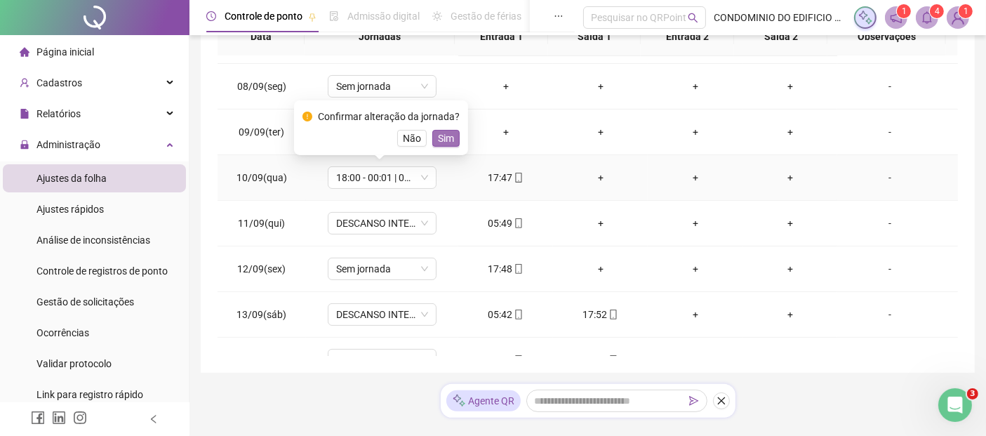
click at [440, 138] on span "Sim" at bounding box center [446, 138] width 16 height 15
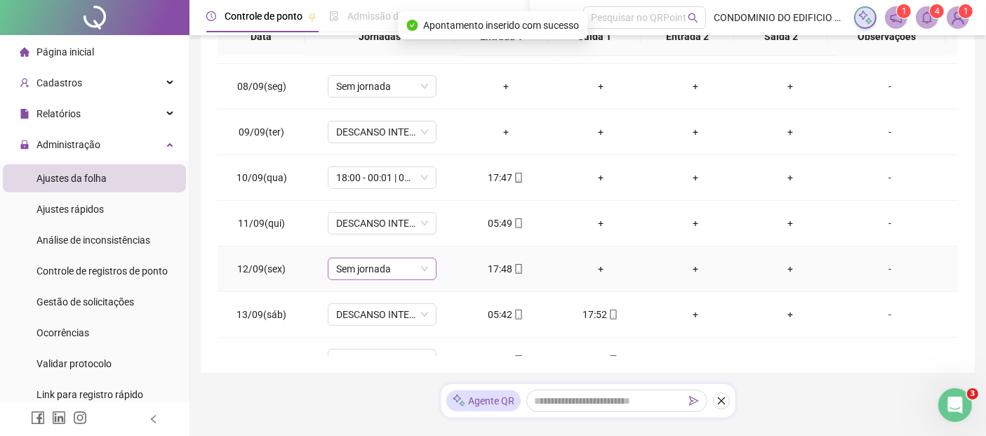
click at [423, 266] on span "Sem jornada" at bounding box center [382, 268] width 92 height 21
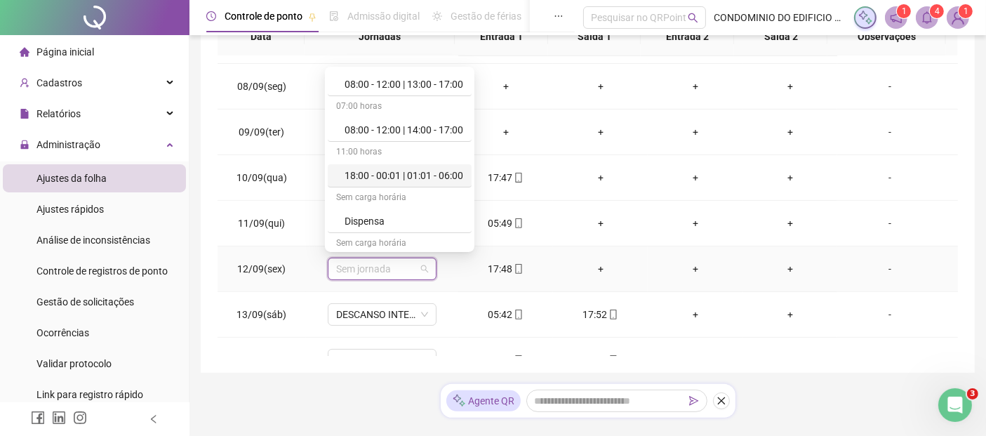
click at [377, 173] on div "18:00 - 00:01 | 01:01 - 06:00" at bounding box center [404, 175] width 119 height 15
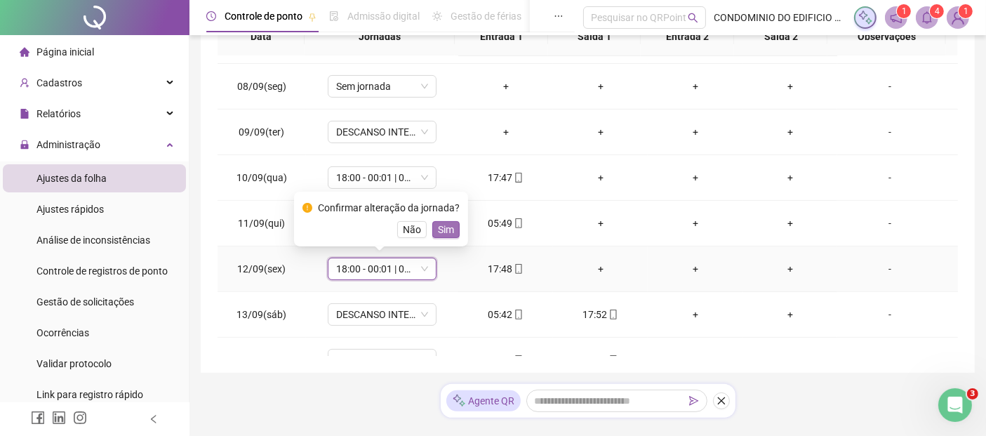
click at [445, 228] on span "Sim" at bounding box center [446, 229] width 16 height 15
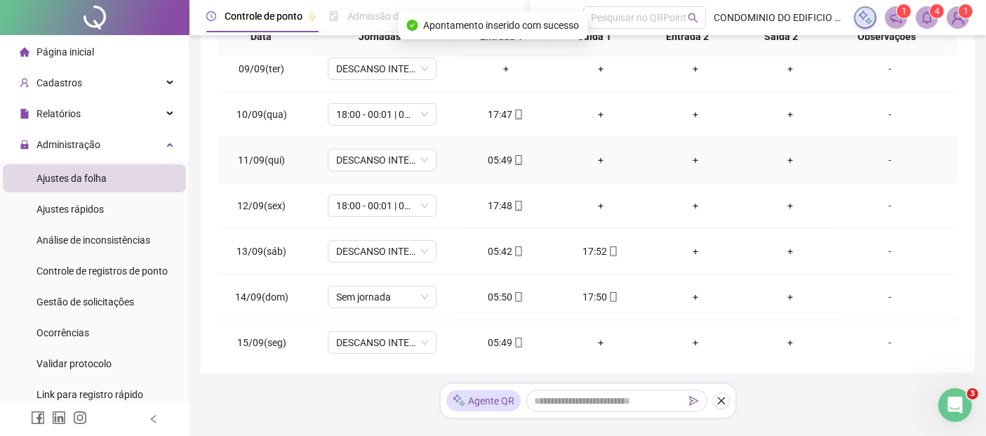
scroll to position [390, 0]
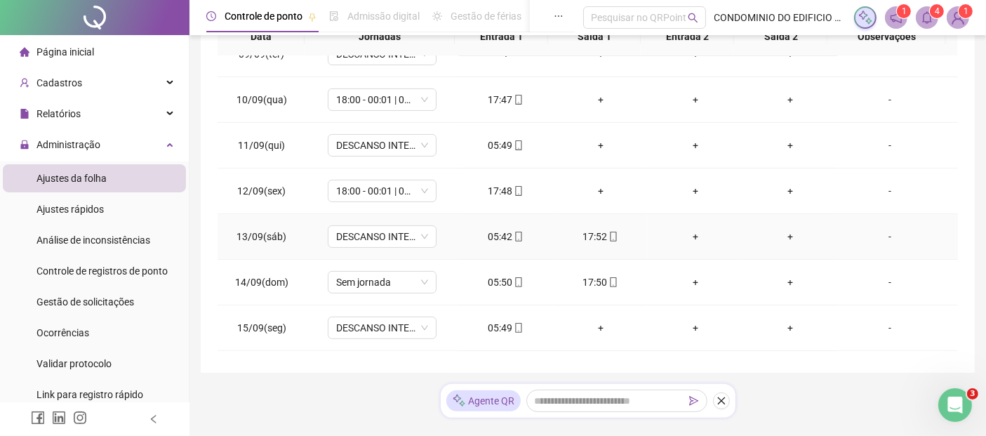
click at [501, 234] on div "05:42" at bounding box center [506, 236] width 72 height 15
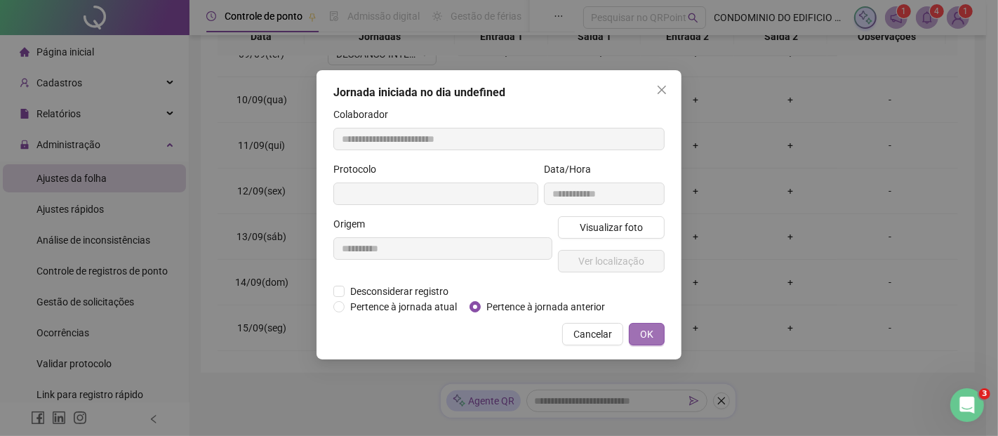
type input "**********"
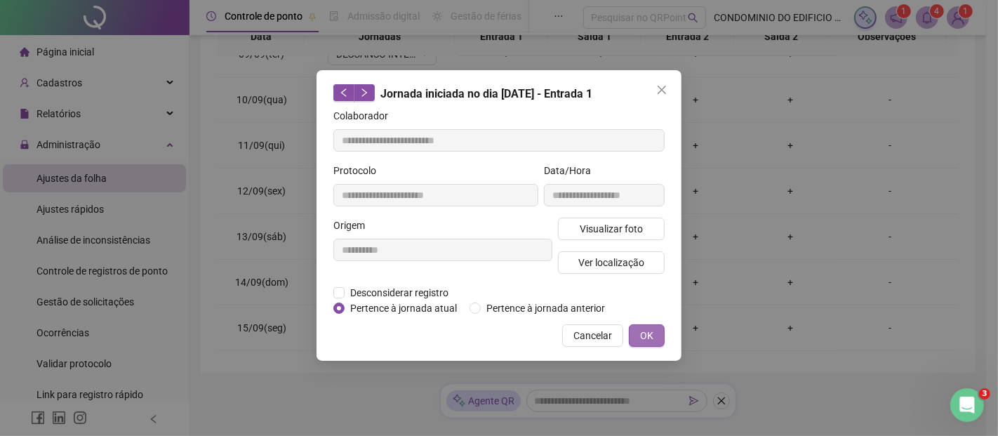
click at [645, 335] on span "OK" at bounding box center [646, 335] width 13 height 15
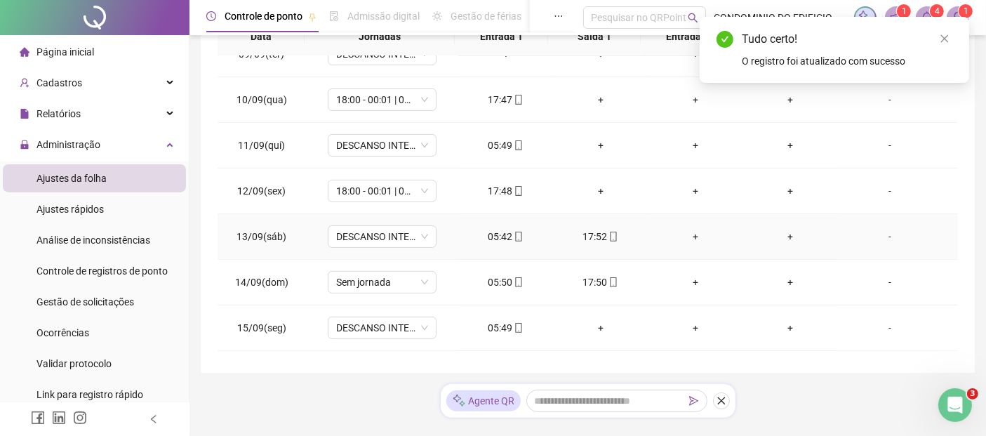
click at [497, 233] on div "05:42" at bounding box center [506, 236] width 72 height 15
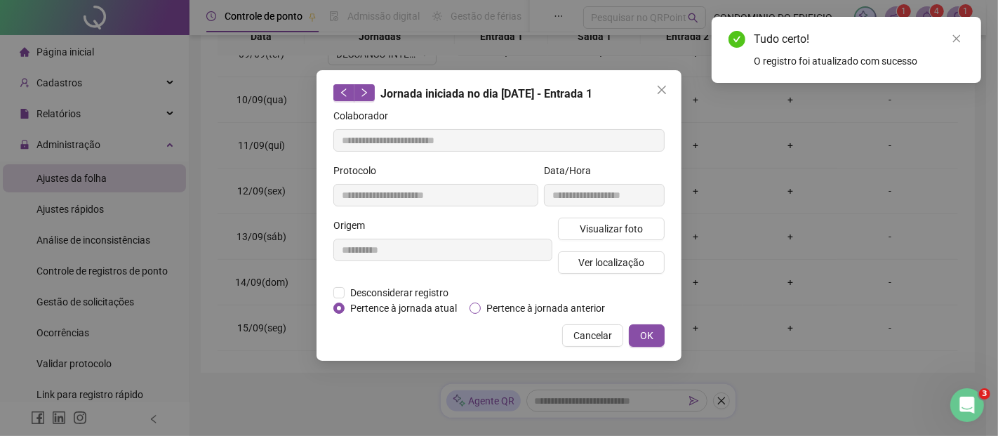
click at [498, 307] on span "Pertence à jornada anterior" at bounding box center [546, 307] width 130 height 15
click at [643, 331] on span "OK" at bounding box center [646, 335] width 13 height 15
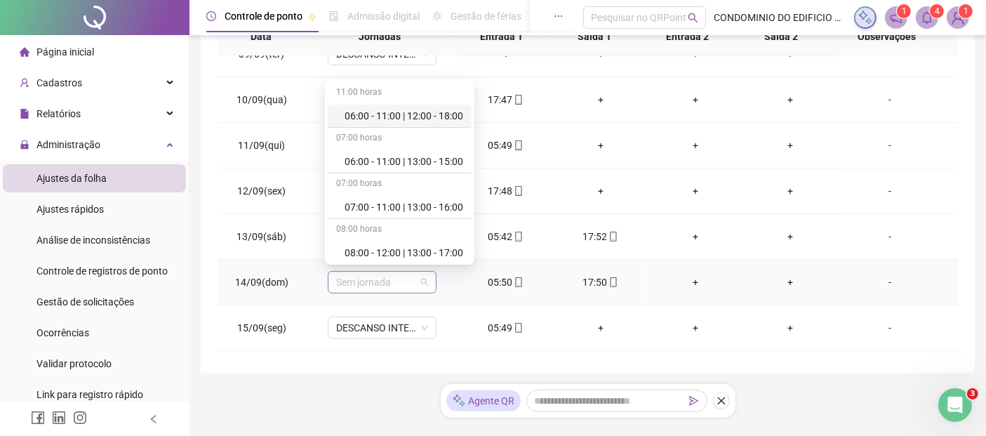
click at [423, 281] on span "Sem jornada" at bounding box center [382, 282] width 92 height 21
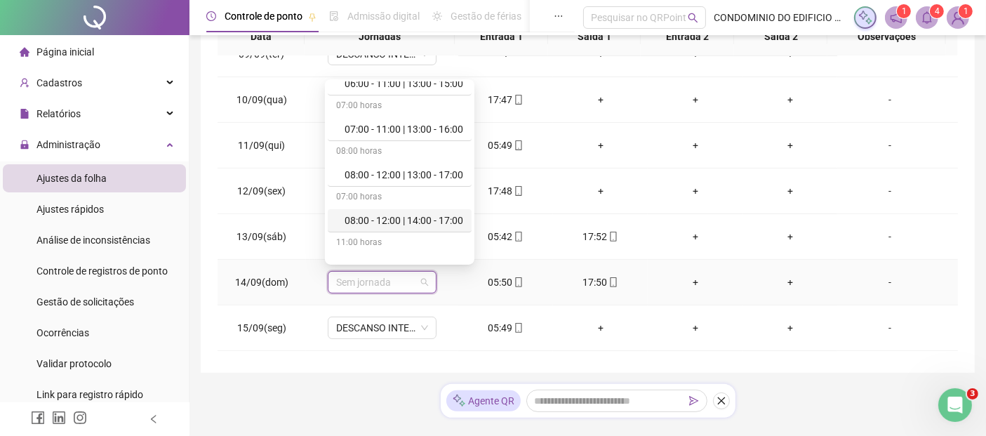
scroll to position [156, 0]
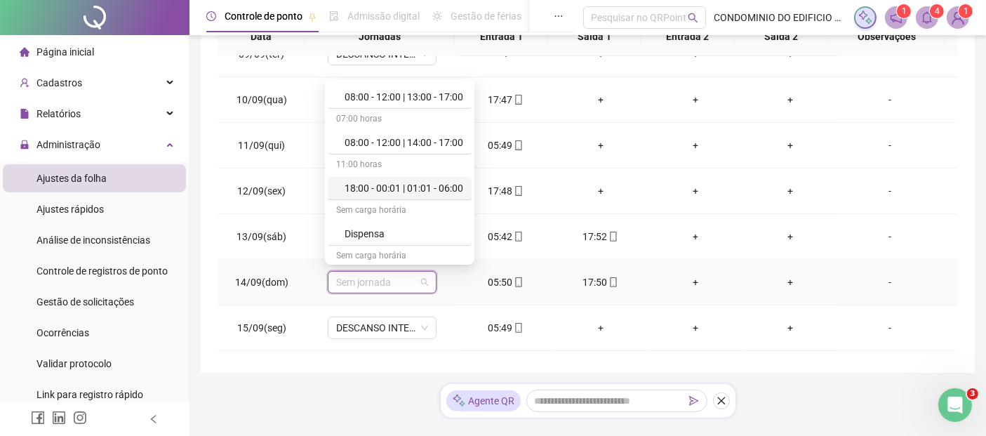
click at [368, 189] on div "18:00 - 00:01 | 01:01 - 06:00" at bounding box center [404, 187] width 119 height 15
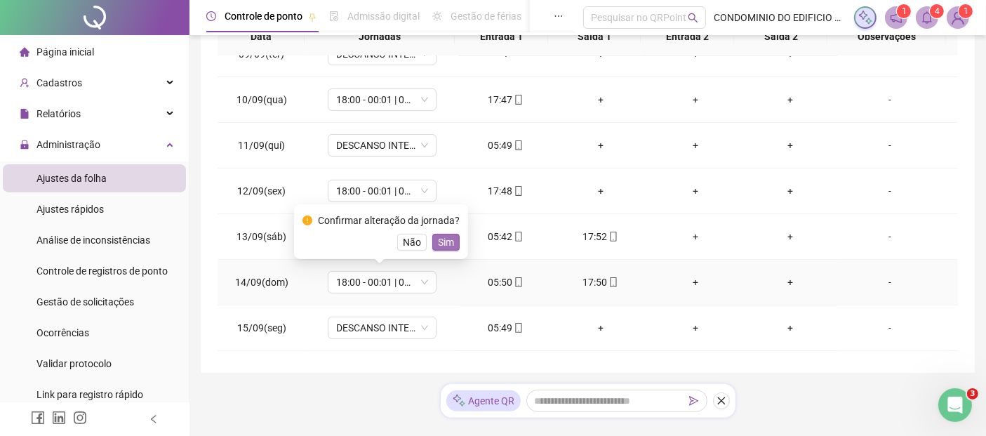
click at [443, 241] on span "Sim" at bounding box center [446, 241] width 16 height 15
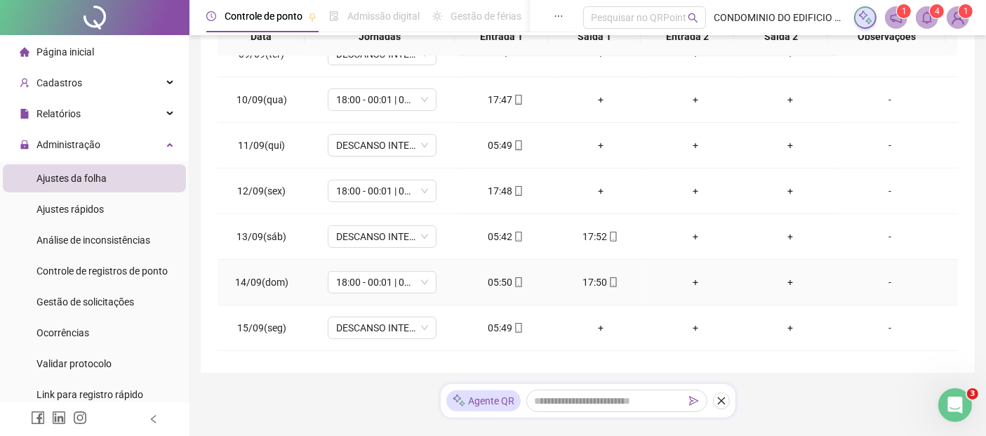
scroll to position [467, 0]
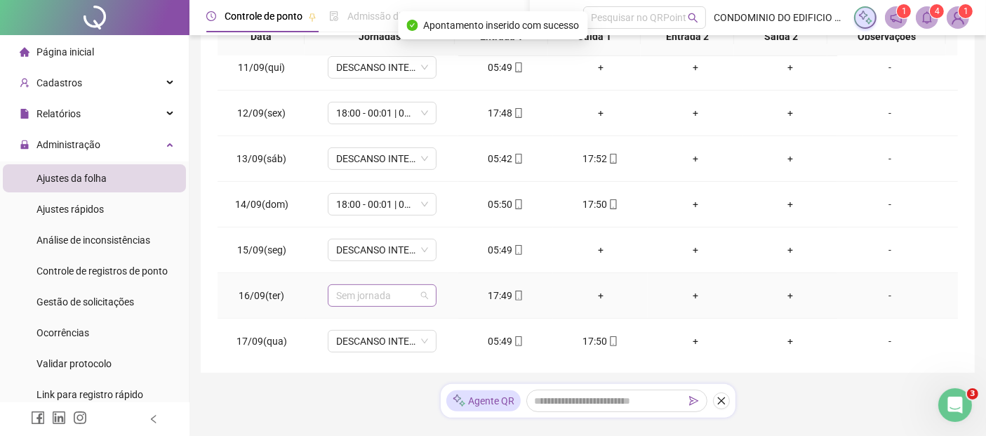
click at [421, 293] on span "Sem jornada" at bounding box center [382, 295] width 92 height 21
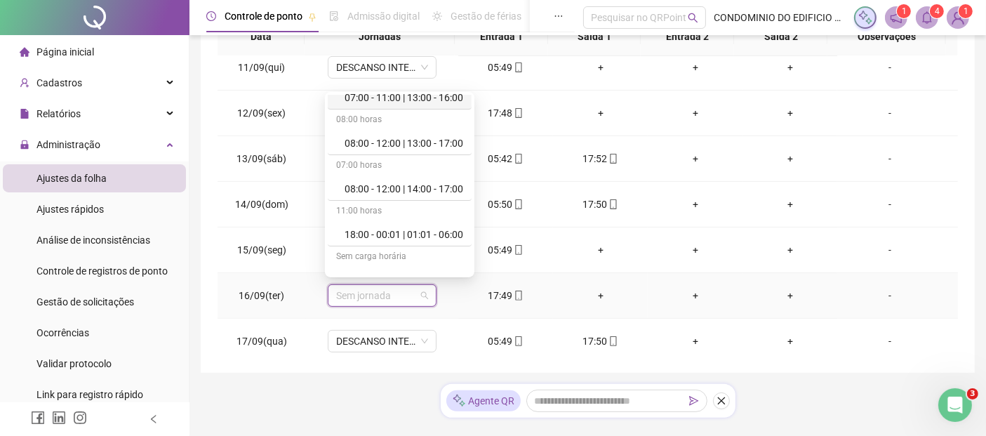
scroll to position [156, 0]
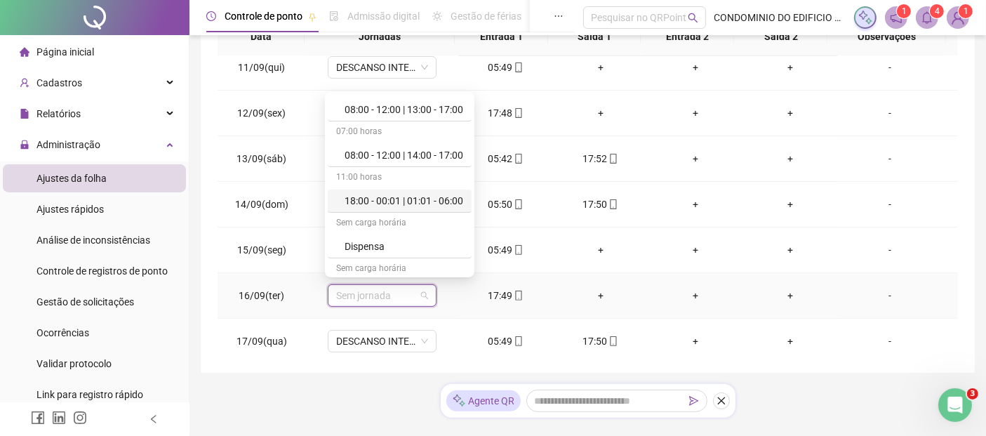
click at [379, 205] on div "18:00 - 00:01 | 01:01 - 06:00" at bounding box center [404, 200] width 119 height 15
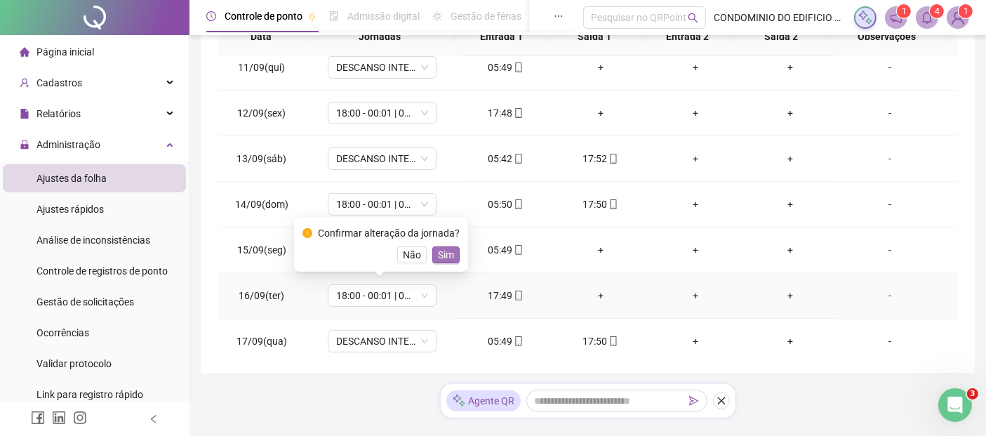
click at [443, 256] on span "Sim" at bounding box center [446, 254] width 16 height 15
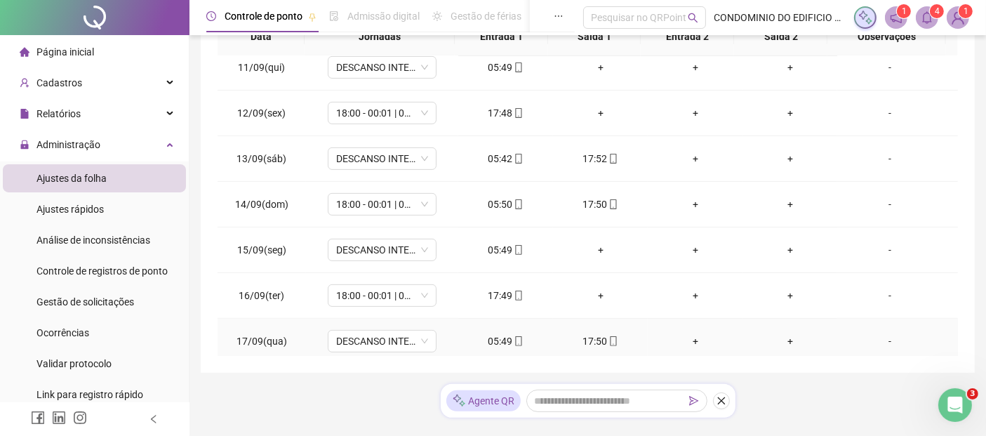
click at [495, 336] on div "05:49" at bounding box center [506, 340] width 72 height 15
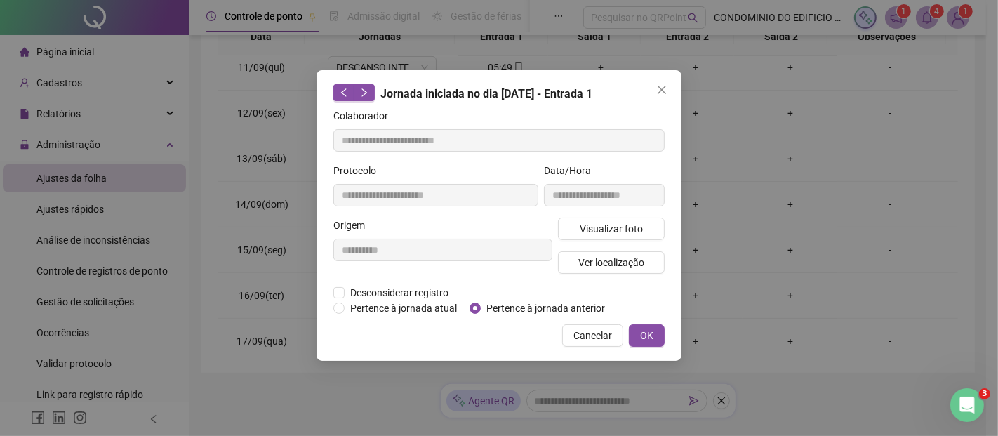
type input "**********"
click at [491, 307] on span "Pertence à jornada anterior" at bounding box center [546, 307] width 130 height 15
click at [646, 333] on span "OK" at bounding box center [646, 335] width 13 height 15
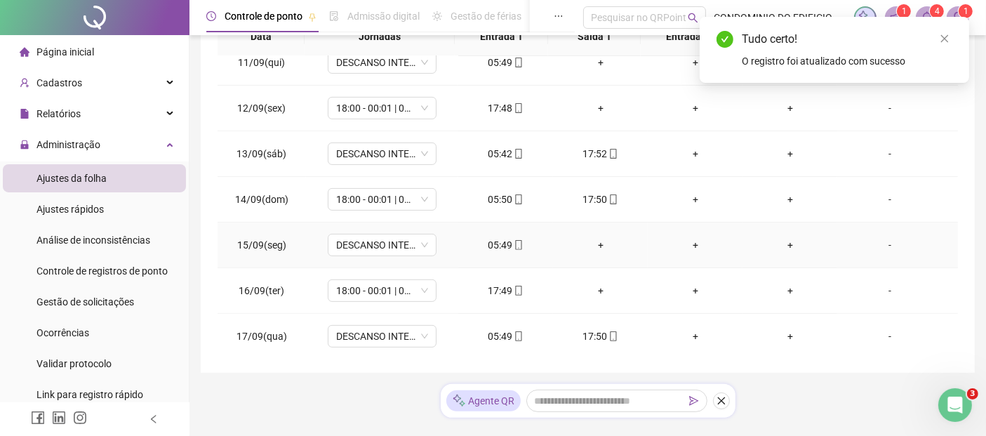
scroll to position [314, 0]
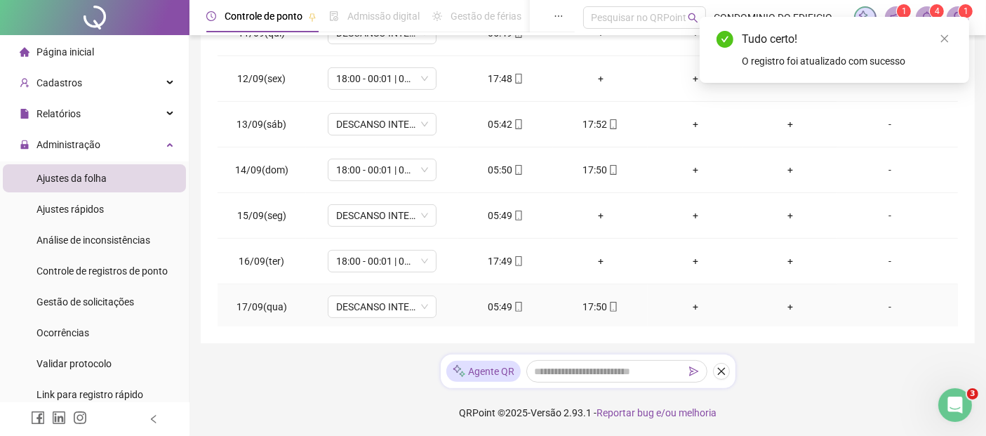
click at [493, 305] on div "05:49" at bounding box center [506, 306] width 72 height 15
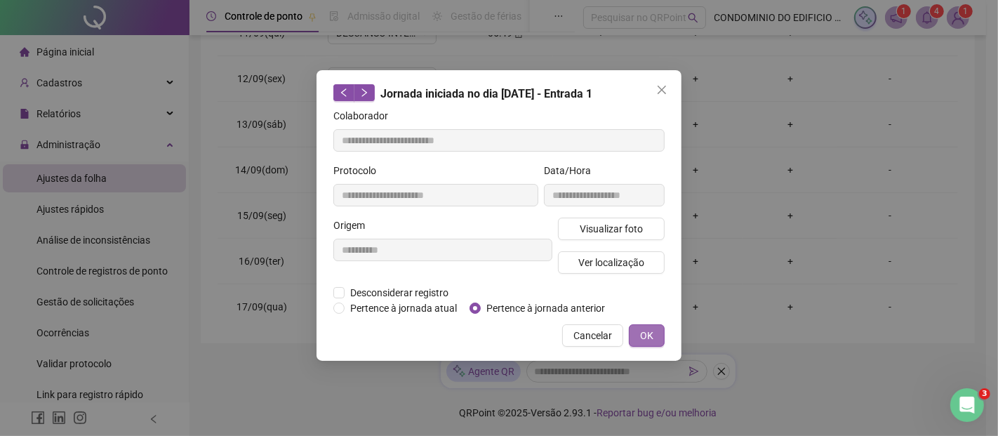
click at [660, 336] on button "OK" at bounding box center [647, 335] width 36 height 22
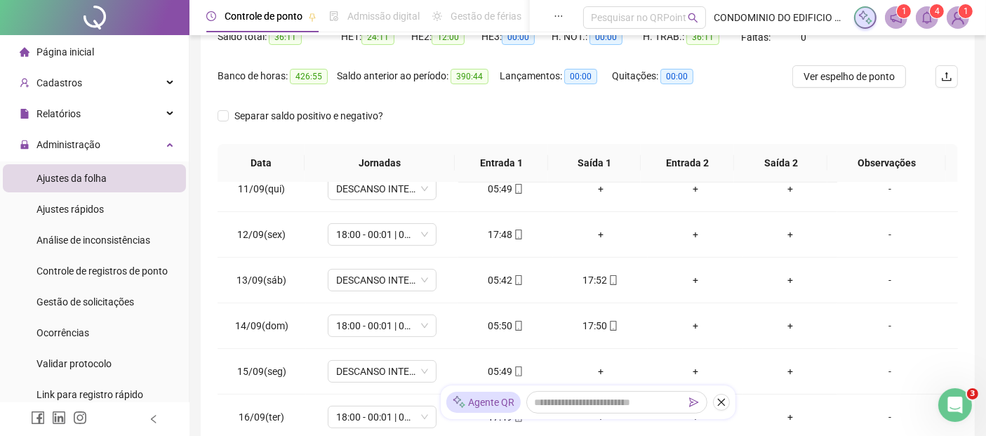
scroll to position [0, 0]
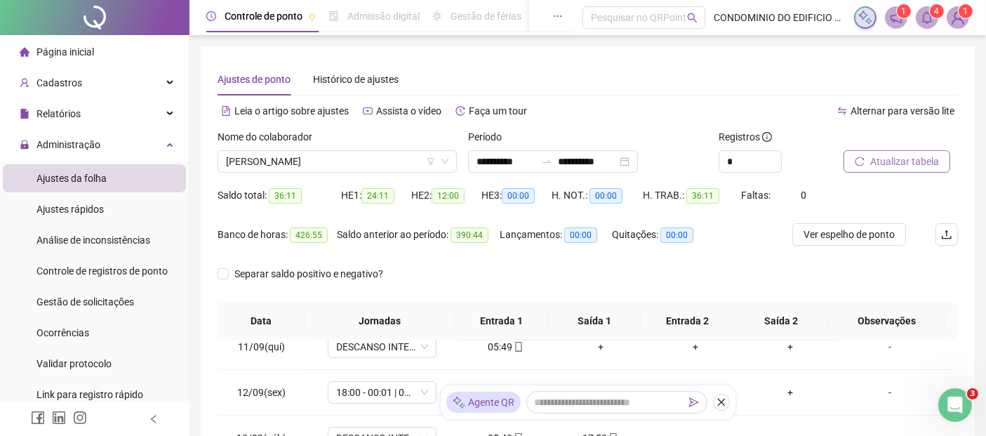
click at [901, 163] on span "Atualizar tabela" at bounding box center [904, 161] width 69 height 15
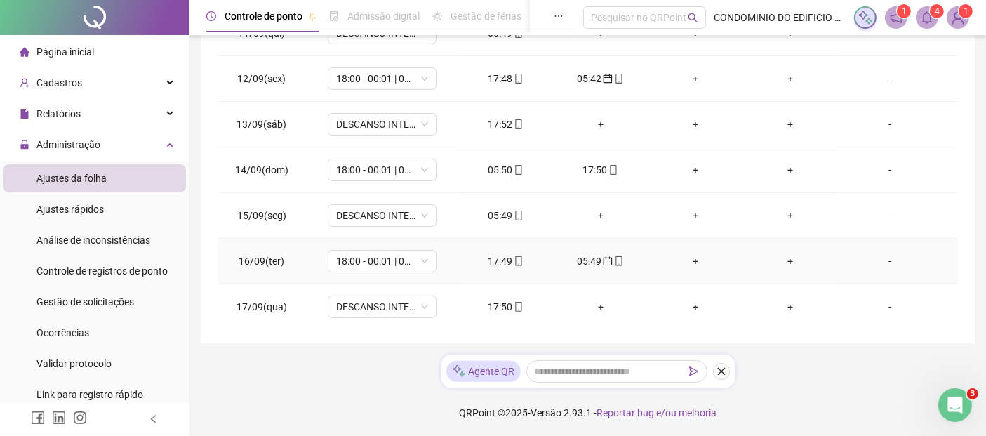
scroll to position [317, 0]
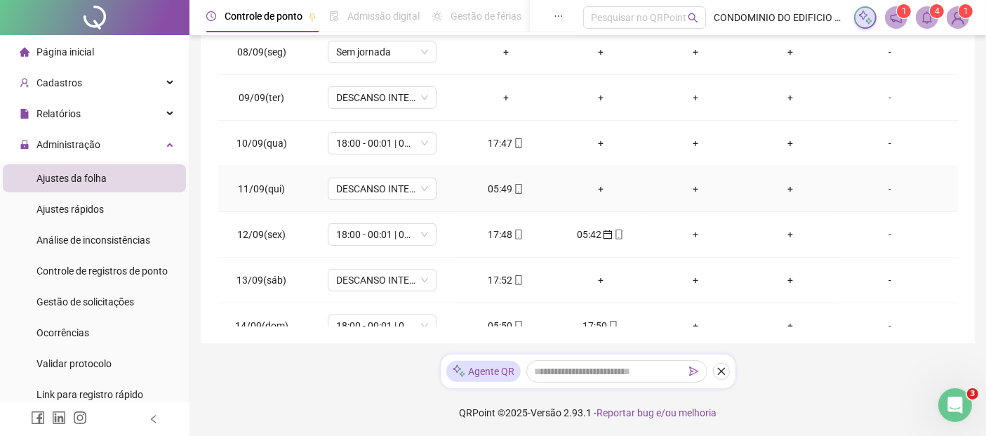
click at [495, 189] on div "05:49" at bounding box center [506, 188] width 72 height 15
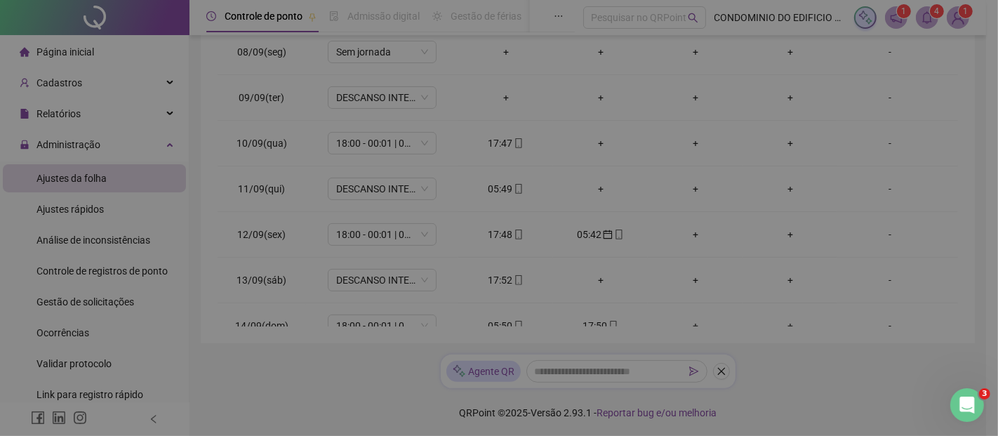
type input "**********"
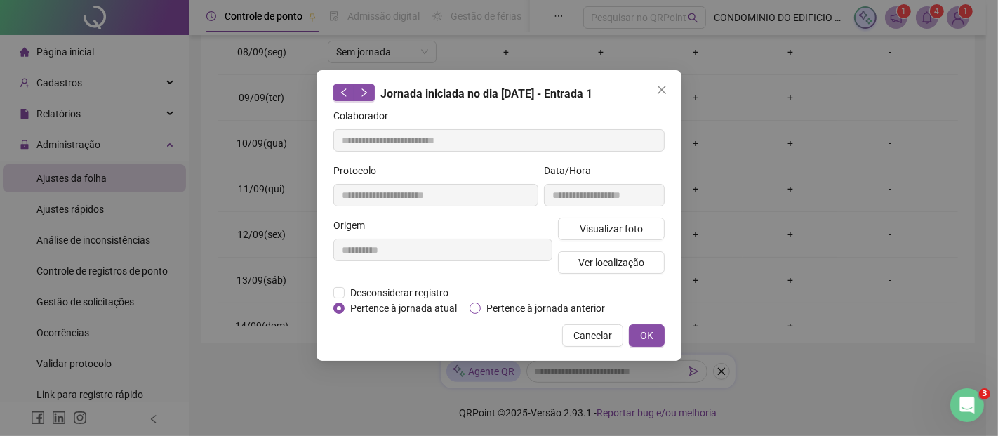
click at [512, 303] on span "Pertence à jornada anterior" at bounding box center [546, 307] width 130 height 15
click at [643, 332] on span "OK" at bounding box center [646, 335] width 13 height 15
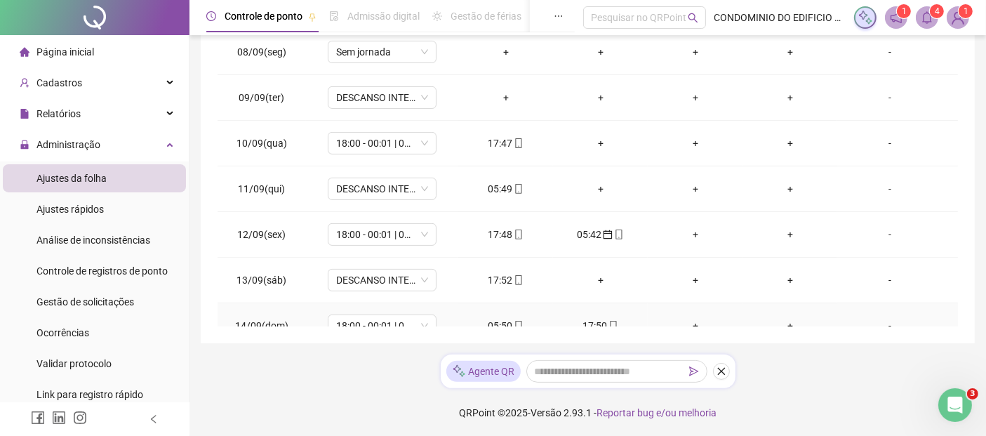
click at [495, 321] on div "05:50" at bounding box center [506, 325] width 72 height 15
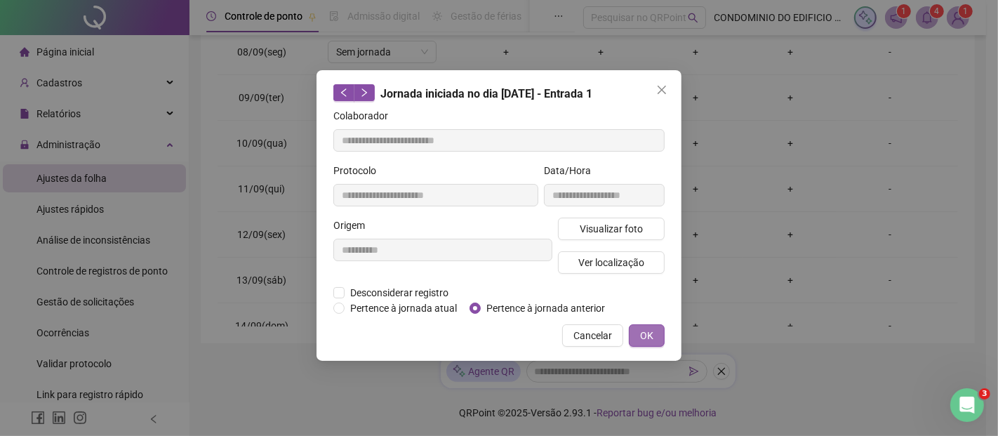
type input "**********"
click at [644, 333] on span "OK" at bounding box center [646, 335] width 13 height 15
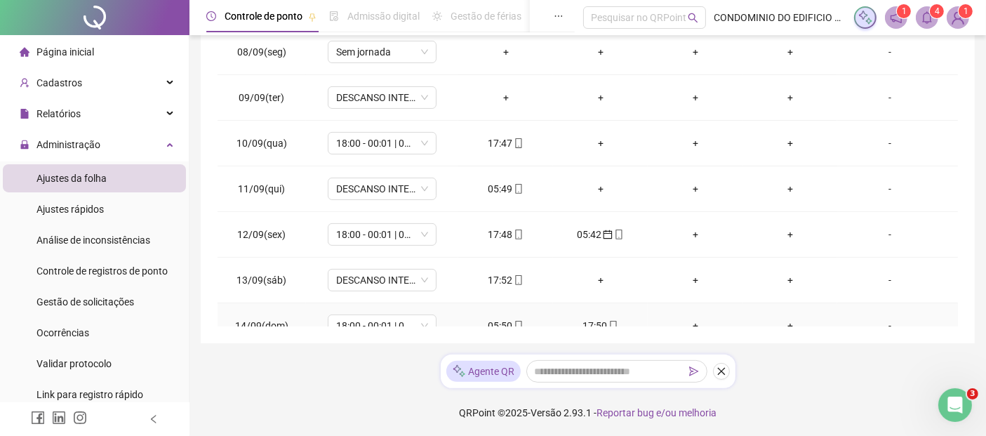
click at [495, 321] on div "05:50" at bounding box center [506, 325] width 72 height 15
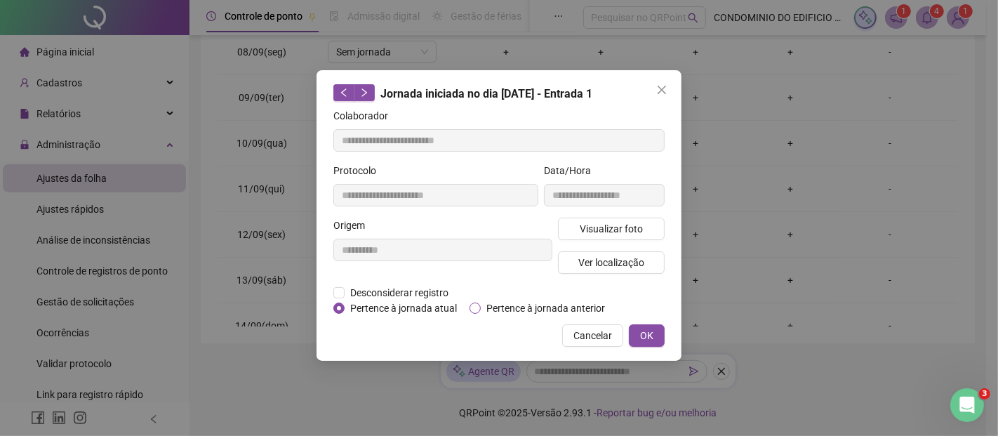
click at [500, 305] on span "Pertence à jornada anterior" at bounding box center [546, 307] width 130 height 15
click at [653, 333] on button "OK" at bounding box center [647, 335] width 36 height 22
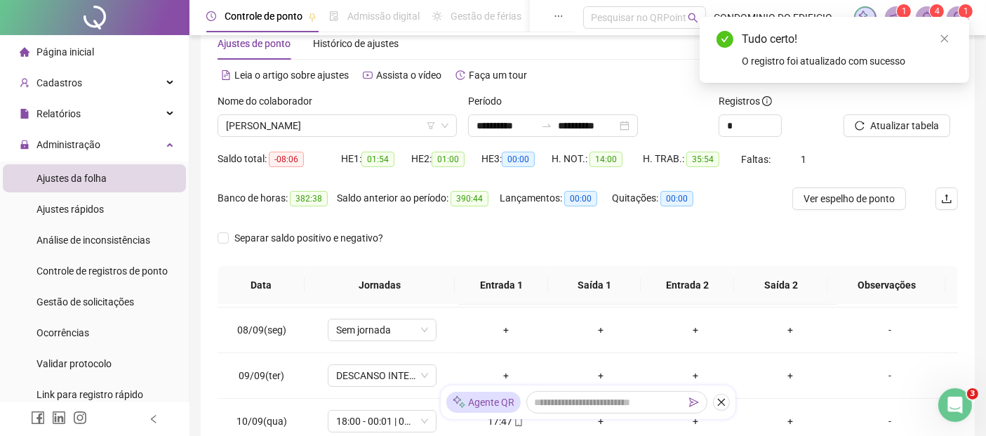
scroll to position [0, 0]
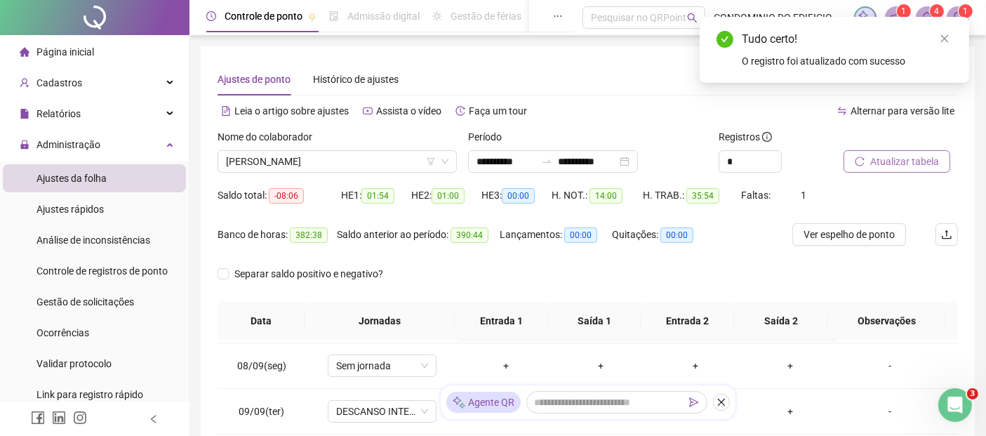
click at [886, 158] on span "Atualizar tabela" at bounding box center [904, 161] width 69 height 15
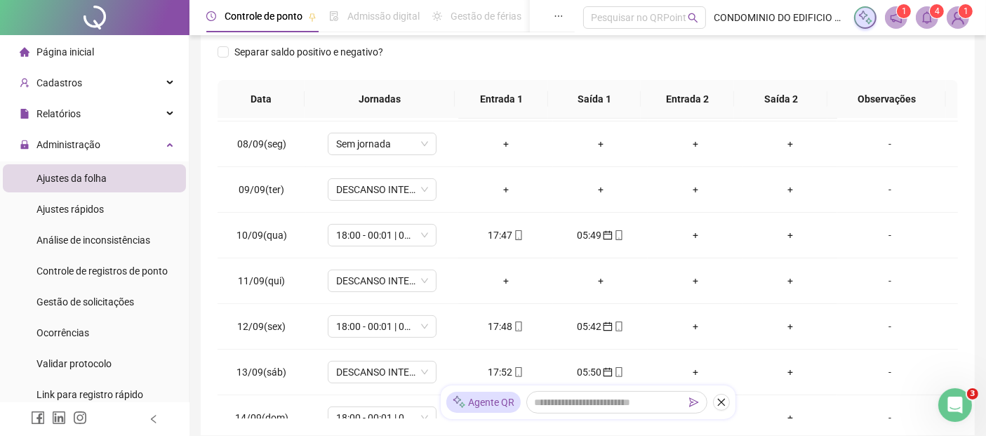
scroll to position [260, 0]
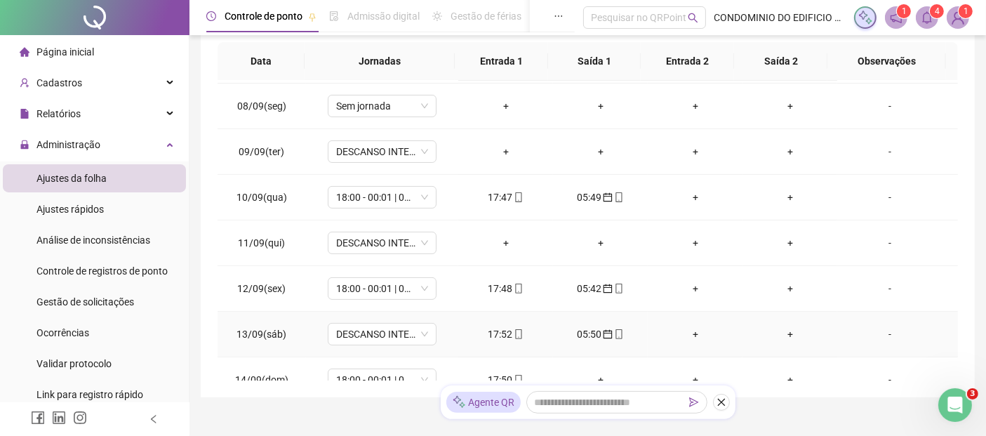
click at [879, 332] on div "-" at bounding box center [890, 333] width 83 height 15
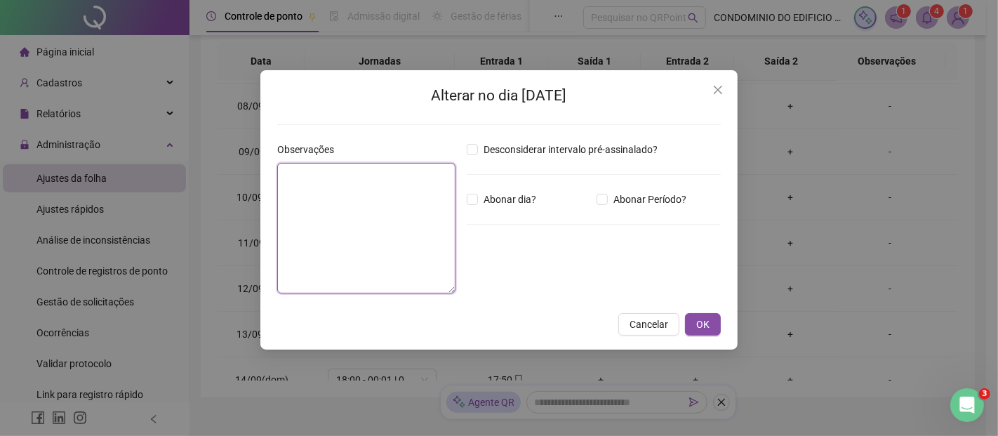
click at [343, 208] on textarea at bounding box center [366, 228] width 178 height 131
type textarea "*"
type textarea "**********"
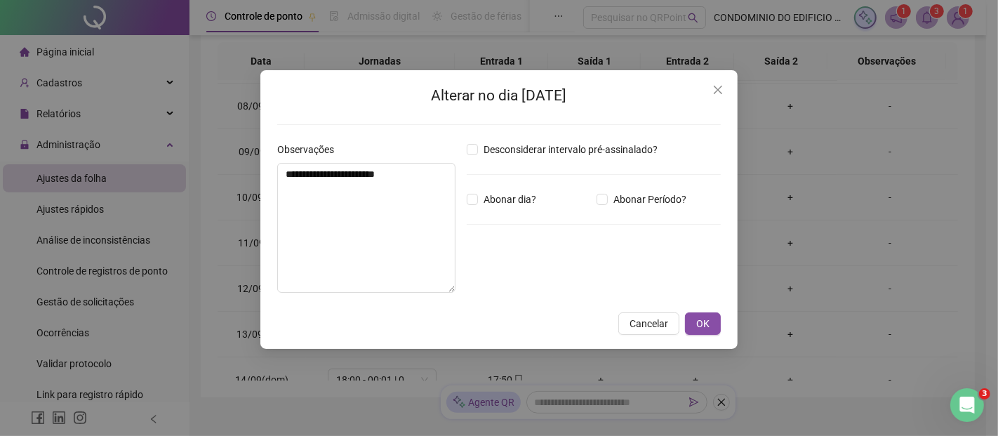
drag, startPoint x: 707, startPoint y: 327, endPoint x: 679, endPoint y: 340, distance: 30.4
click at [705, 326] on span "OK" at bounding box center [702, 323] width 13 height 15
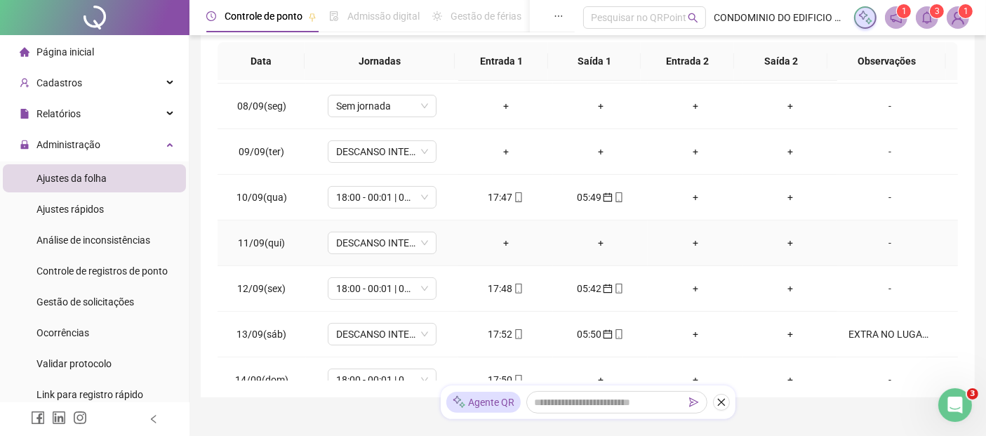
scroll to position [394, 0]
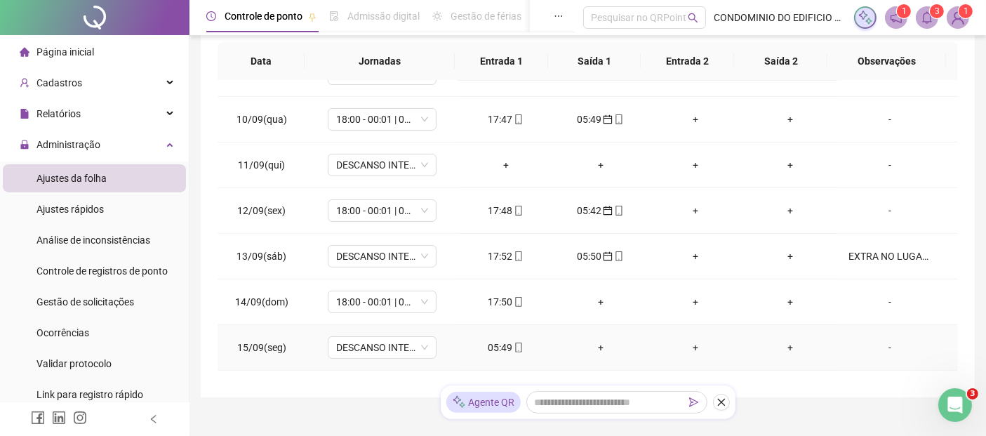
click at [503, 345] on div "05:49" at bounding box center [506, 347] width 72 height 15
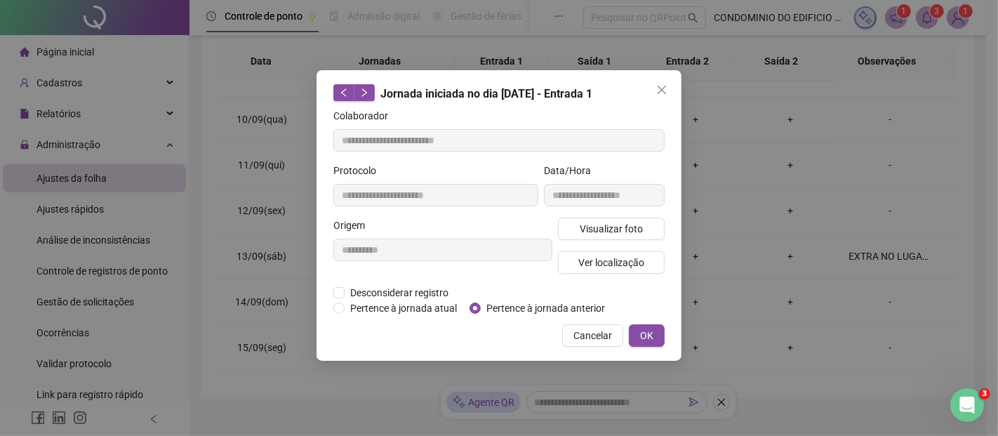
click at [646, 331] on span "OK" at bounding box center [646, 335] width 13 height 15
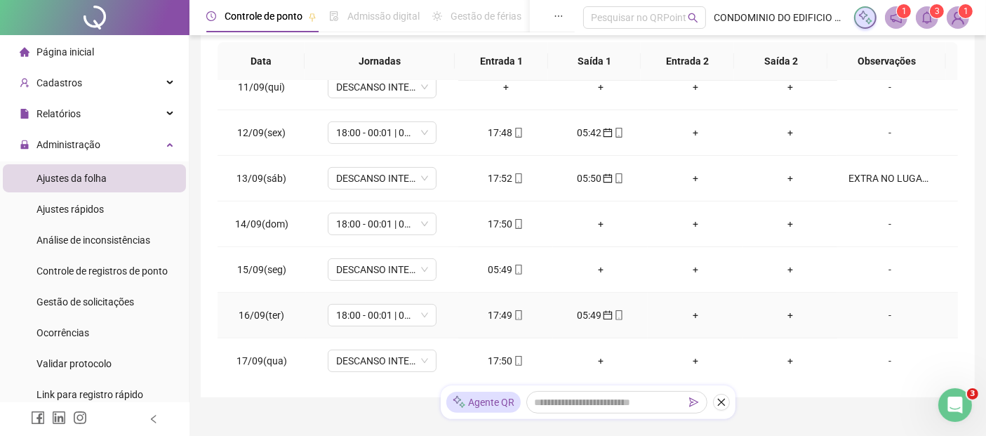
scroll to position [314, 0]
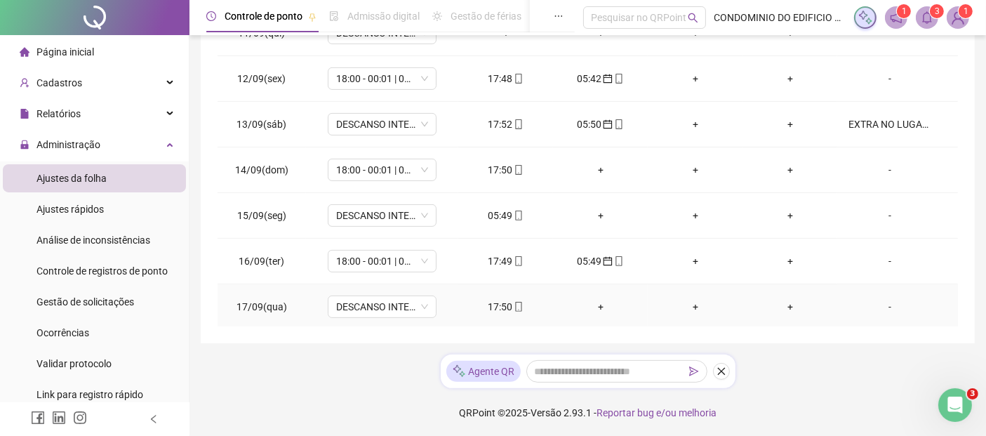
click at [881, 302] on div "-" at bounding box center [890, 306] width 83 height 15
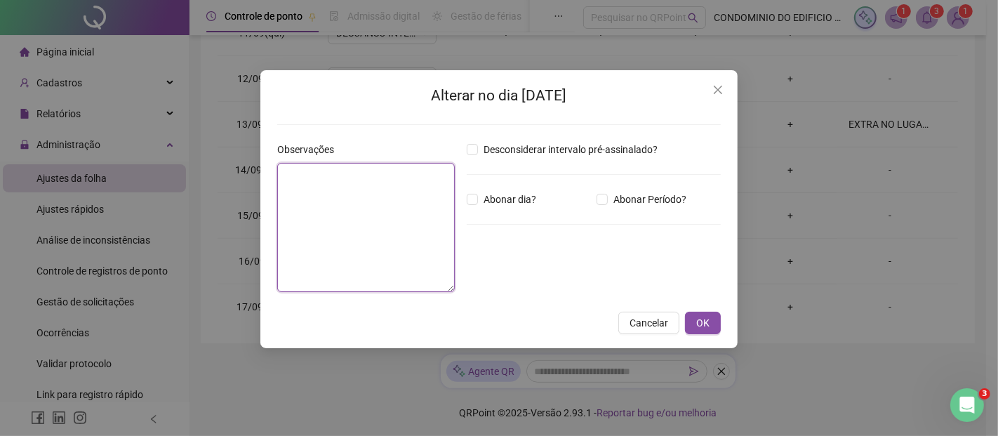
click at [352, 206] on textarea at bounding box center [366, 227] width 178 height 129
type textarea "**********"
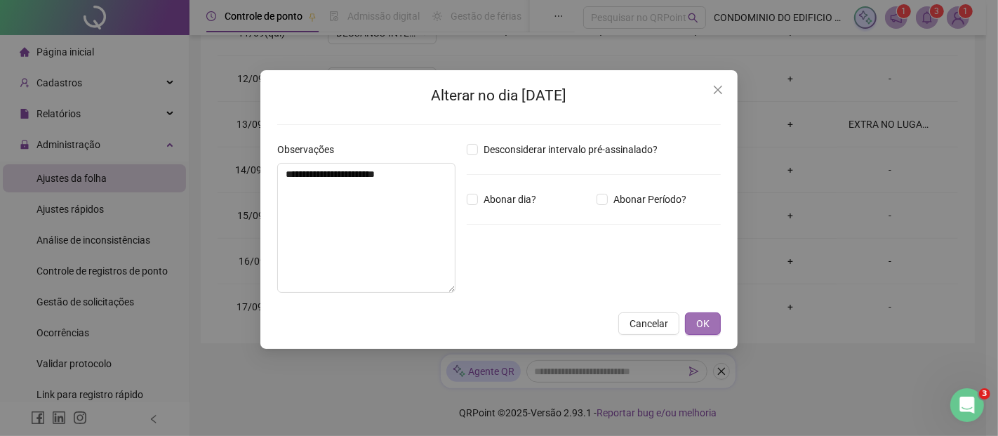
click at [701, 321] on span "OK" at bounding box center [702, 323] width 13 height 15
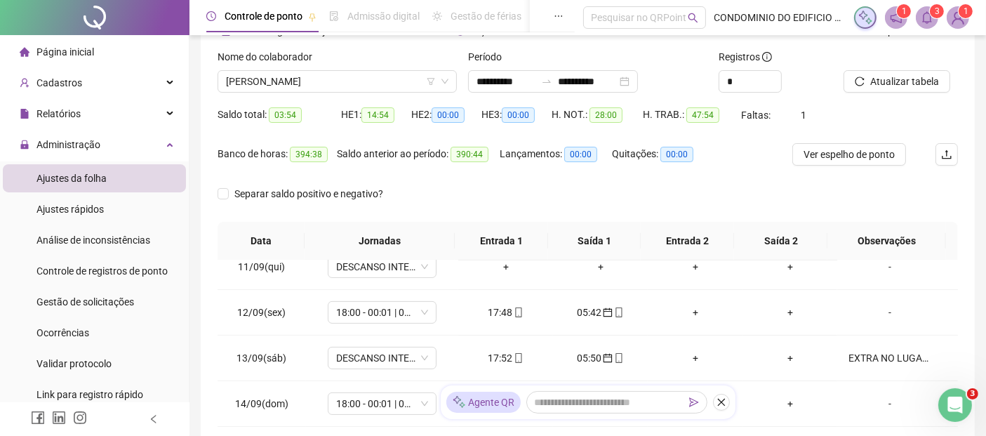
scroll to position [0, 0]
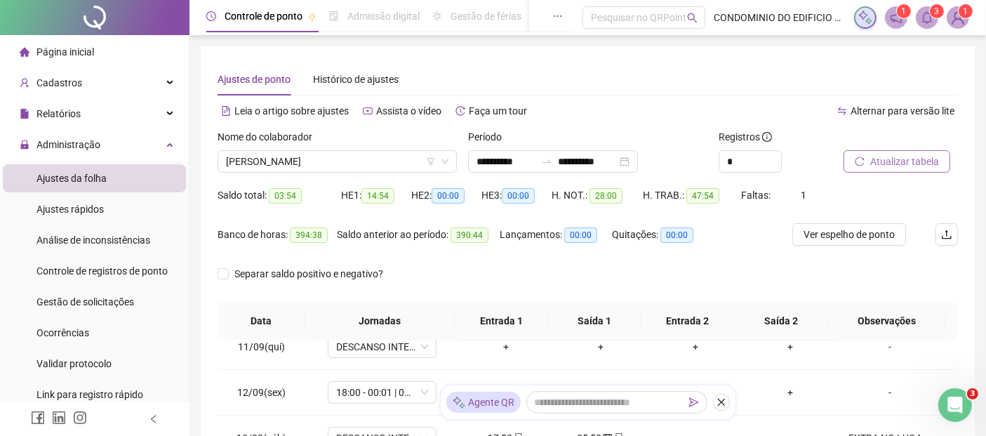
click at [900, 158] on span "Atualizar tabela" at bounding box center [904, 161] width 69 height 15
click at [900, 160] on span "Atualizar tabela" at bounding box center [904, 161] width 69 height 15
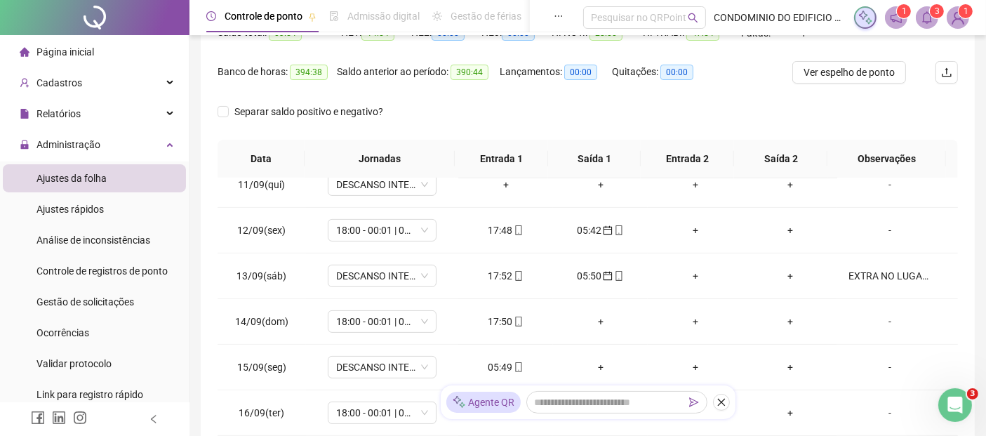
scroll to position [267, 0]
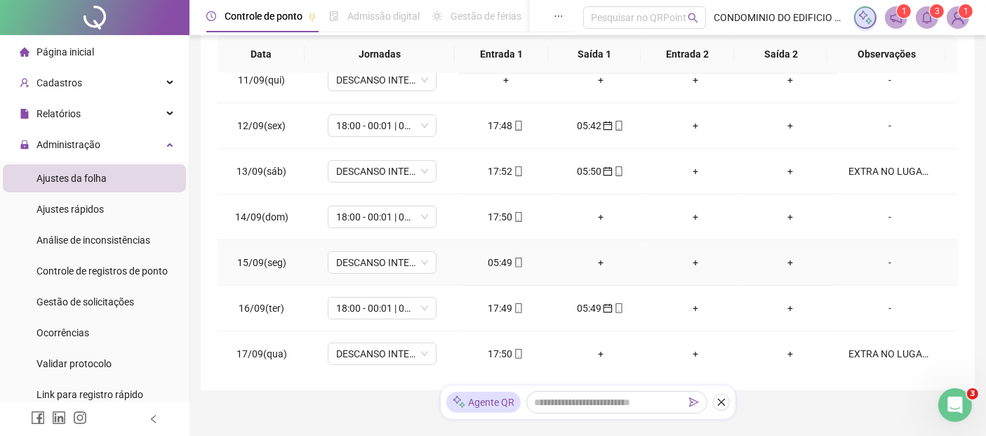
click at [492, 260] on div "05:49" at bounding box center [506, 262] width 72 height 15
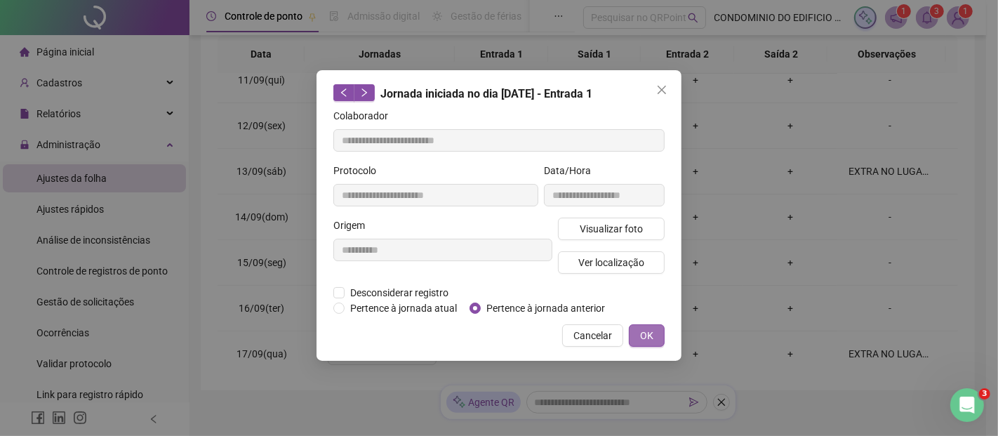
click at [646, 333] on span "OK" at bounding box center [646, 335] width 13 height 15
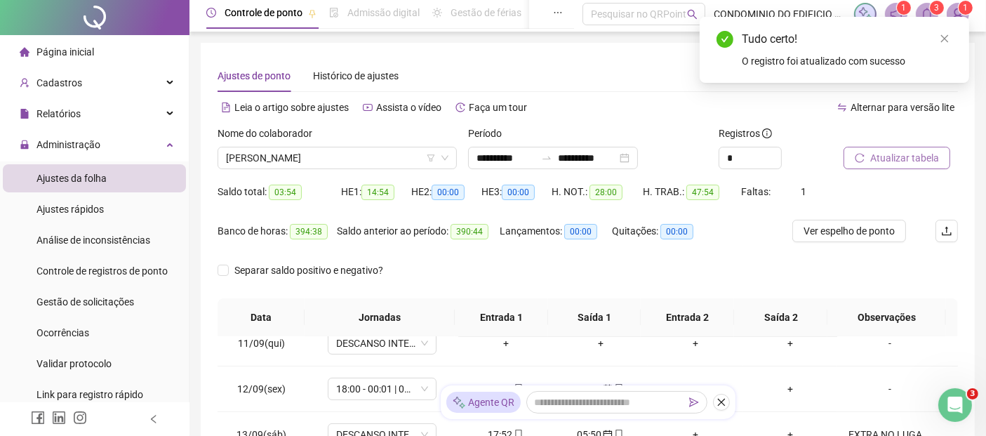
scroll to position [0, 0]
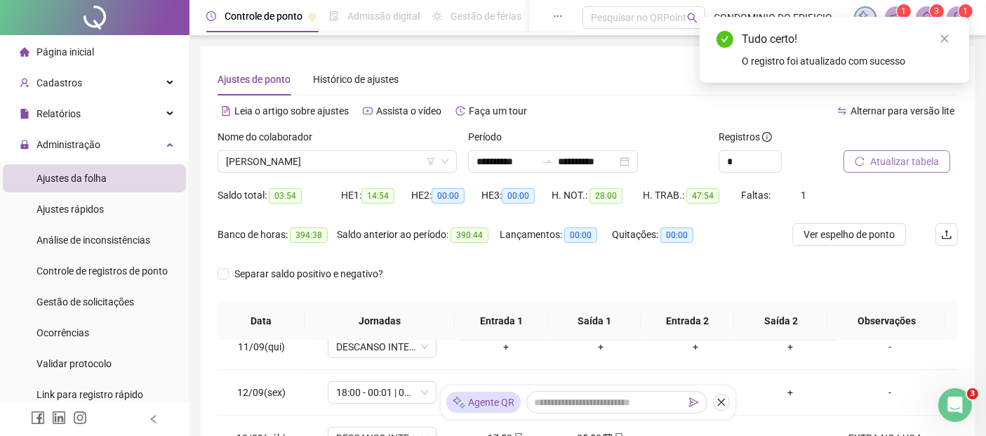
click at [891, 157] on span "Atualizar tabela" at bounding box center [904, 161] width 69 height 15
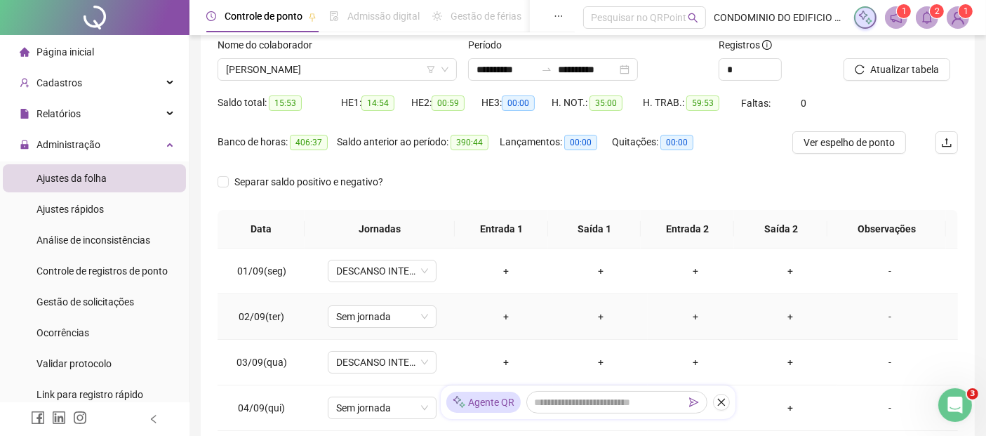
scroll to position [77, 0]
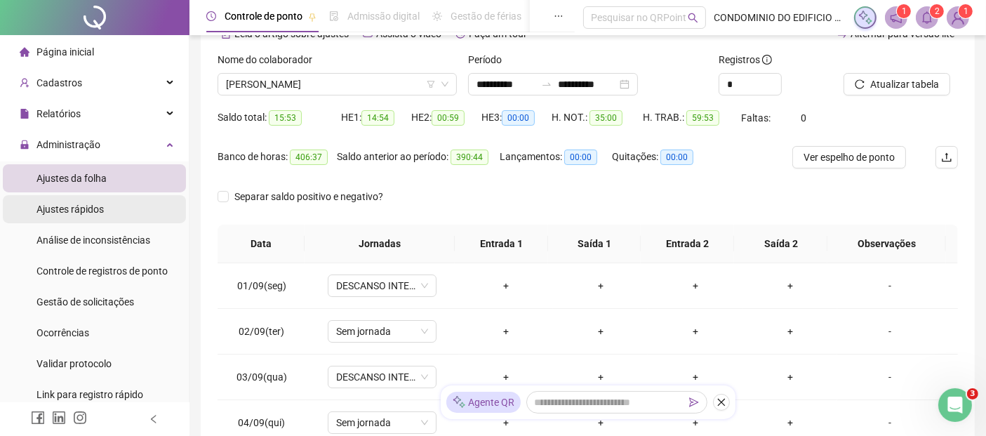
click at [73, 209] on span "Ajustes rápidos" at bounding box center [69, 209] width 67 height 11
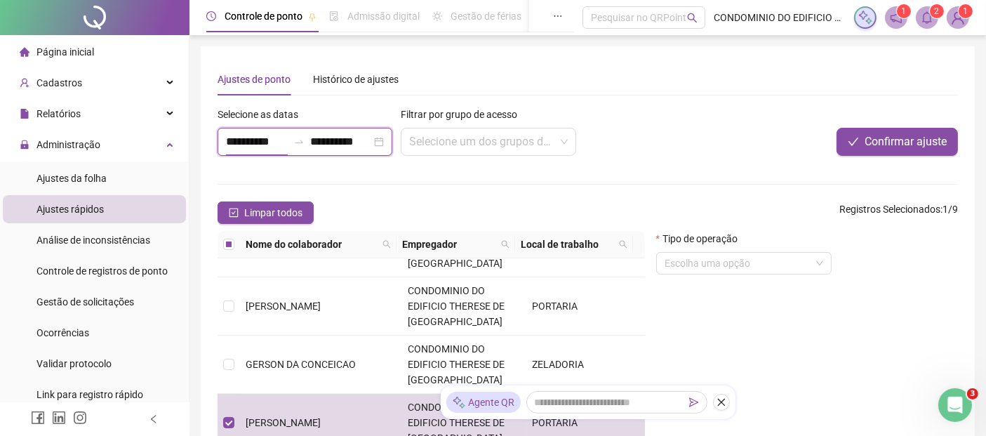
click at [227, 145] on input "**********" at bounding box center [257, 141] width 62 height 17
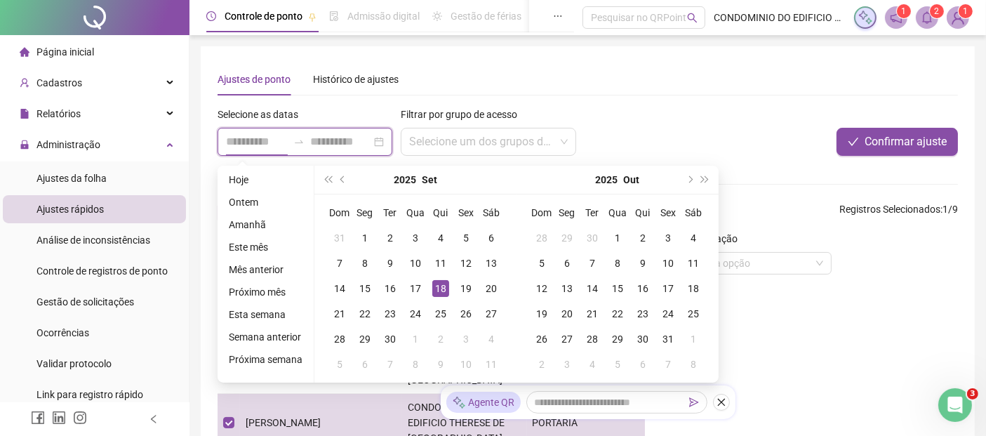
type input "**********"
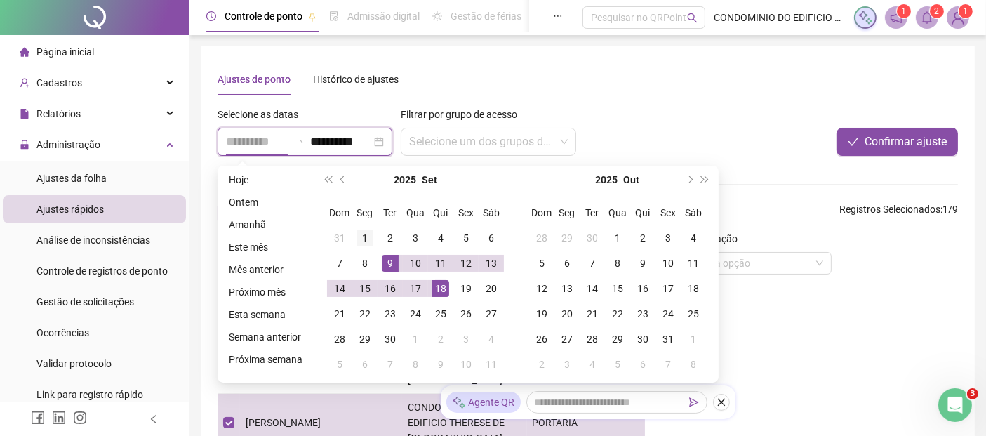
type input "**********"
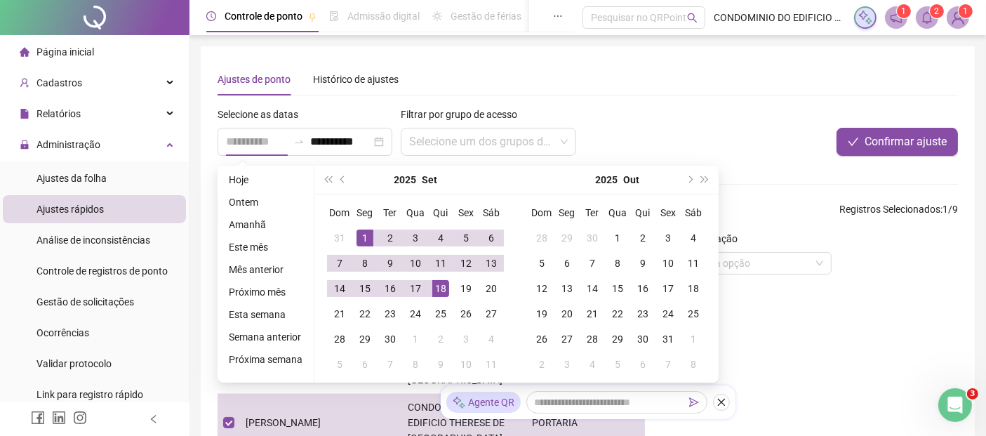
click at [362, 237] on div "1" at bounding box center [365, 237] width 17 height 17
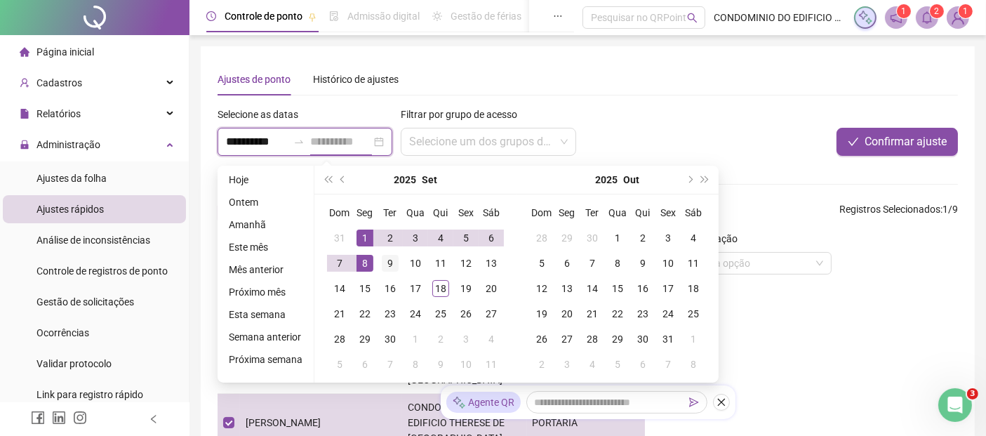
type input "**********"
click at [383, 263] on div "9" at bounding box center [390, 263] width 17 height 17
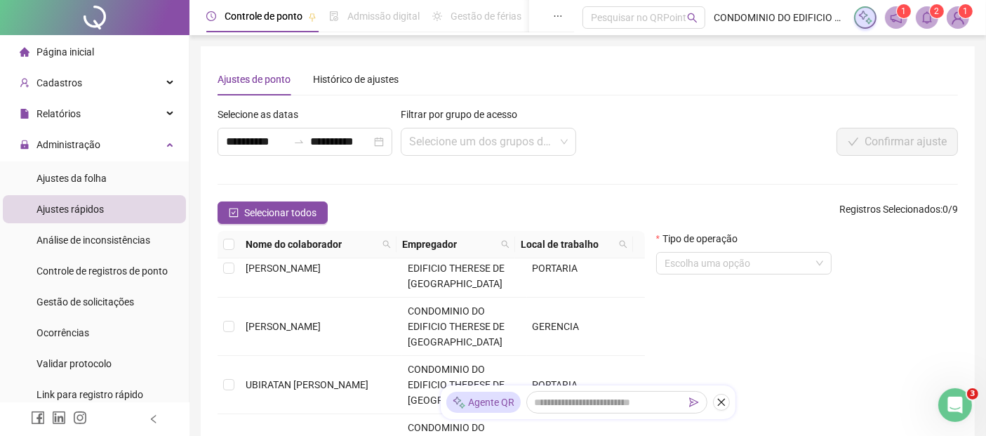
scroll to position [312, 0]
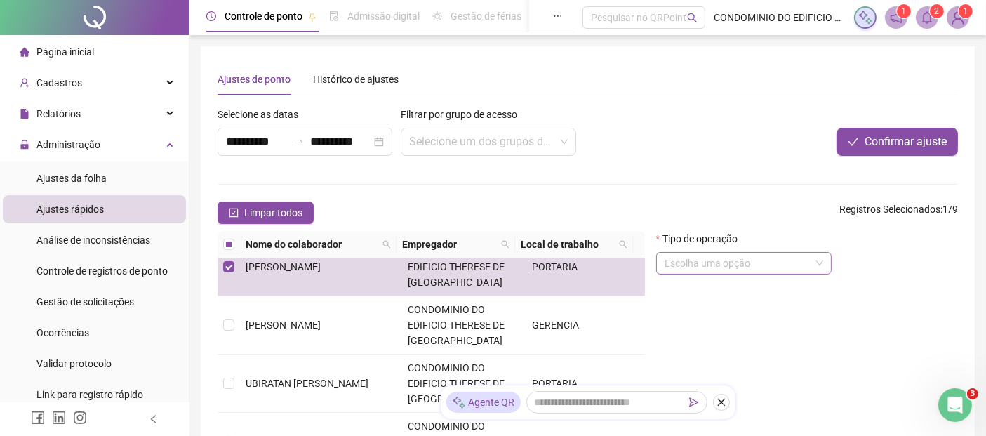
click at [822, 265] on span at bounding box center [744, 263] width 159 height 21
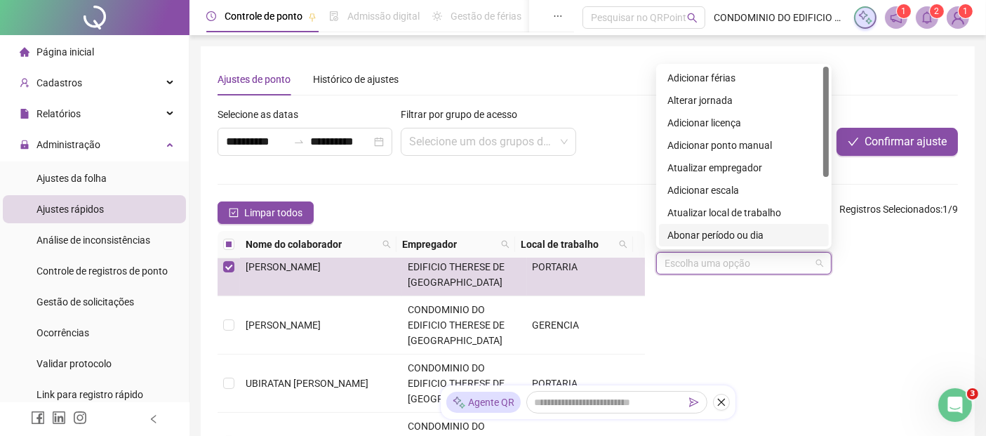
click at [747, 233] on div "Abonar período ou dia" at bounding box center [743, 234] width 153 height 15
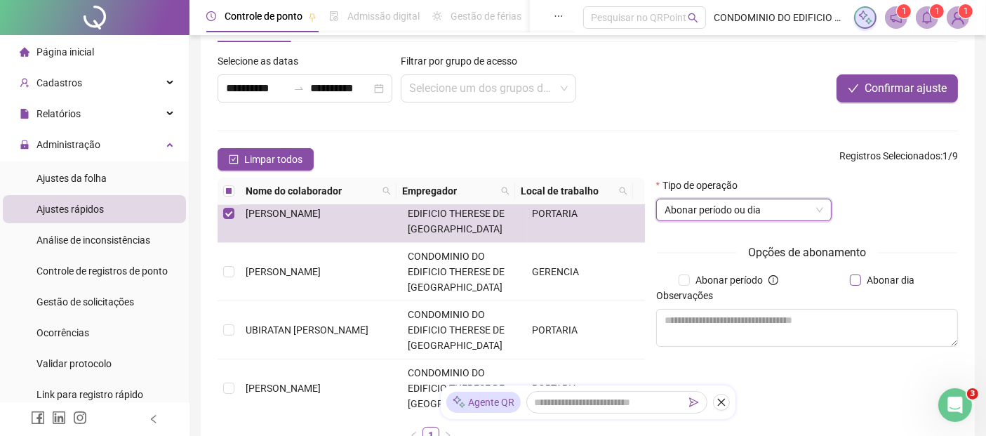
scroll to position [78, 0]
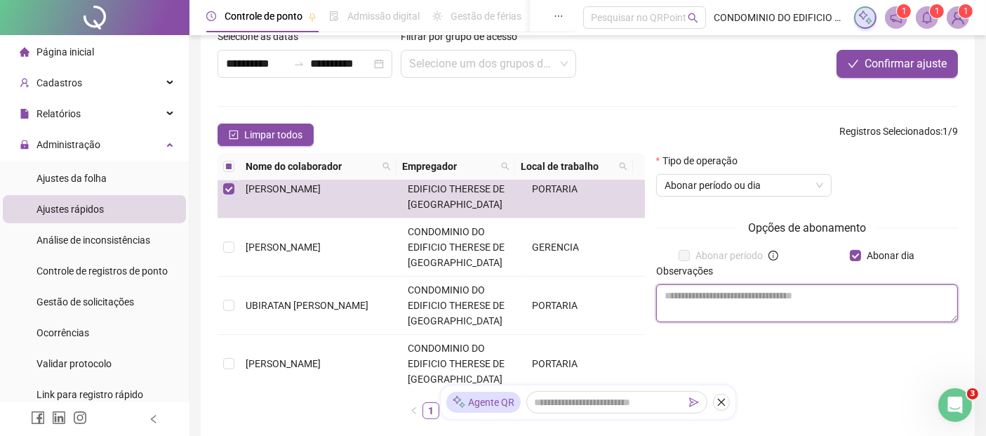
click at [783, 299] on textarea at bounding box center [807, 303] width 302 height 38
type textarea "**********"
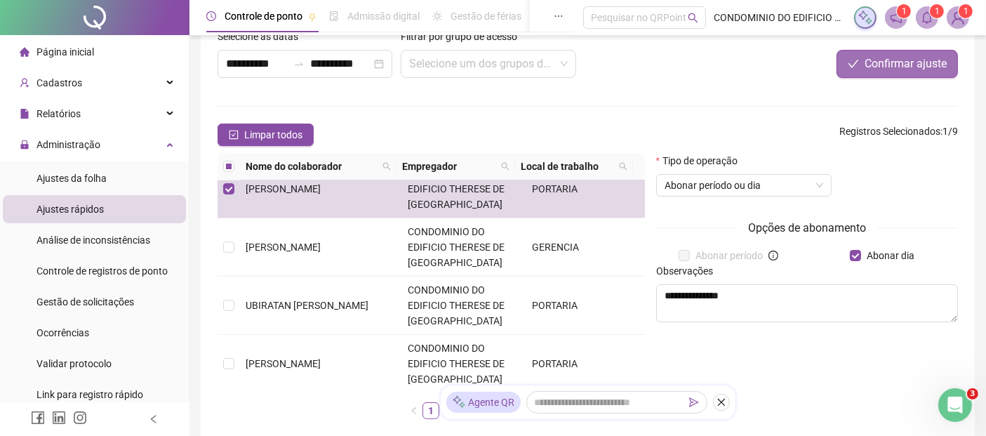
click at [894, 68] on span "Confirmar ajuste" at bounding box center [906, 63] width 82 height 17
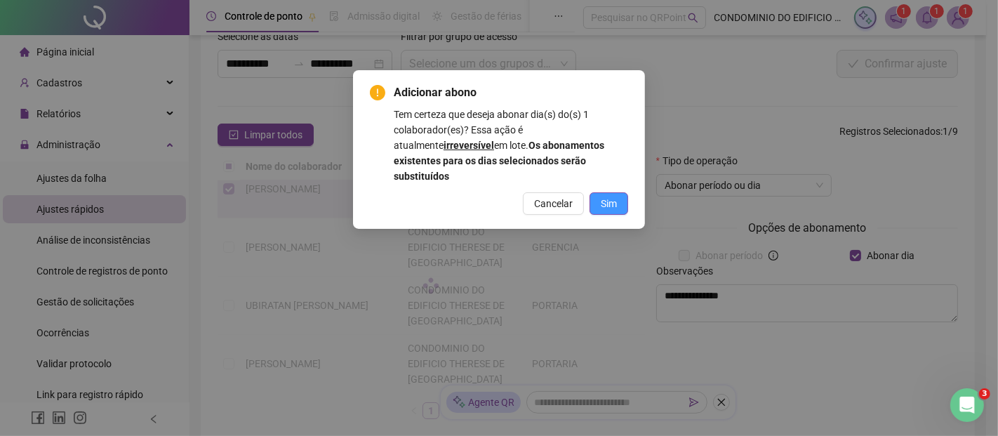
click at [609, 196] on span "Sim" at bounding box center [609, 203] width 16 height 15
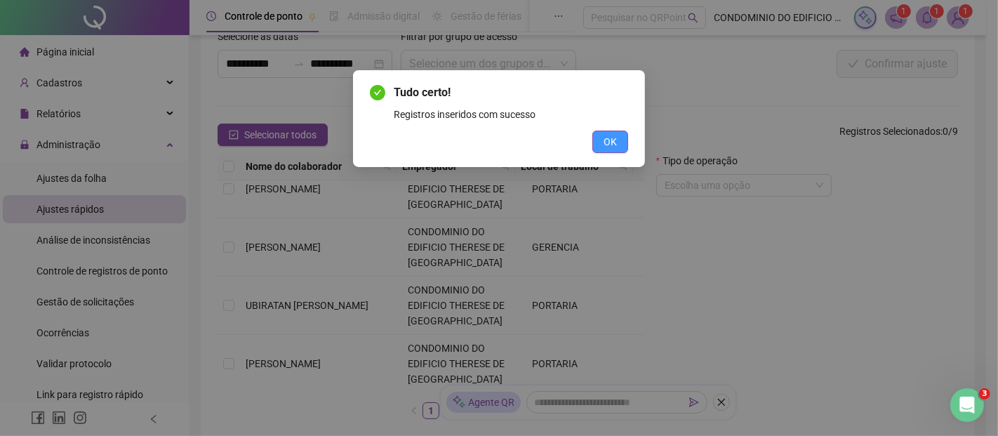
click at [608, 138] on span "OK" at bounding box center [610, 141] width 13 height 15
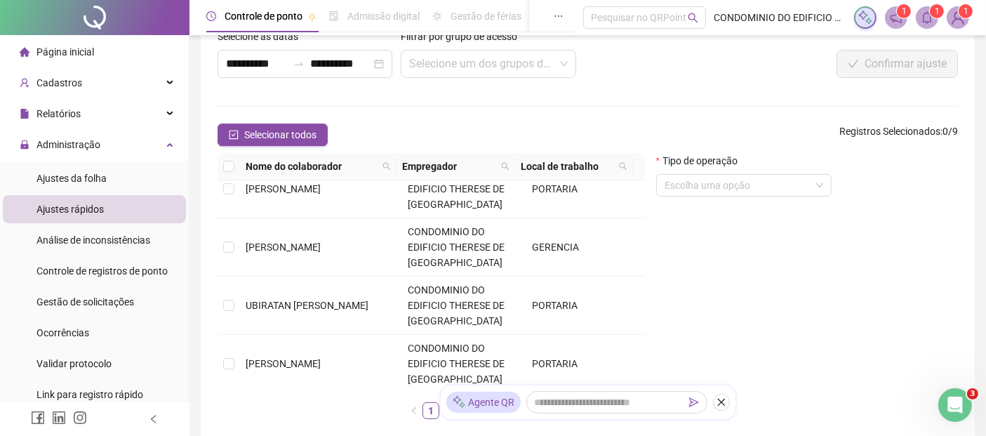
scroll to position [0, 0]
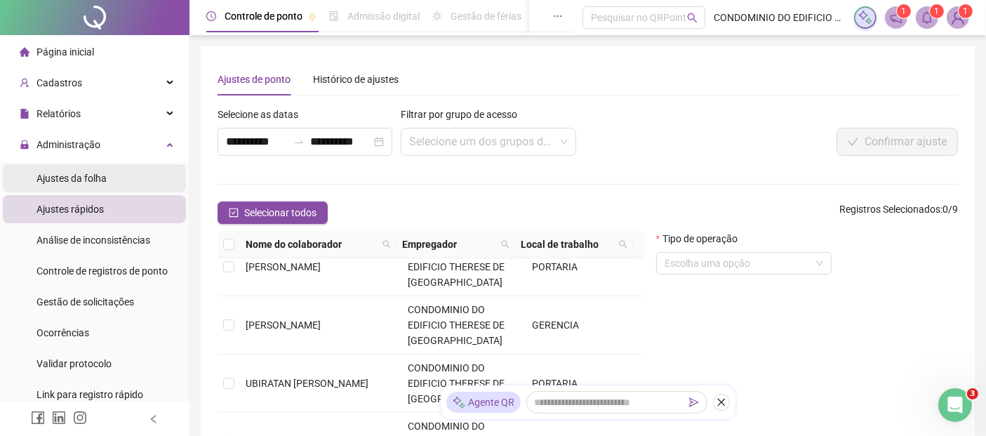
click at [65, 179] on span "Ajustes da folha" at bounding box center [71, 178] width 70 height 11
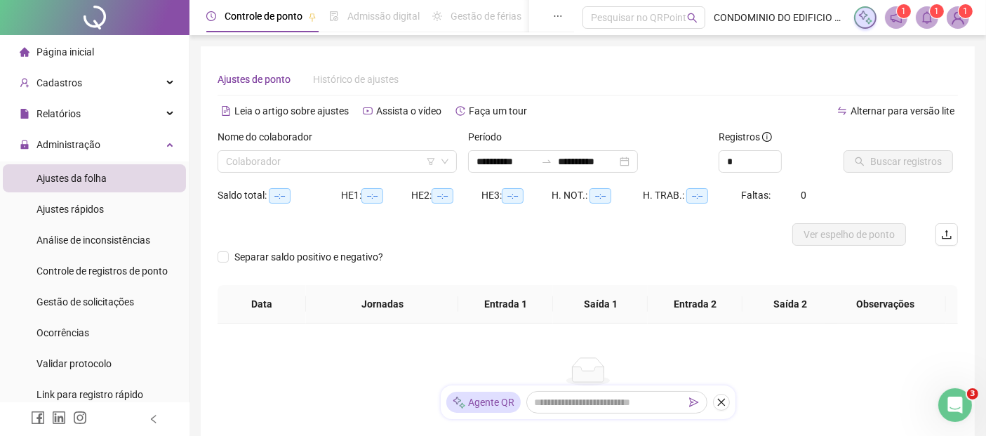
type input "**********"
click at [293, 168] on input "search" at bounding box center [331, 161] width 210 height 21
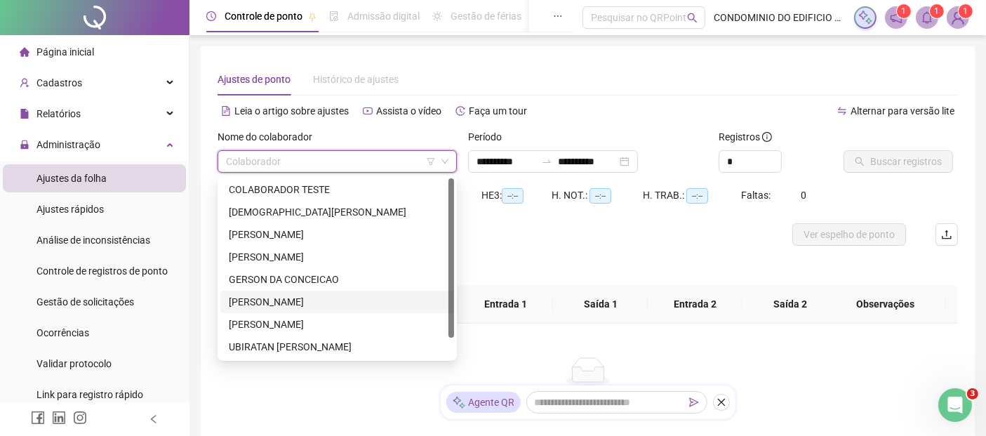
click at [248, 302] on div "[PERSON_NAME]" at bounding box center [337, 301] width 217 height 15
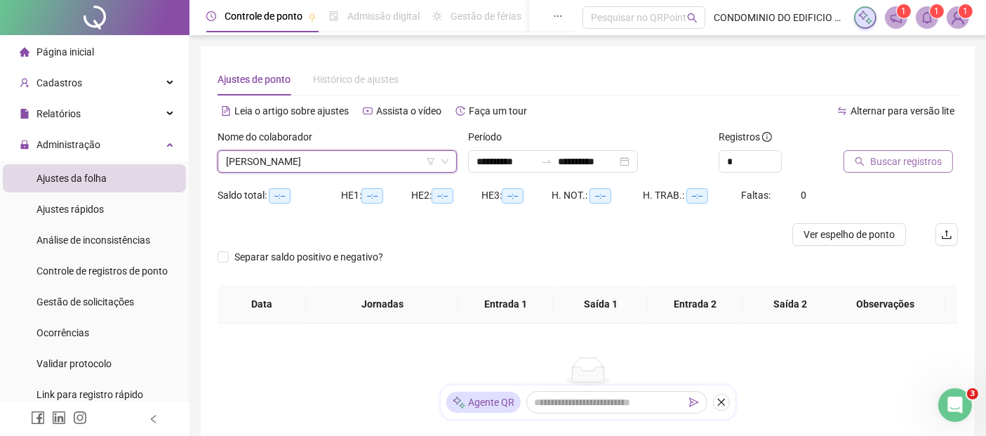
click at [877, 159] on span "Buscar registros" at bounding box center [906, 161] width 72 height 15
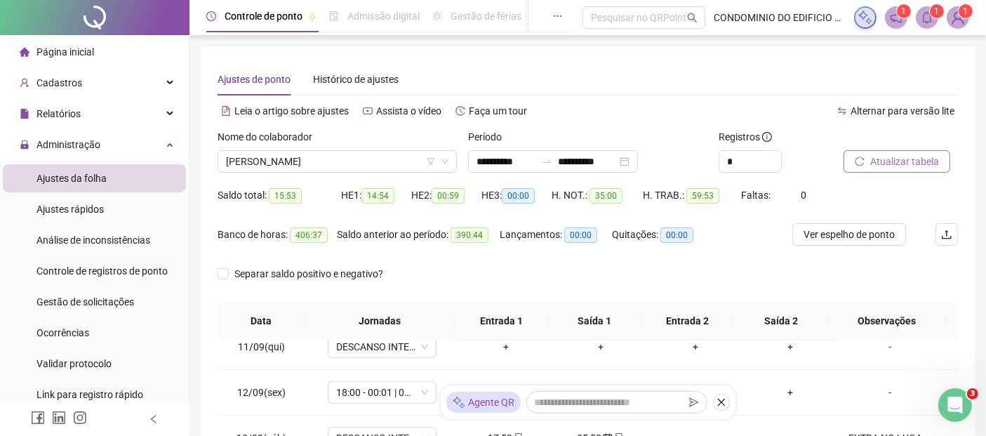
click at [907, 157] on span "Atualizar tabela" at bounding box center [904, 161] width 69 height 15
